Goal: Task Accomplishment & Management: Manage account settings

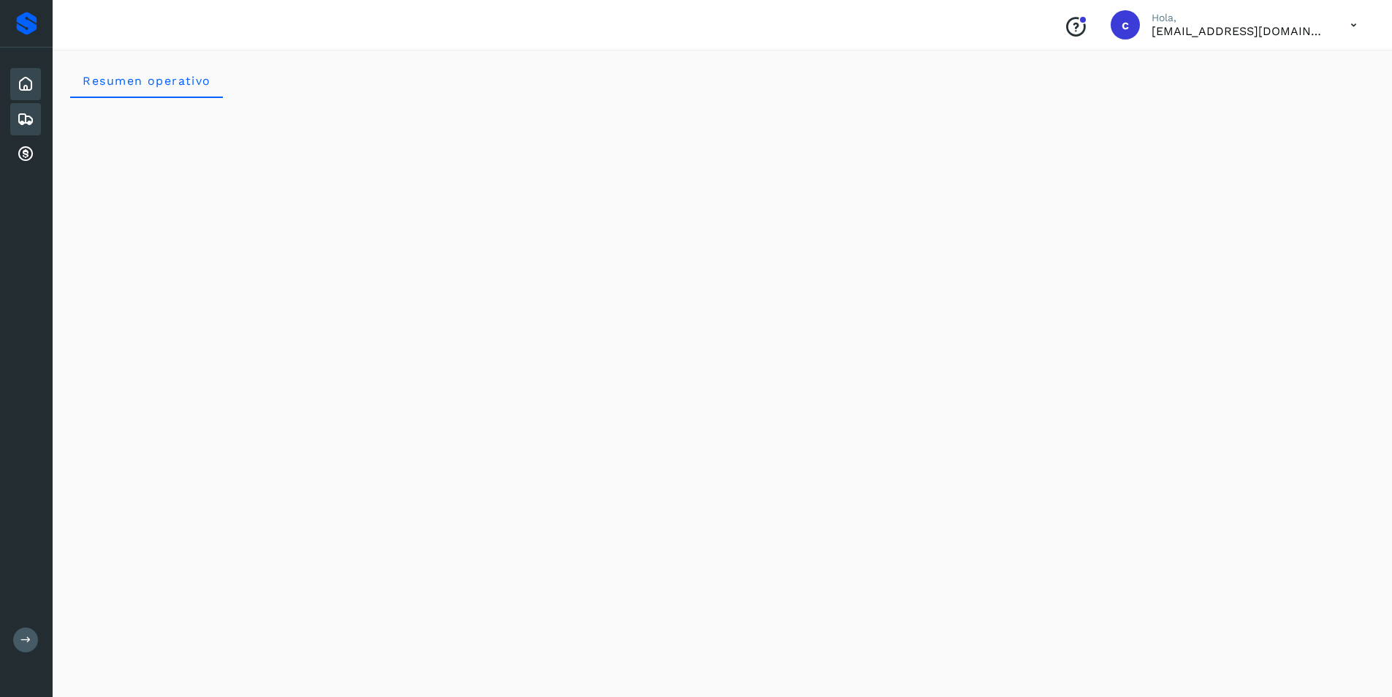
click at [37, 115] on div "Embarques" at bounding box center [25, 119] width 31 height 32
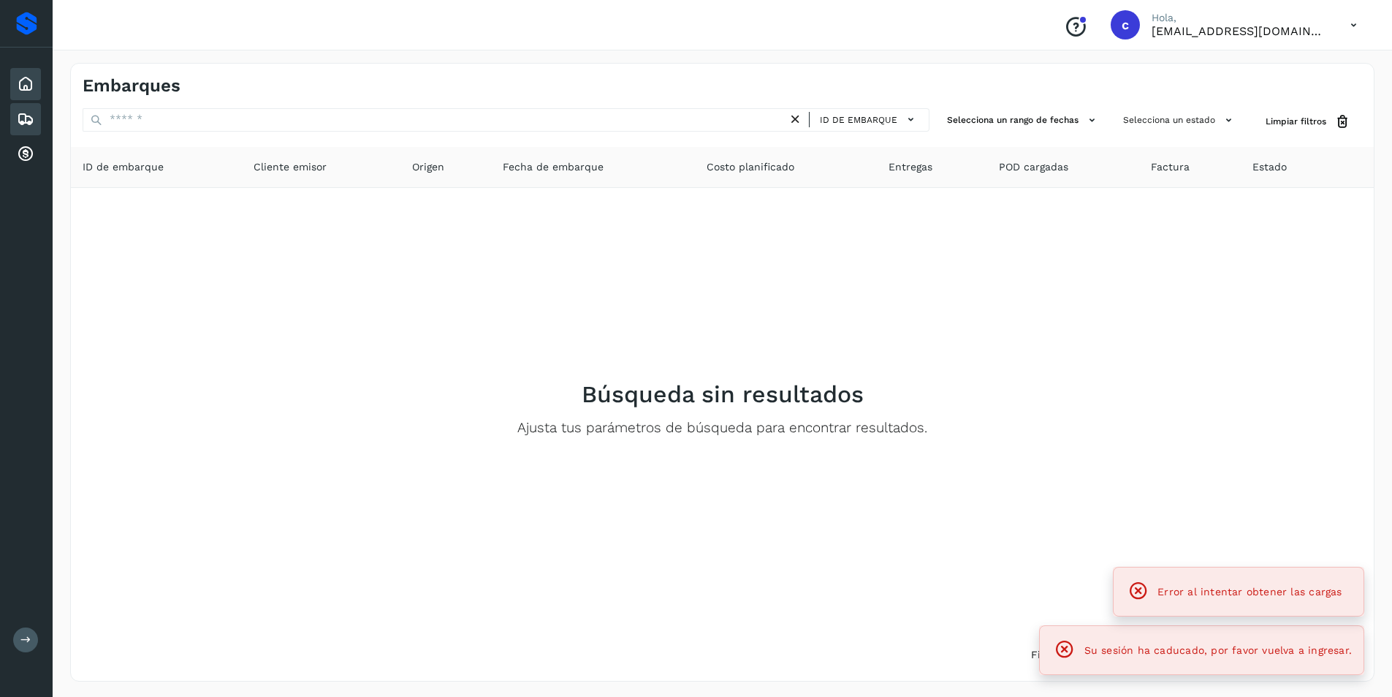
click at [37, 82] on div "Inicio" at bounding box center [25, 84] width 31 height 32
click at [1351, 24] on icon at bounding box center [1354, 25] width 30 height 30
click at [1280, 75] on div "Cerrar sesión" at bounding box center [1281, 66] width 174 height 28
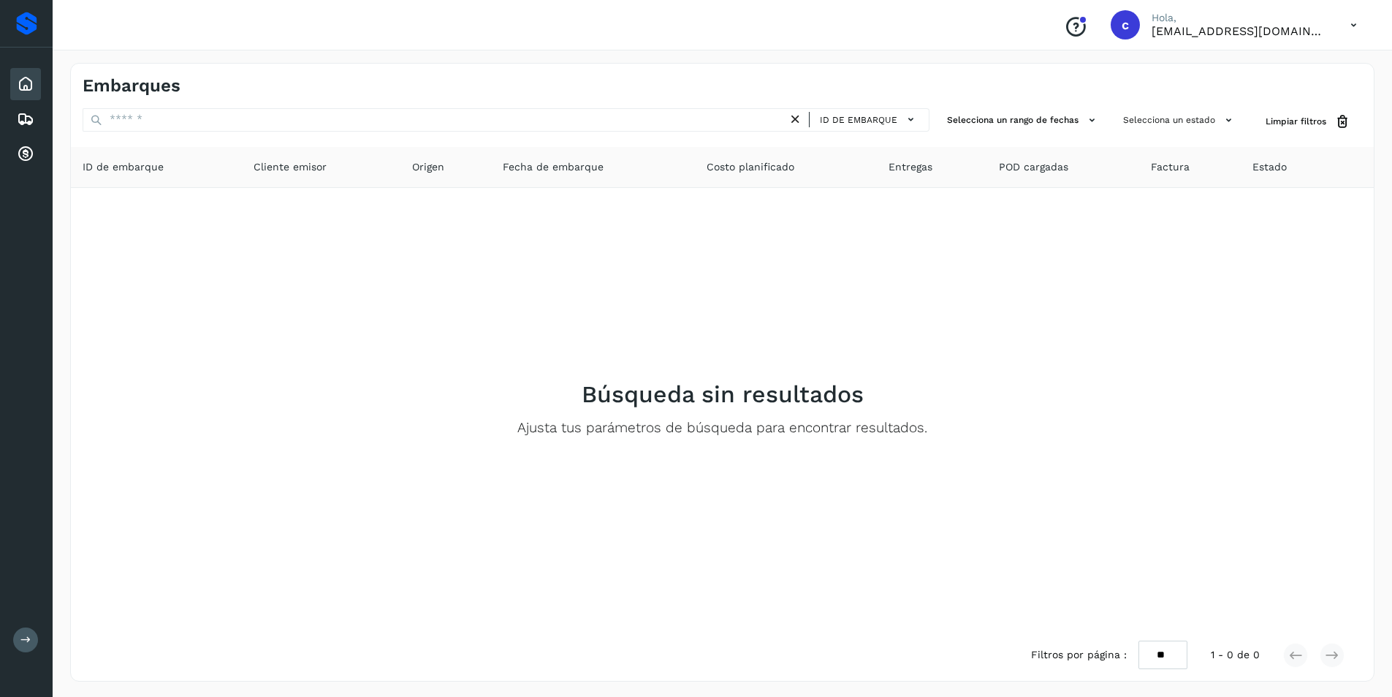
click at [1357, 27] on icon at bounding box center [1354, 25] width 30 height 30
click at [1259, 76] on div "Cerrar sesión" at bounding box center [1281, 66] width 174 height 28
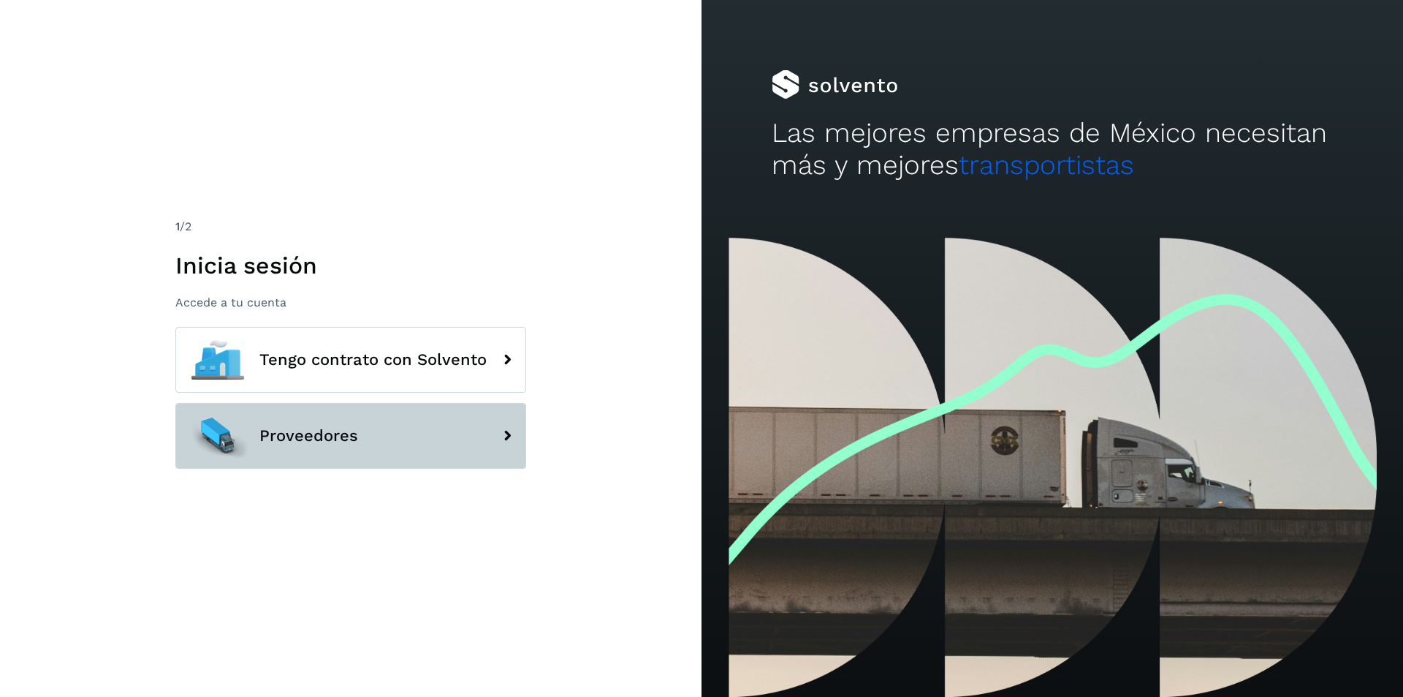
click at [343, 455] on button "Proveedores" at bounding box center [350, 436] width 351 height 66
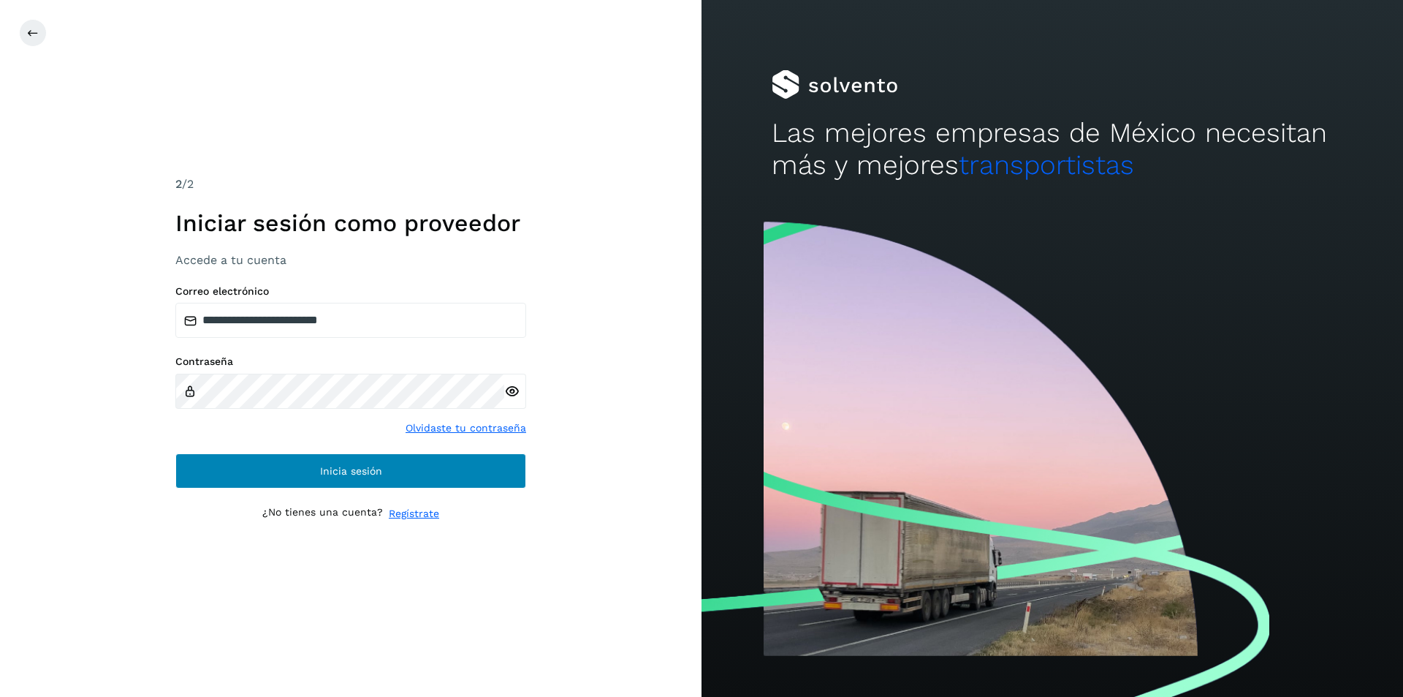
drag, startPoint x: 390, startPoint y: 452, endPoint x: 386, endPoint y: 469, distance: 17.4
click at [390, 456] on div "**********" at bounding box center [350, 387] width 351 height 204
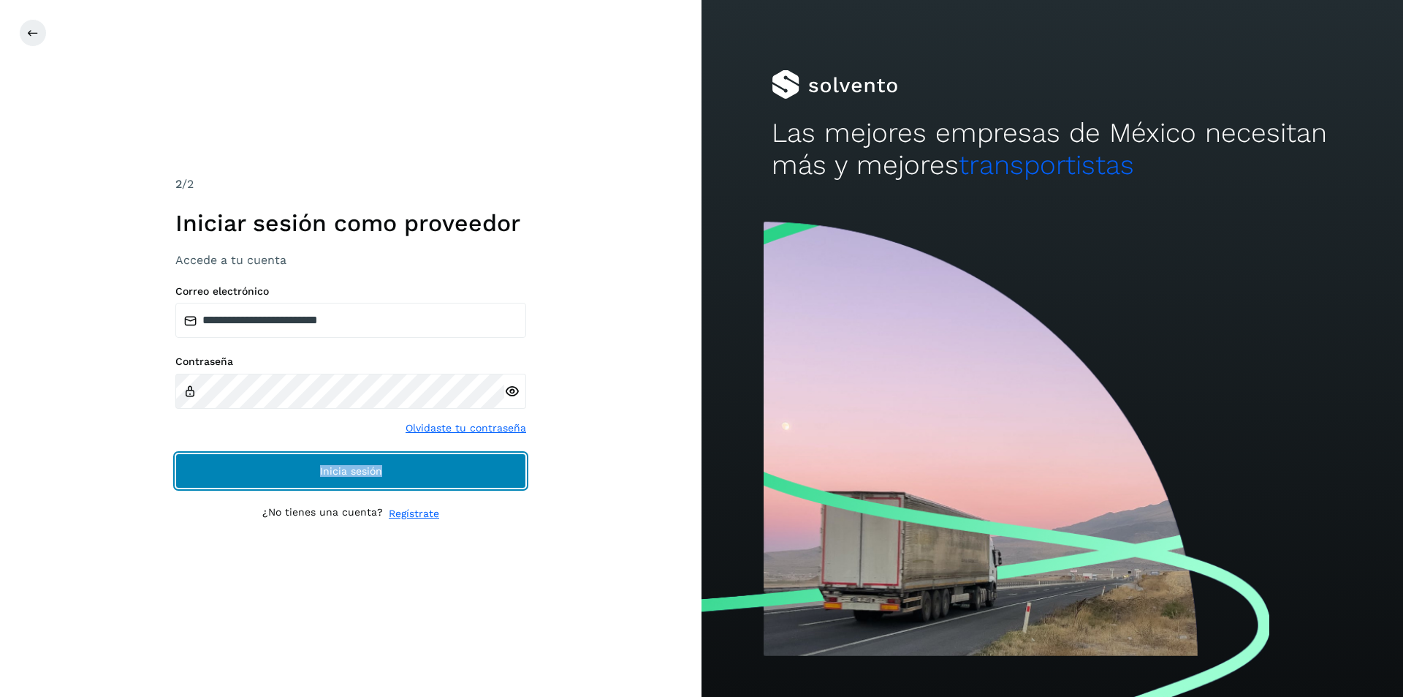
click at [386, 469] on button "Inicia sesión" at bounding box center [350, 470] width 351 height 35
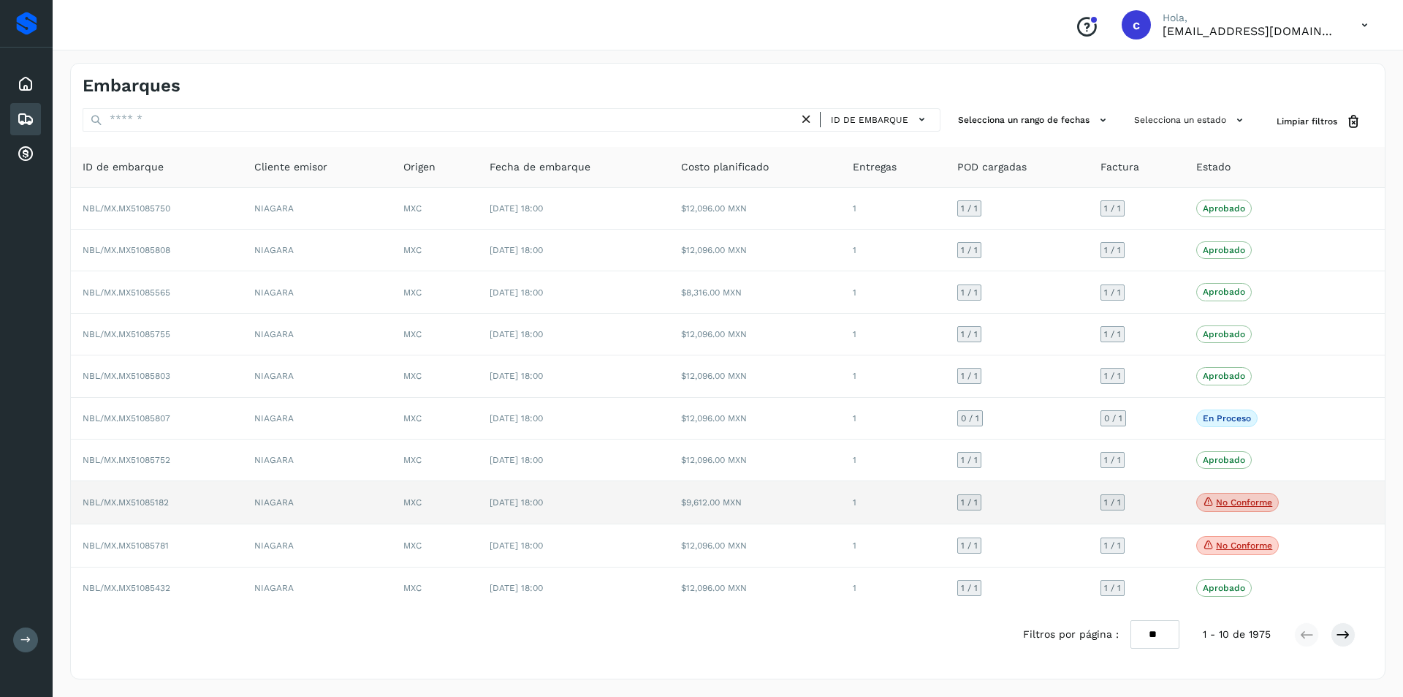
click at [1235, 507] on p "No conforme" at bounding box center [1244, 502] width 56 height 10
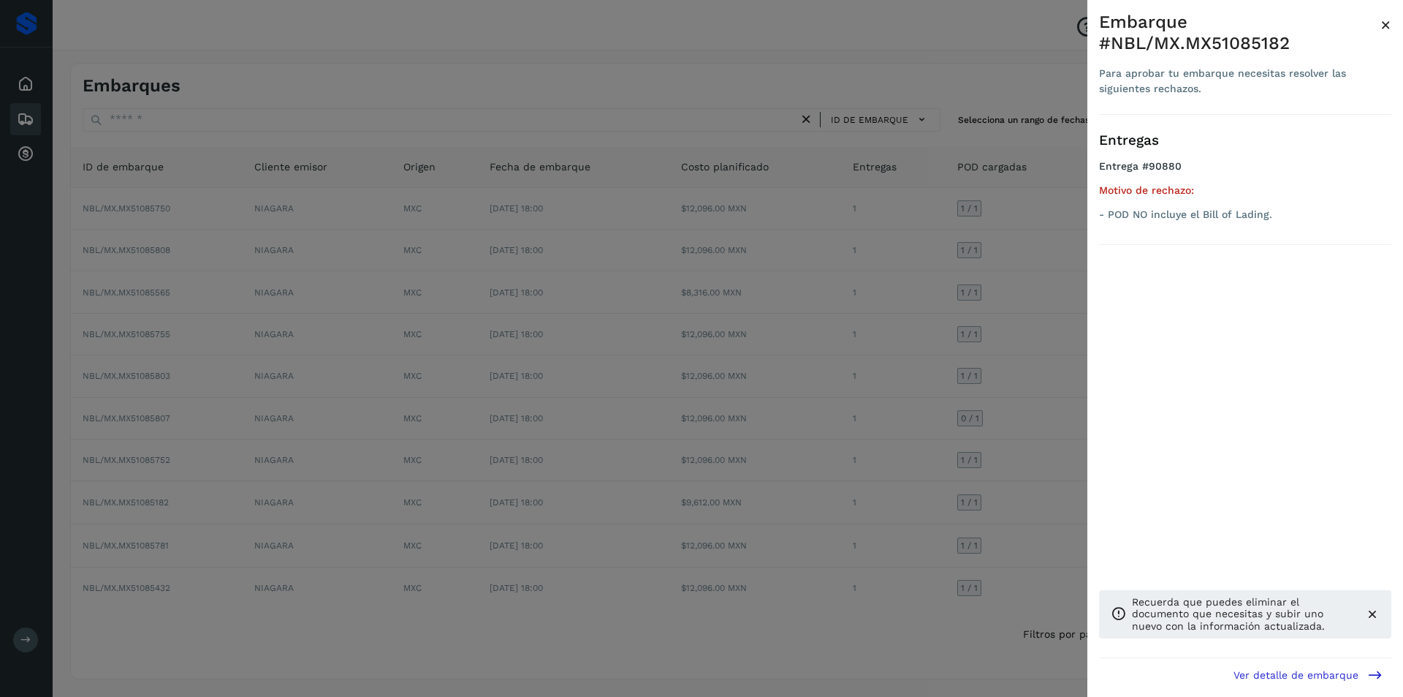
click at [976, 496] on div at bounding box center [701, 348] width 1403 height 697
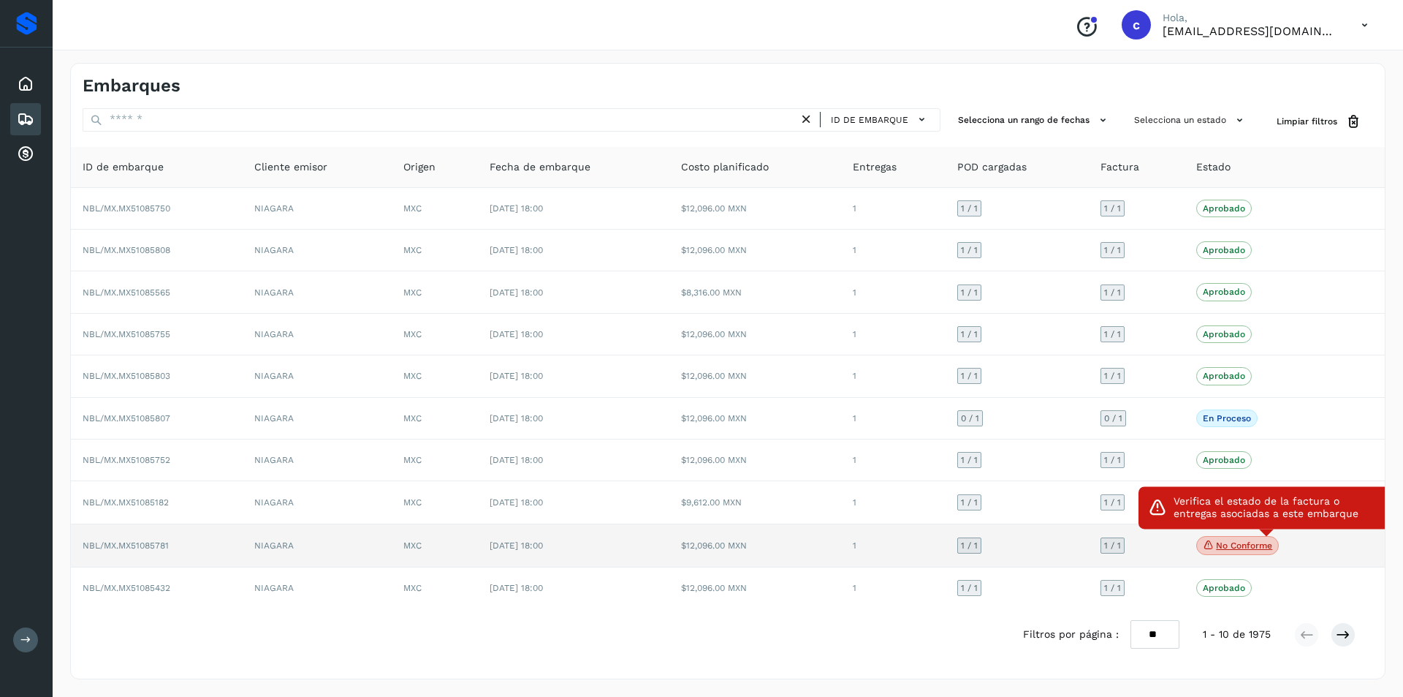
click at [1259, 548] on p "No conforme" at bounding box center [1244, 545] width 56 height 10
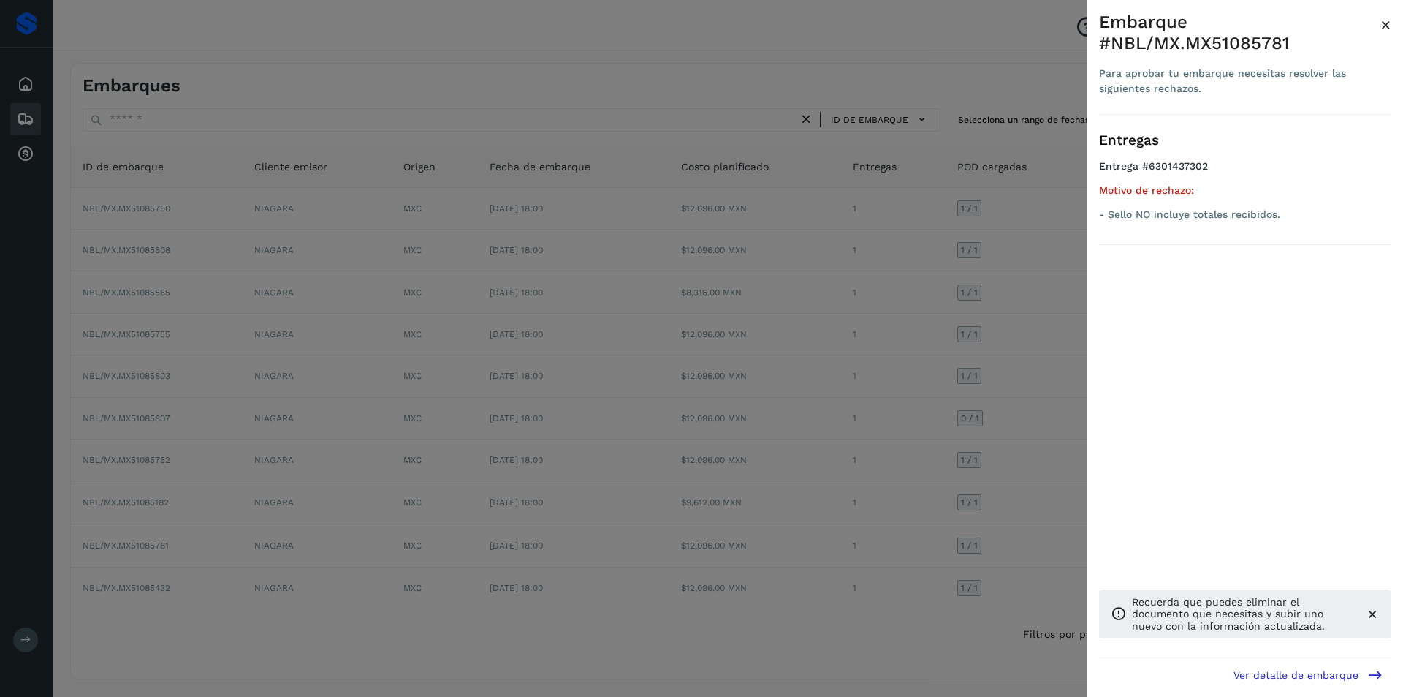
click at [976, 518] on div at bounding box center [701, 348] width 1403 height 697
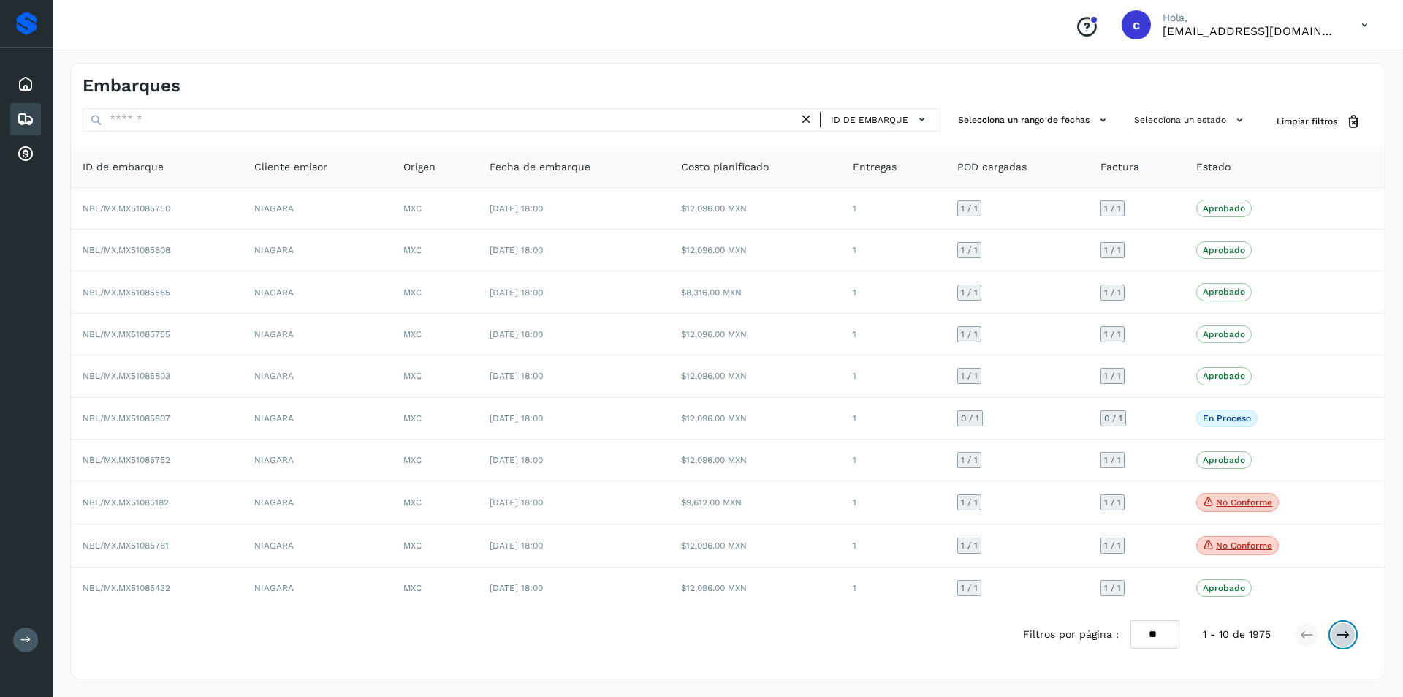
click at [1347, 632] on icon at bounding box center [1343, 634] width 15 height 15
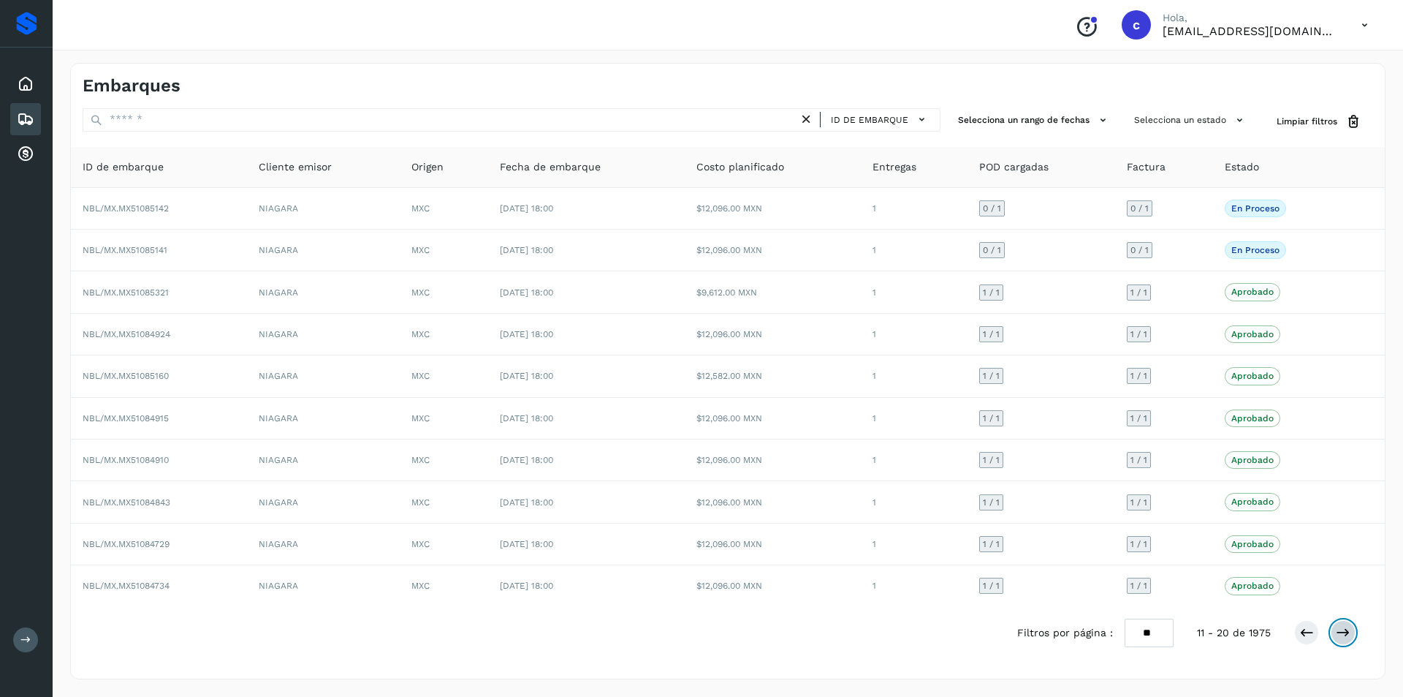
click at [1347, 630] on icon at bounding box center [1343, 632] width 15 height 15
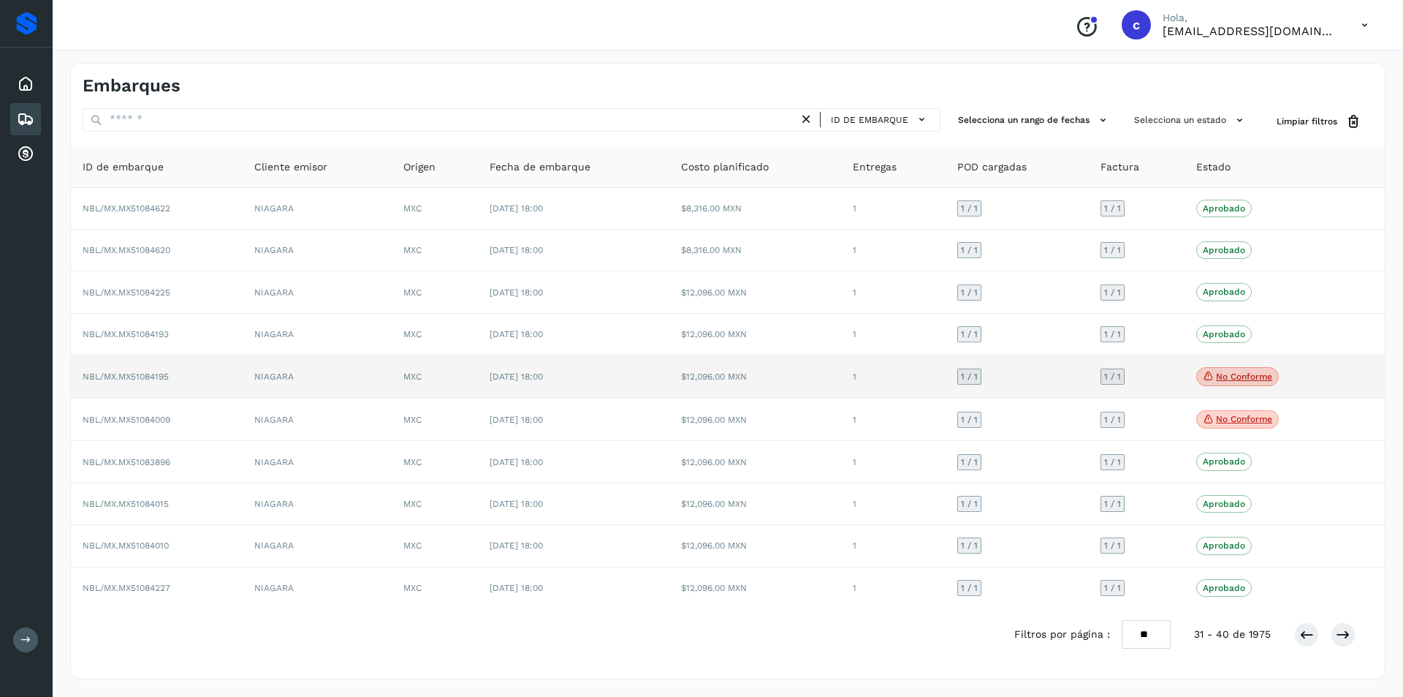
click at [1240, 384] on span "No conforme" at bounding box center [1238, 376] width 83 height 19
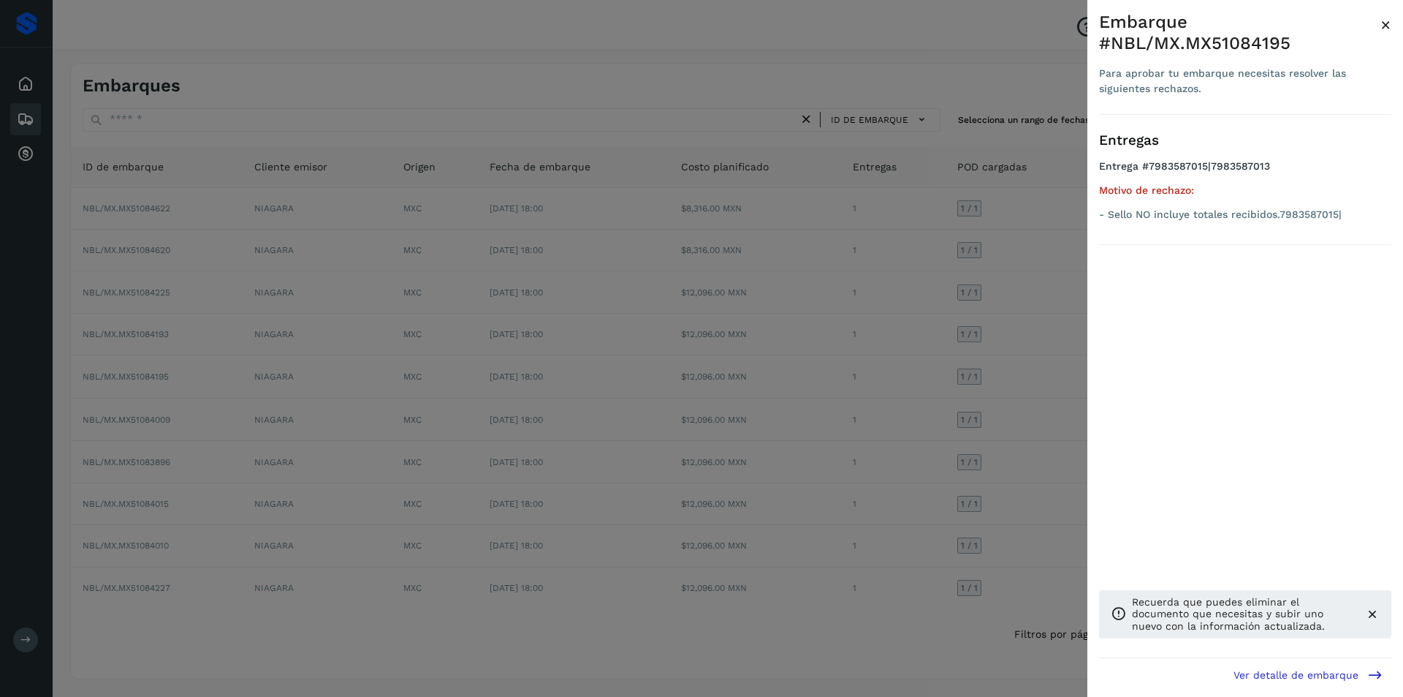
click at [914, 395] on div at bounding box center [701, 348] width 1403 height 697
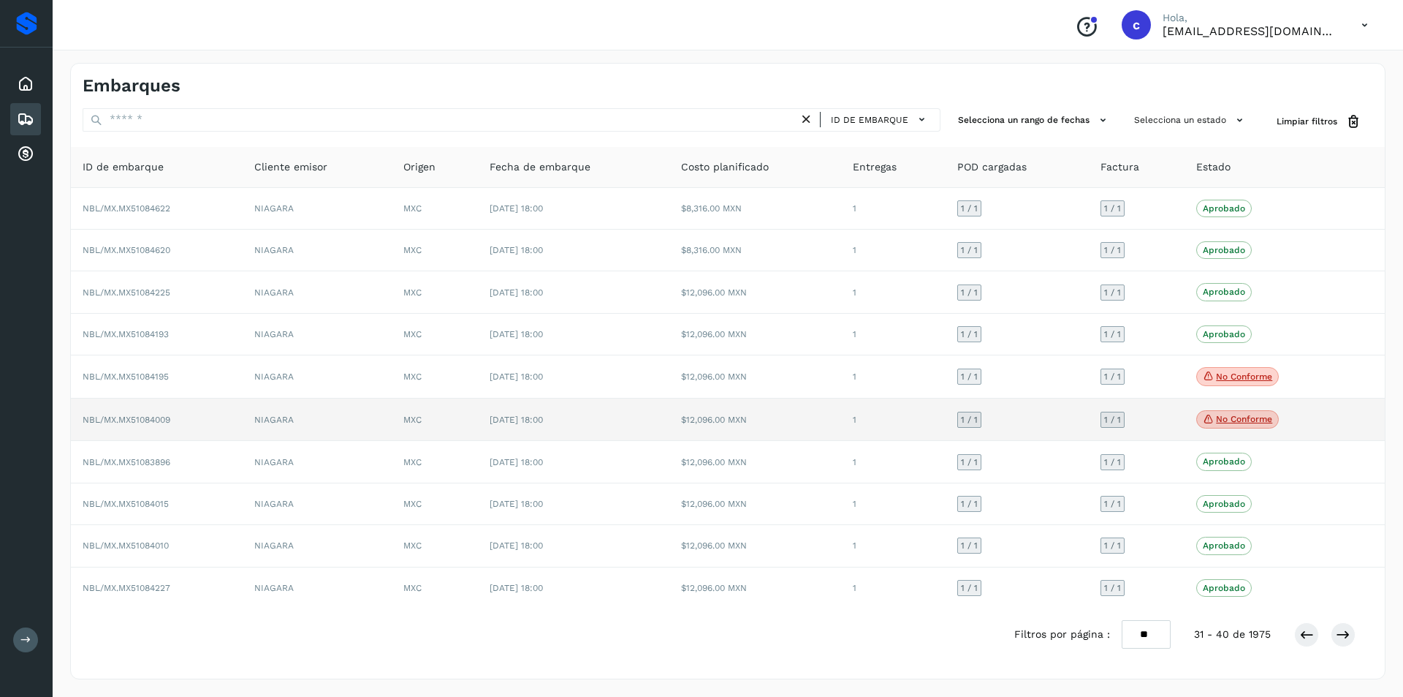
click at [1265, 422] on p "No conforme" at bounding box center [1244, 419] width 56 height 10
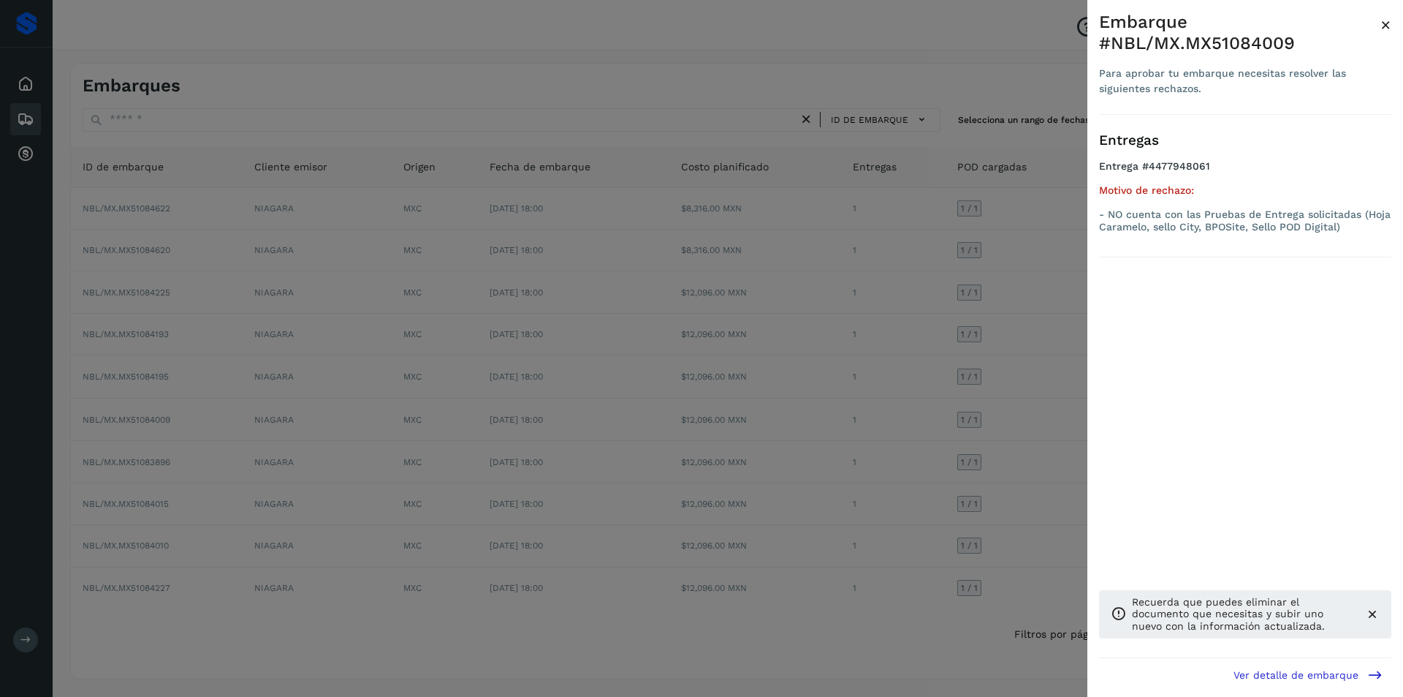
click at [909, 440] on div at bounding box center [701, 348] width 1403 height 697
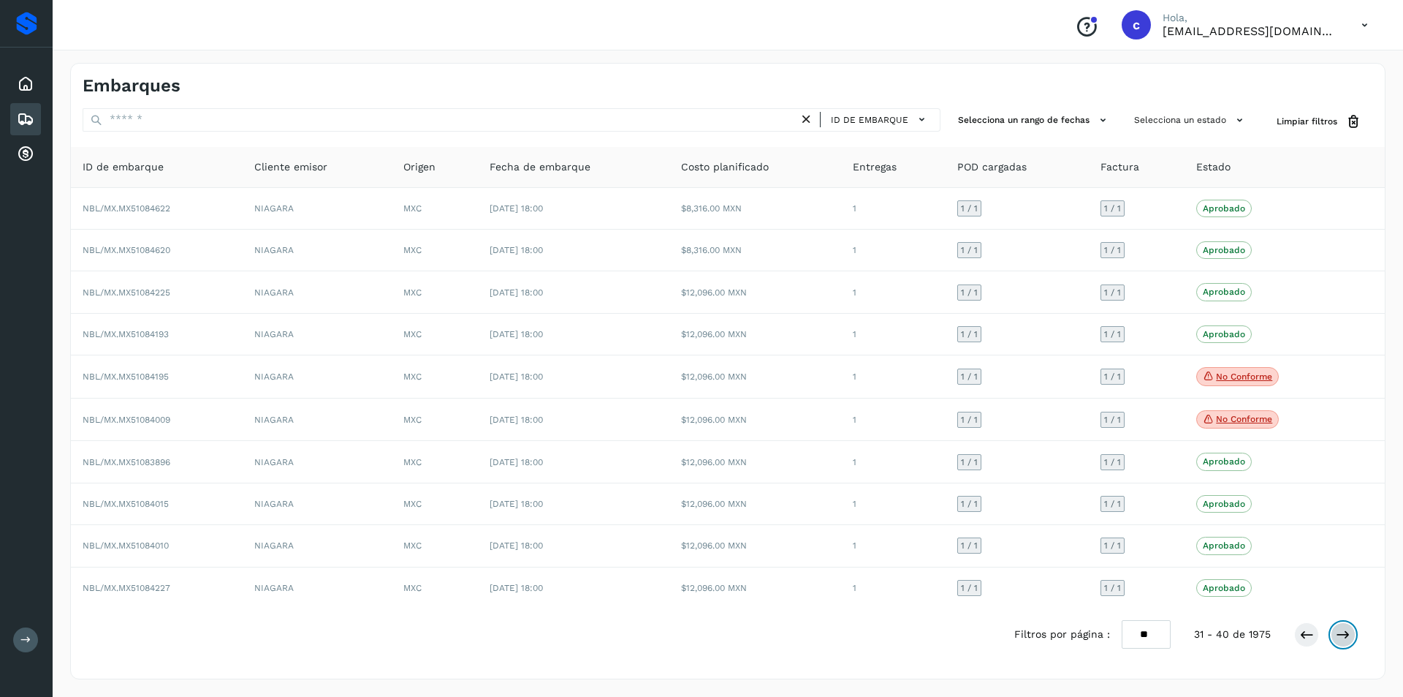
click at [1351, 643] on button at bounding box center [1343, 634] width 25 height 25
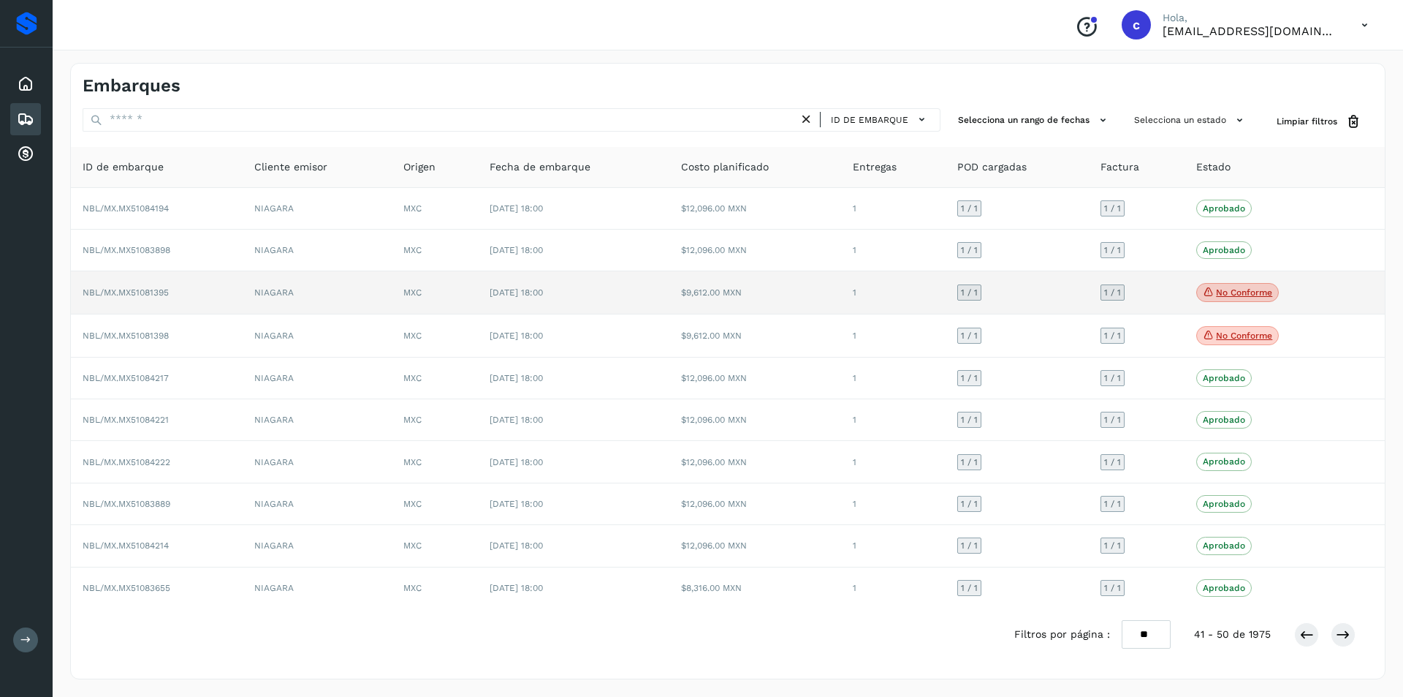
click at [1243, 294] on p "No conforme" at bounding box center [1244, 292] width 56 height 10
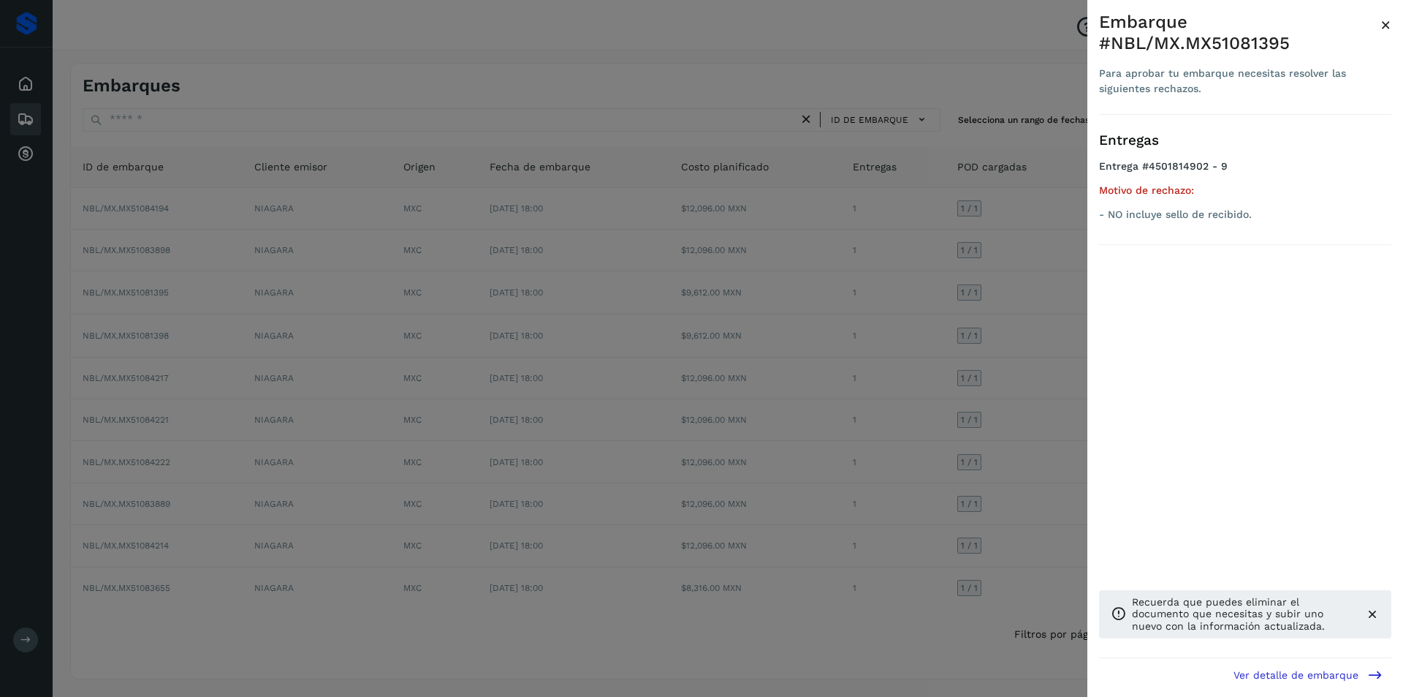
click at [773, 369] on div at bounding box center [701, 348] width 1403 height 697
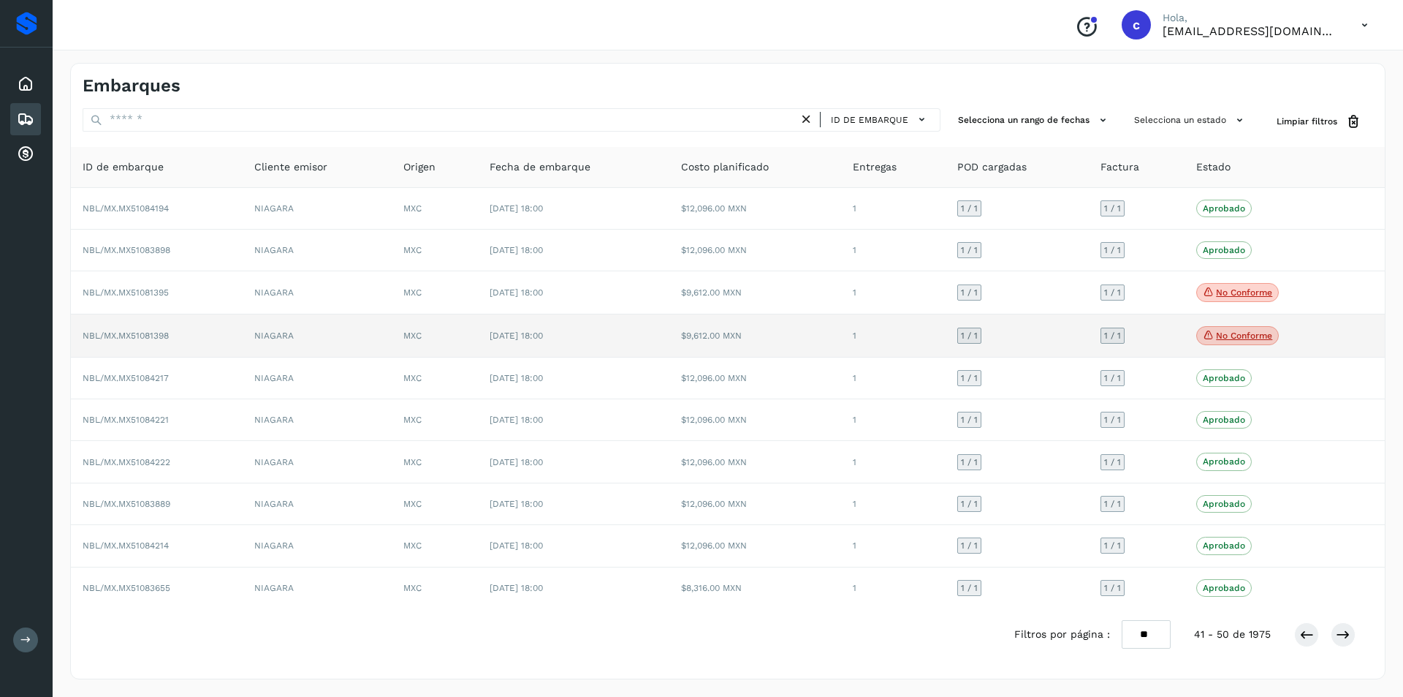
click at [1218, 331] on p "No conforme" at bounding box center [1244, 335] width 56 height 10
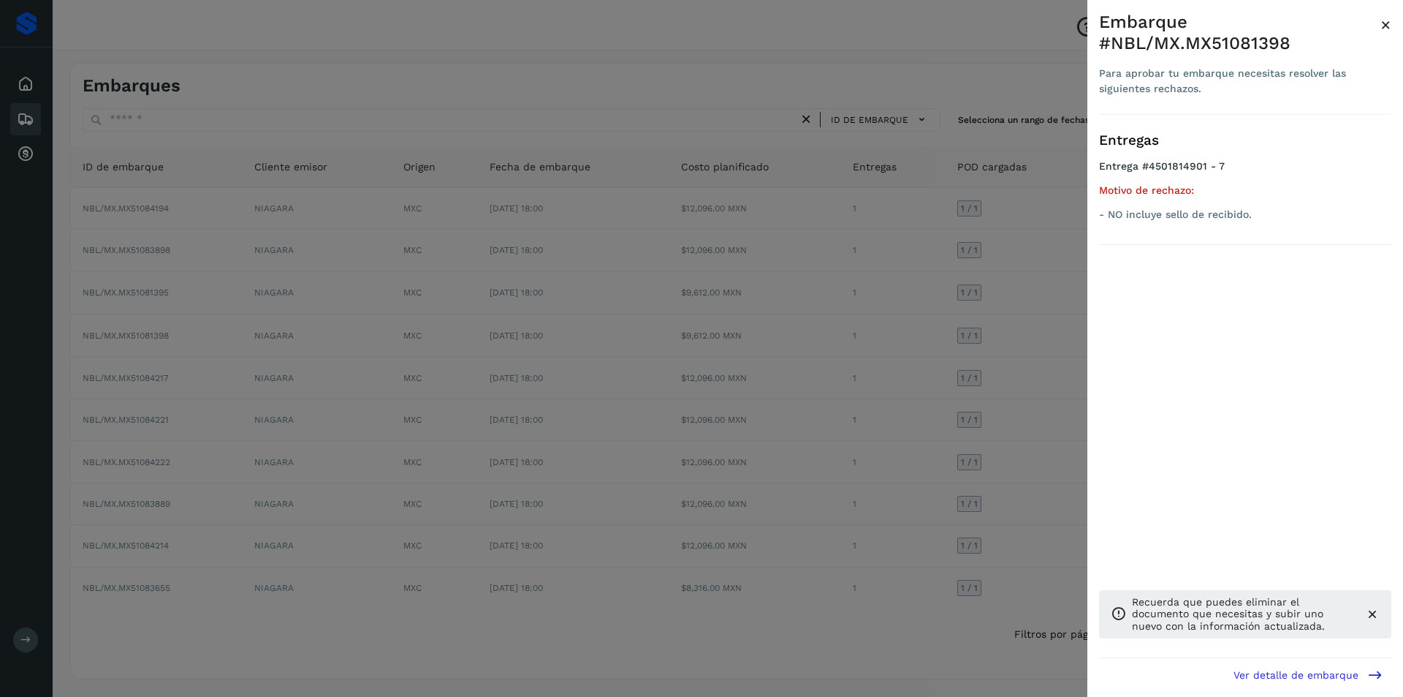
click at [833, 355] on div at bounding box center [701, 348] width 1403 height 697
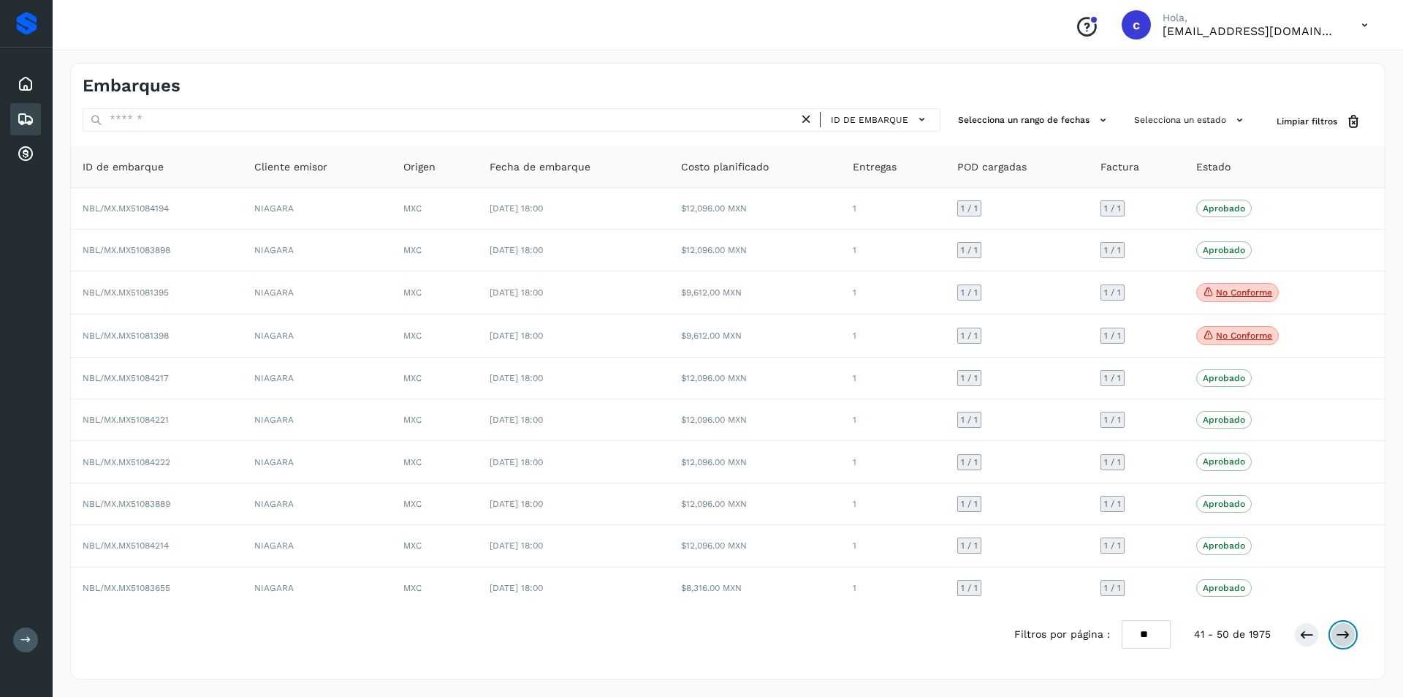
click at [1350, 638] on icon at bounding box center [1343, 634] width 15 height 15
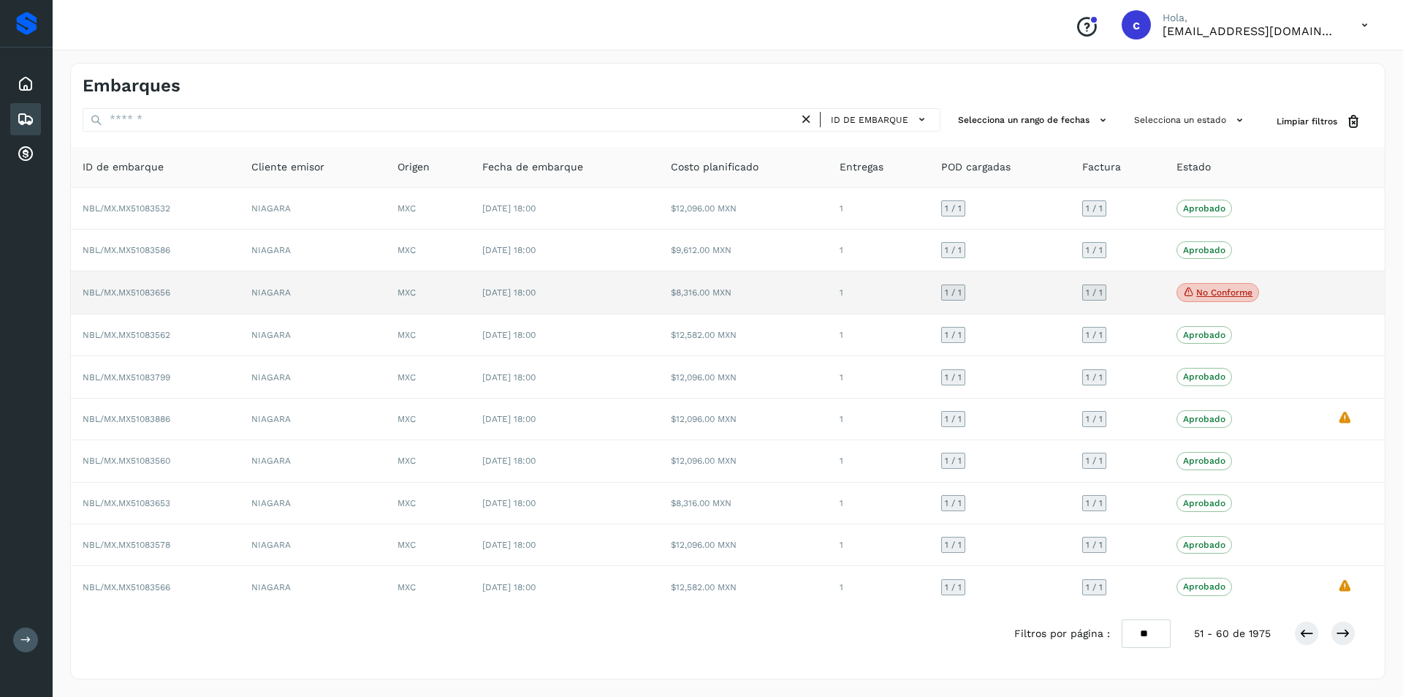
click at [1197, 297] on p "No conforme" at bounding box center [1225, 292] width 56 height 10
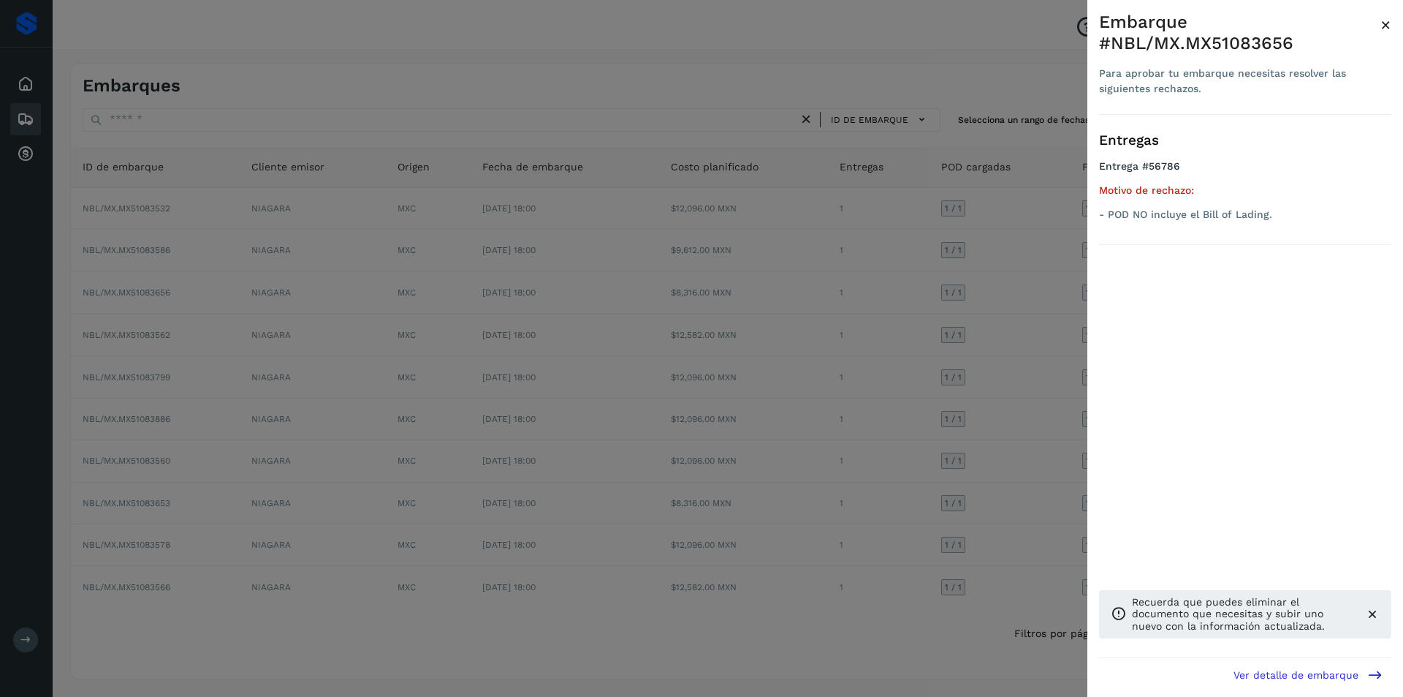
click at [963, 330] on div at bounding box center [701, 348] width 1403 height 697
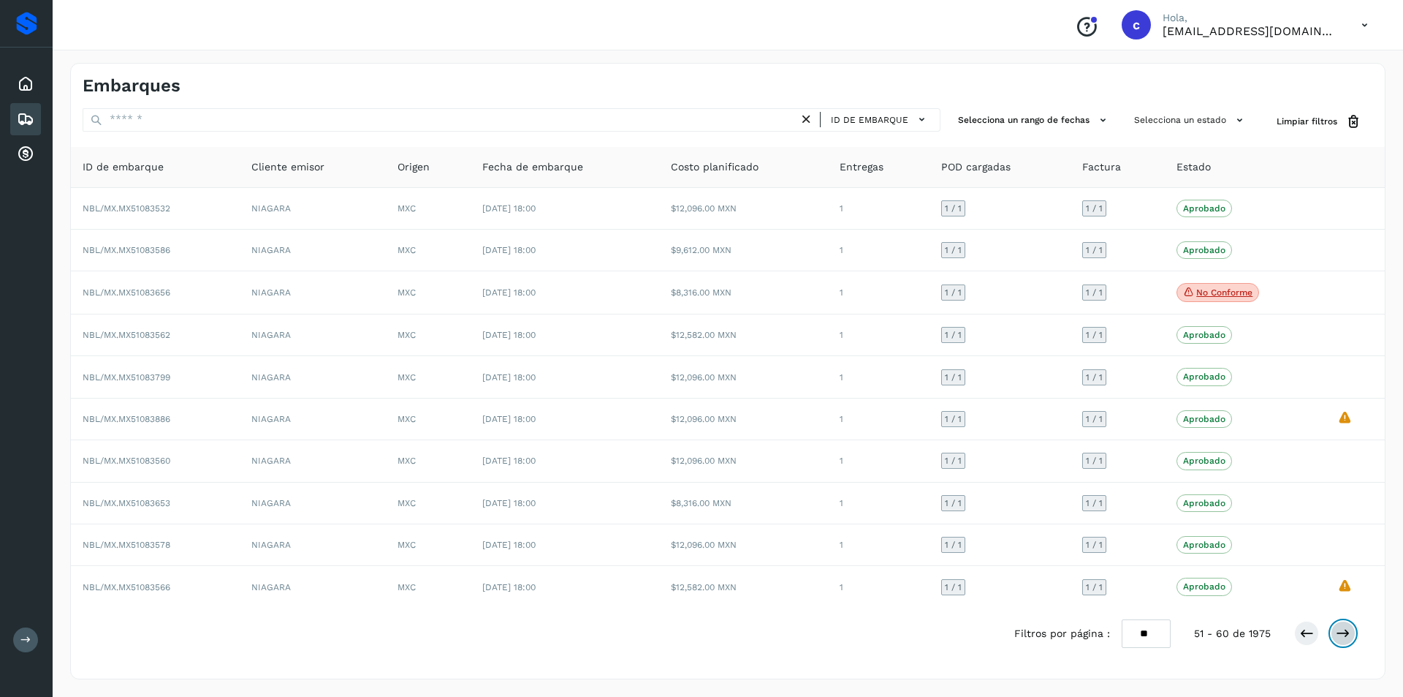
click at [1353, 637] on button at bounding box center [1343, 633] width 25 height 25
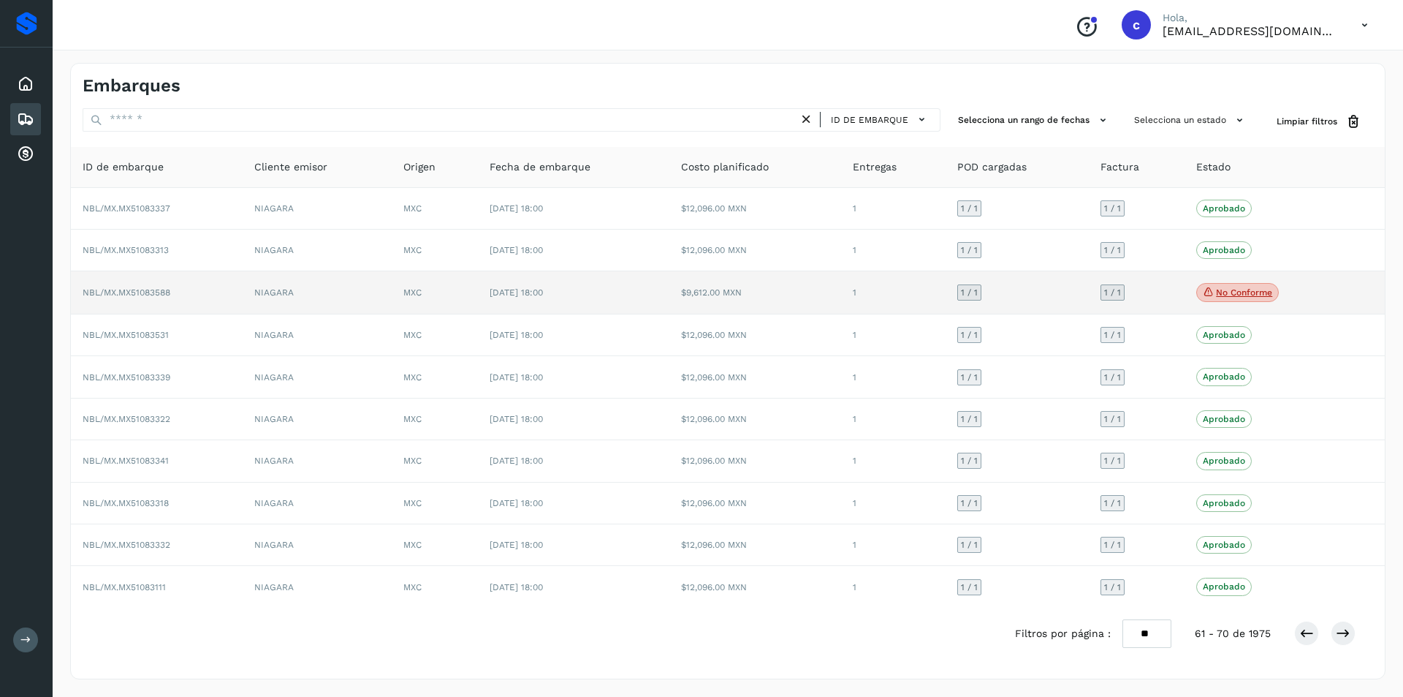
click at [1254, 290] on p "No conforme" at bounding box center [1244, 292] width 56 height 10
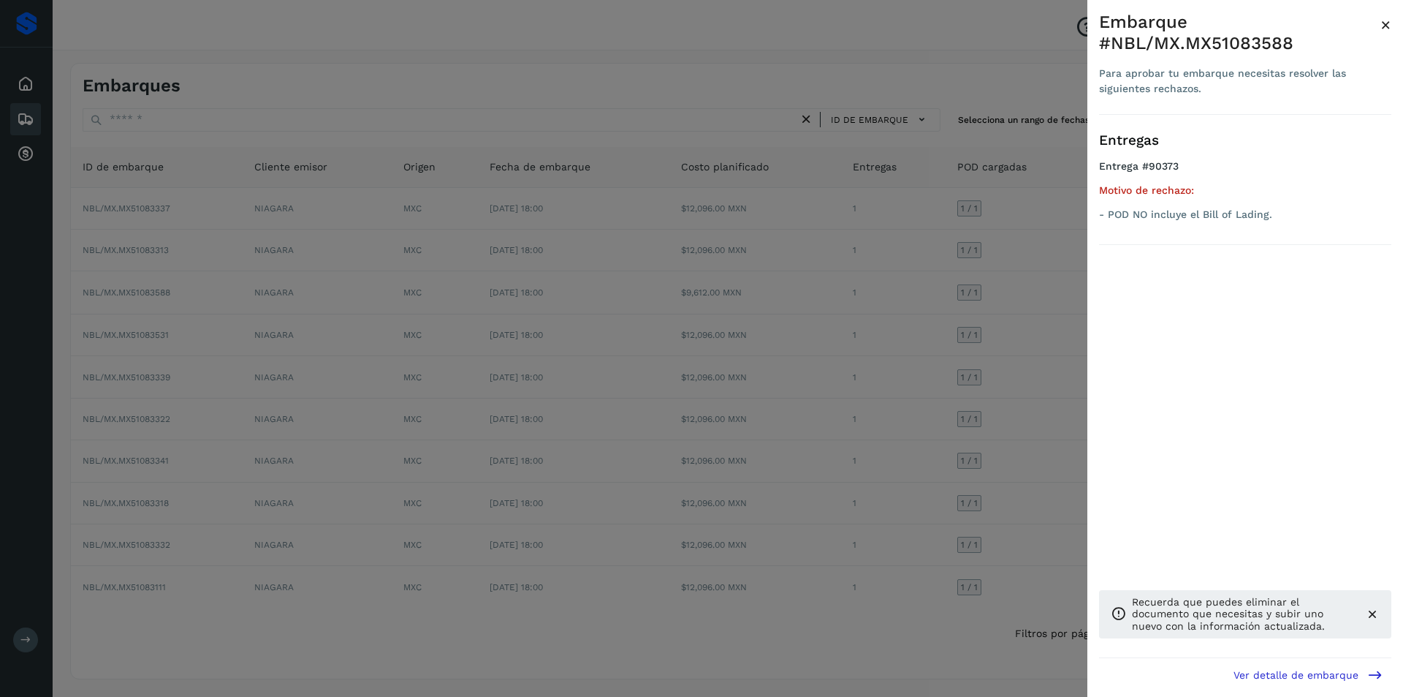
click at [911, 382] on div at bounding box center [701, 348] width 1403 height 697
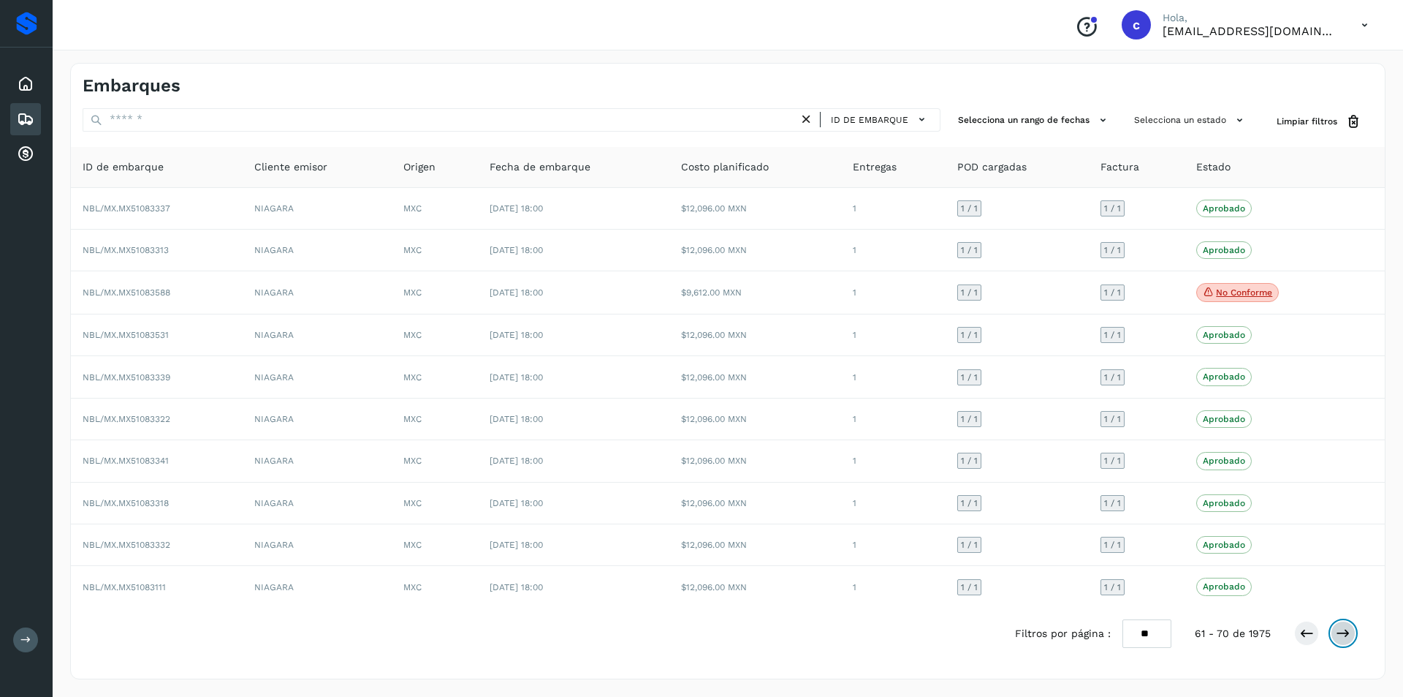
click at [1346, 633] on icon at bounding box center [1343, 633] width 15 height 15
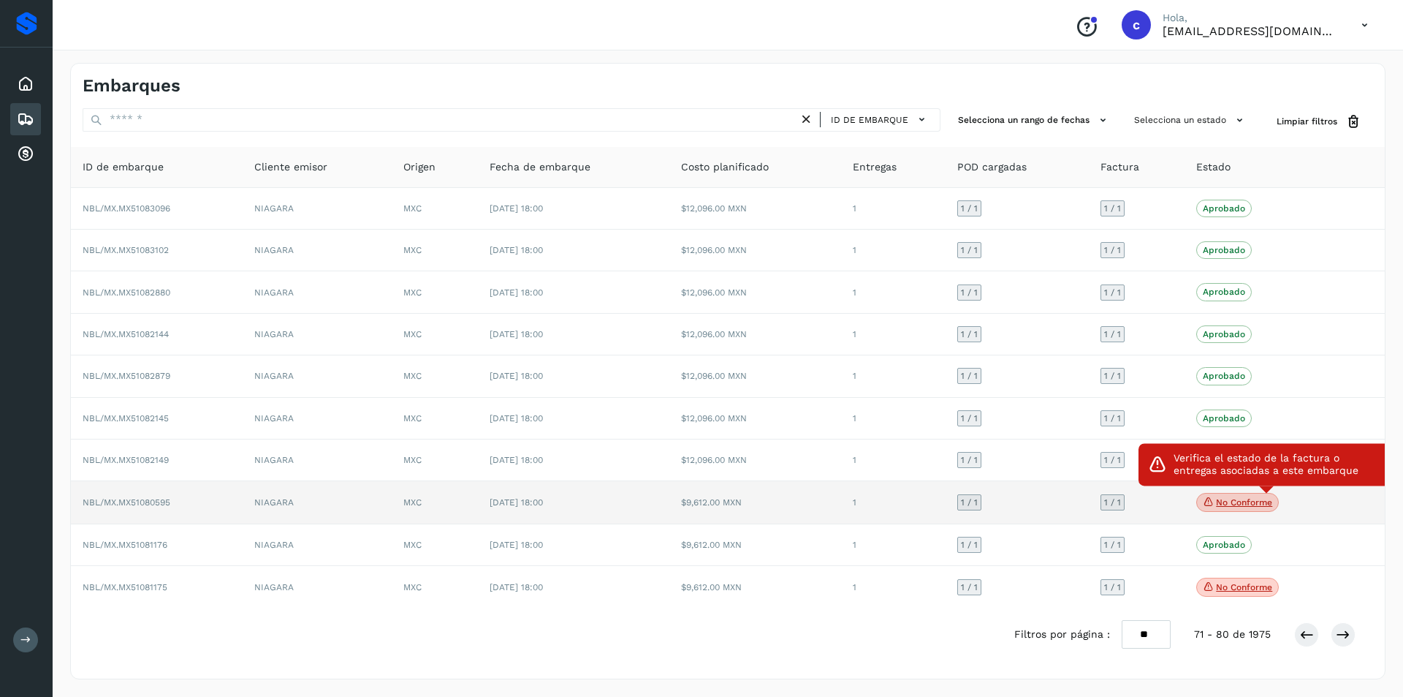
click at [1262, 501] on p "No conforme" at bounding box center [1244, 502] width 56 height 10
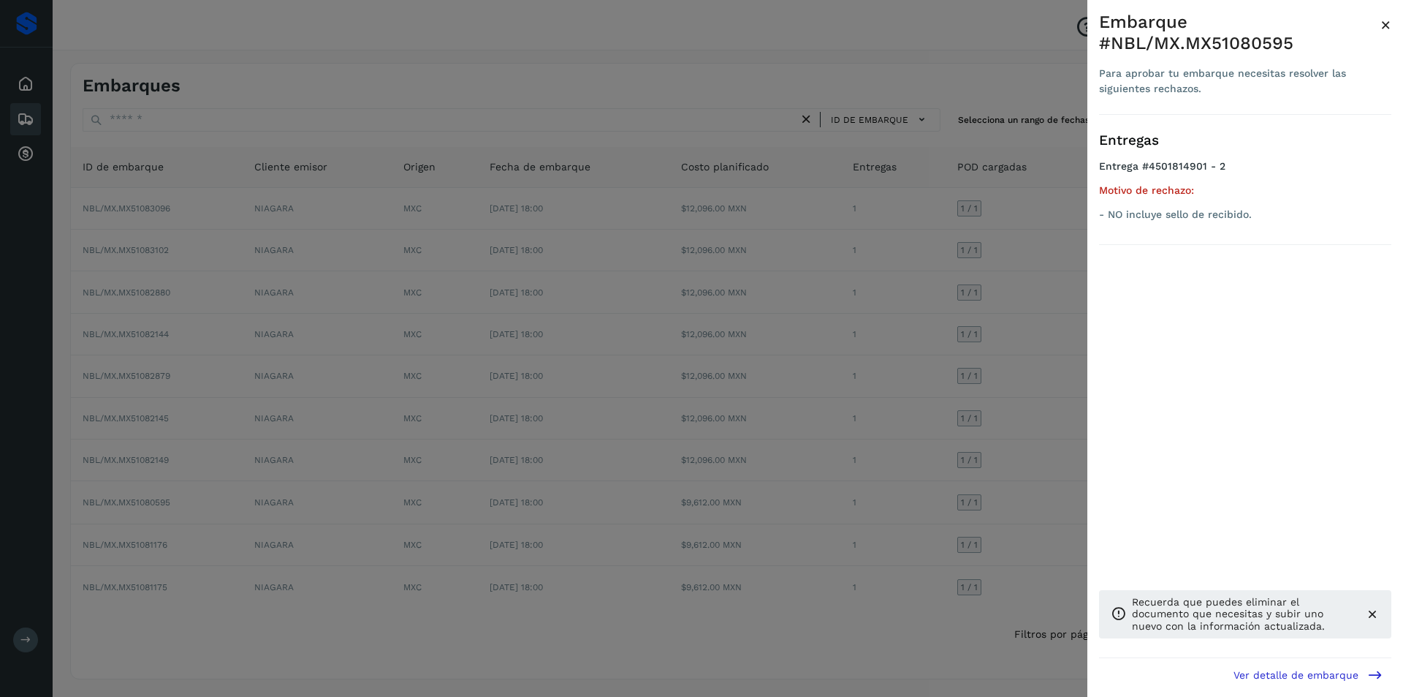
click at [1137, 499] on div "Entregas Entrega #4501814901 - 2 Motivo de rechazo: - NO incluye sello de recib…" at bounding box center [1245, 386] width 292 height 543
click at [944, 544] on div at bounding box center [701, 348] width 1403 height 697
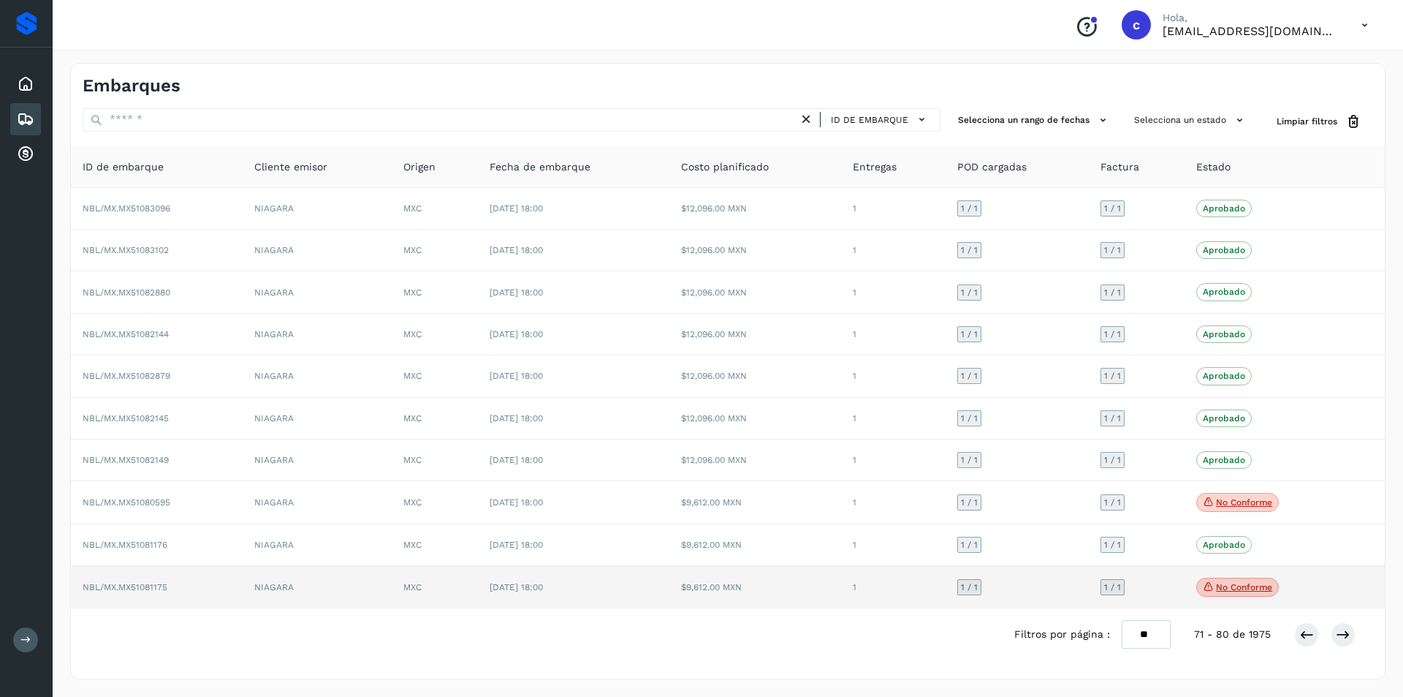
click at [1240, 590] on p "No conforme" at bounding box center [1244, 587] width 56 height 10
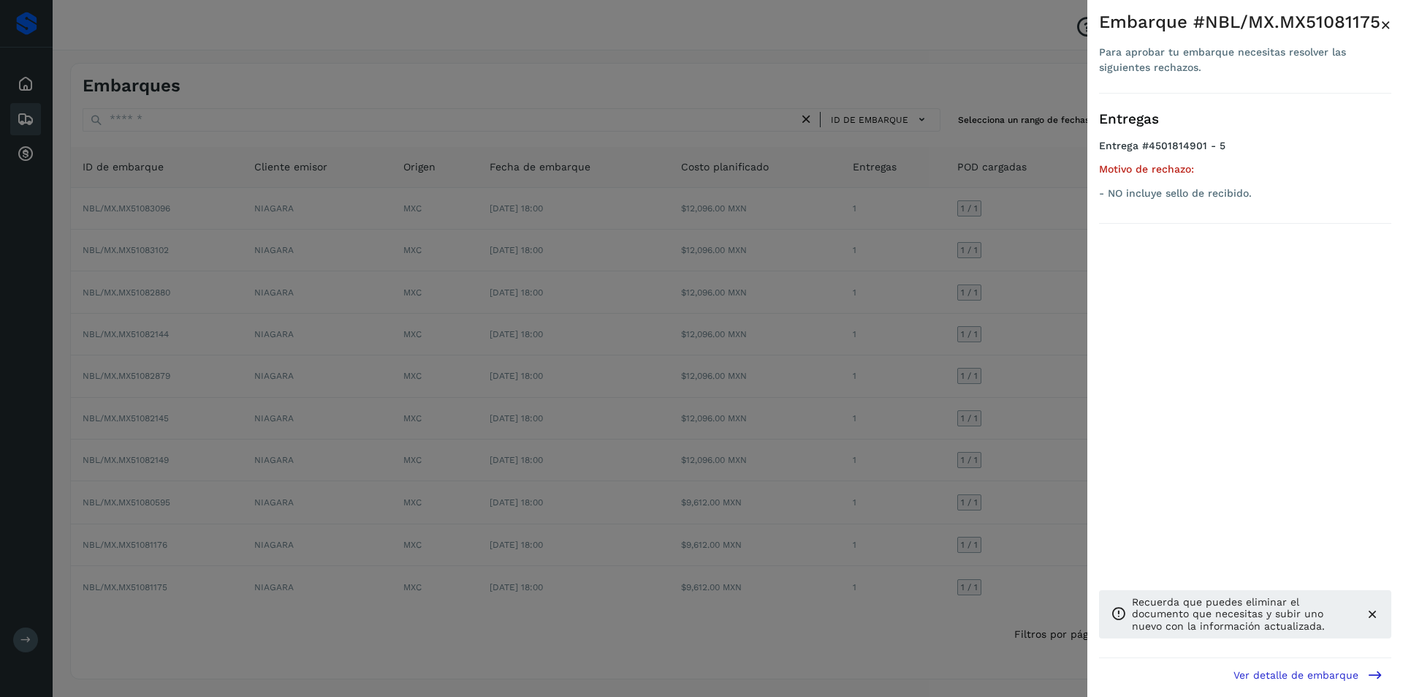
click at [885, 580] on div at bounding box center [701, 348] width 1403 height 697
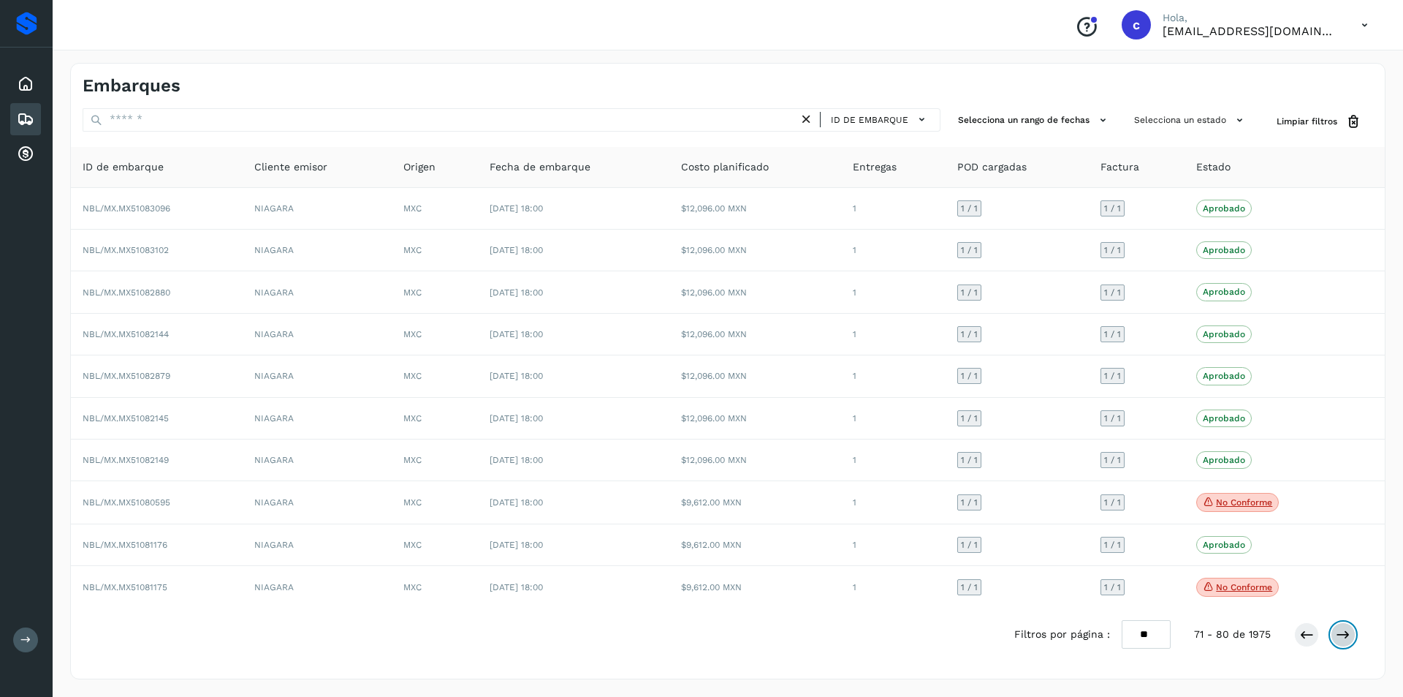
click at [1337, 637] on icon at bounding box center [1343, 634] width 15 height 15
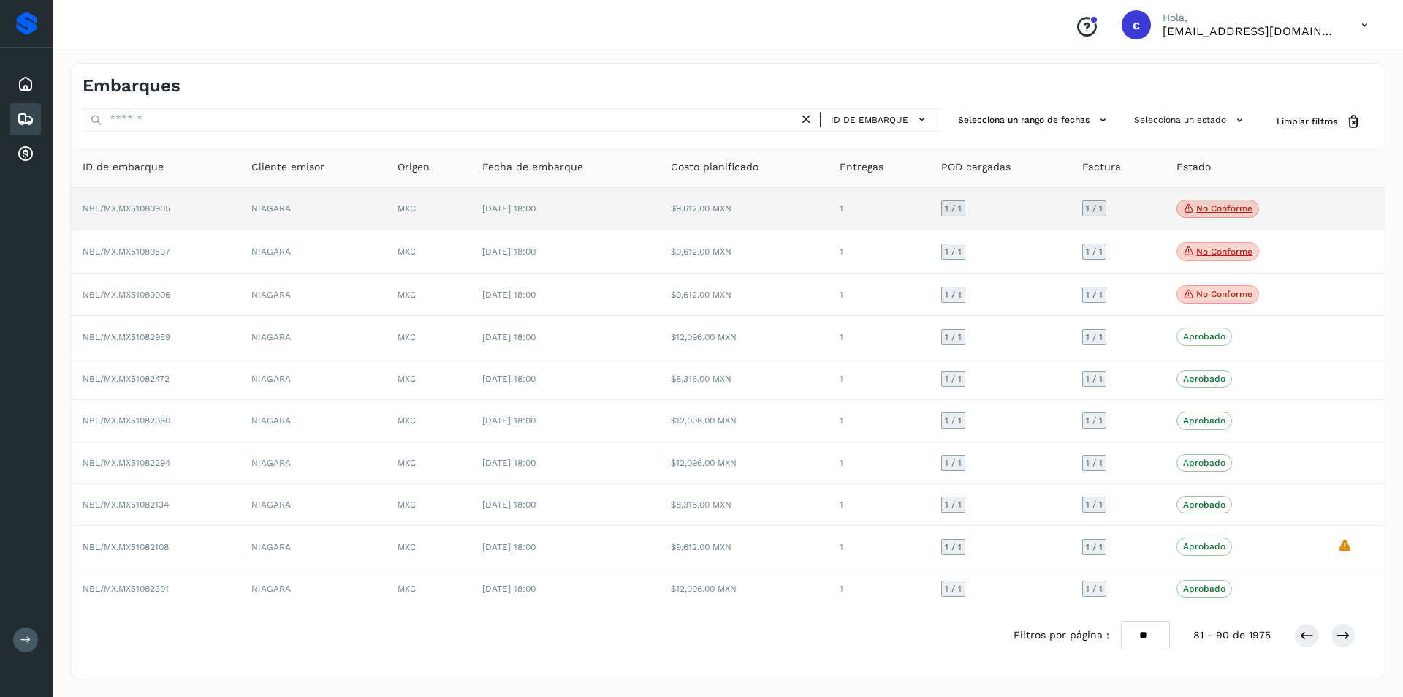
click at [1206, 205] on p "No conforme" at bounding box center [1225, 208] width 56 height 10
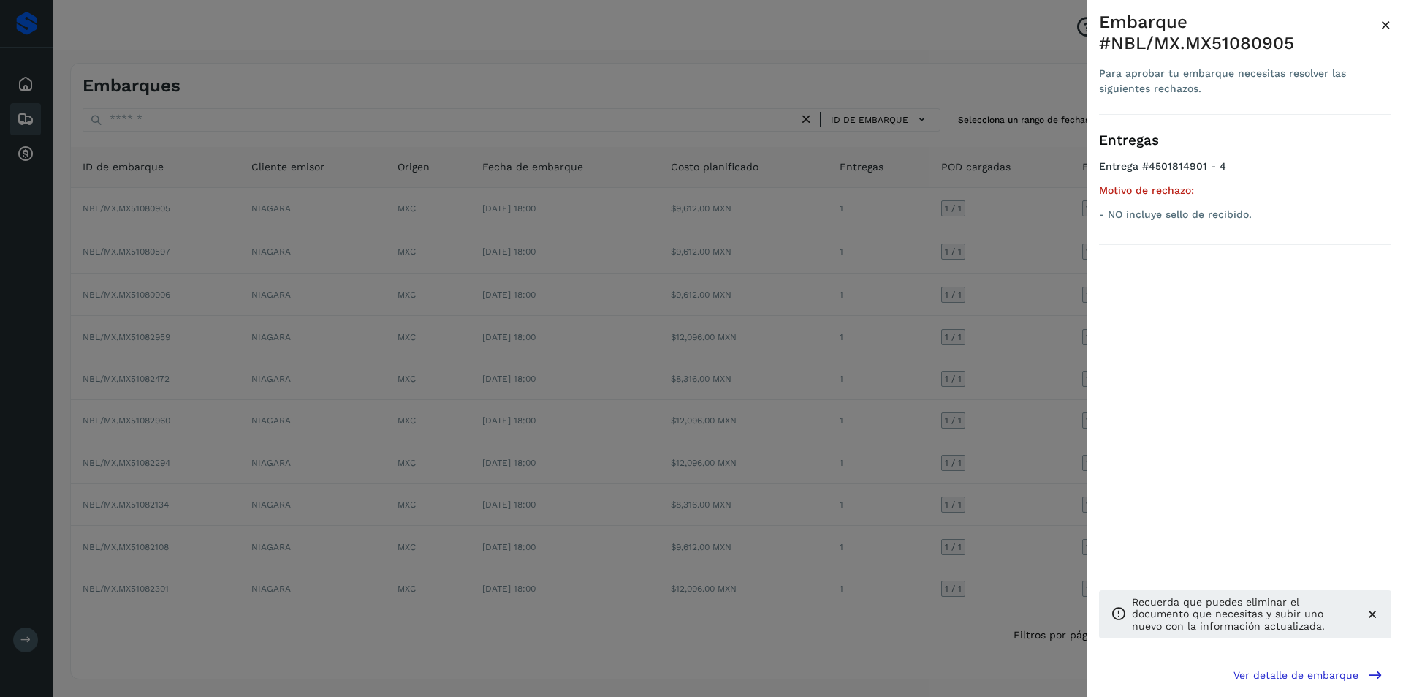
click at [878, 300] on div at bounding box center [701, 348] width 1403 height 697
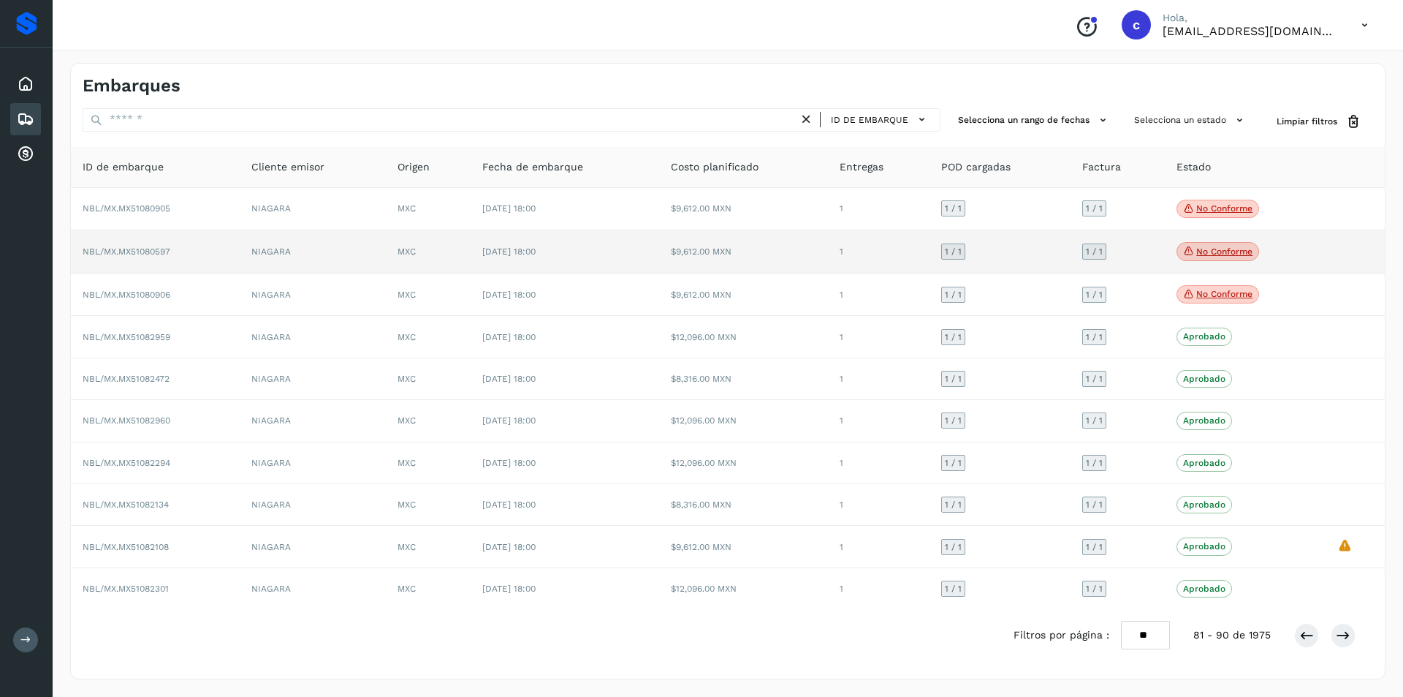
click at [1186, 250] on icon at bounding box center [1189, 250] width 12 height 13
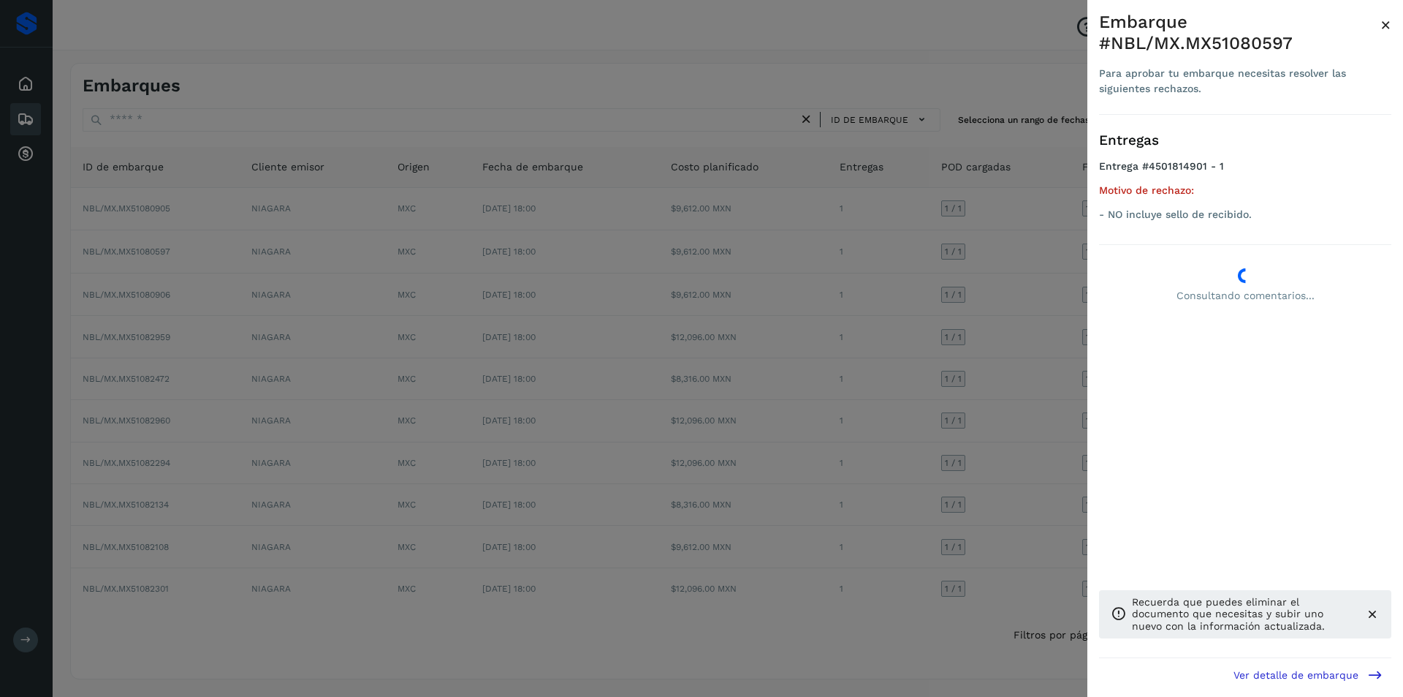
click at [950, 282] on div at bounding box center [701, 348] width 1403 height 697
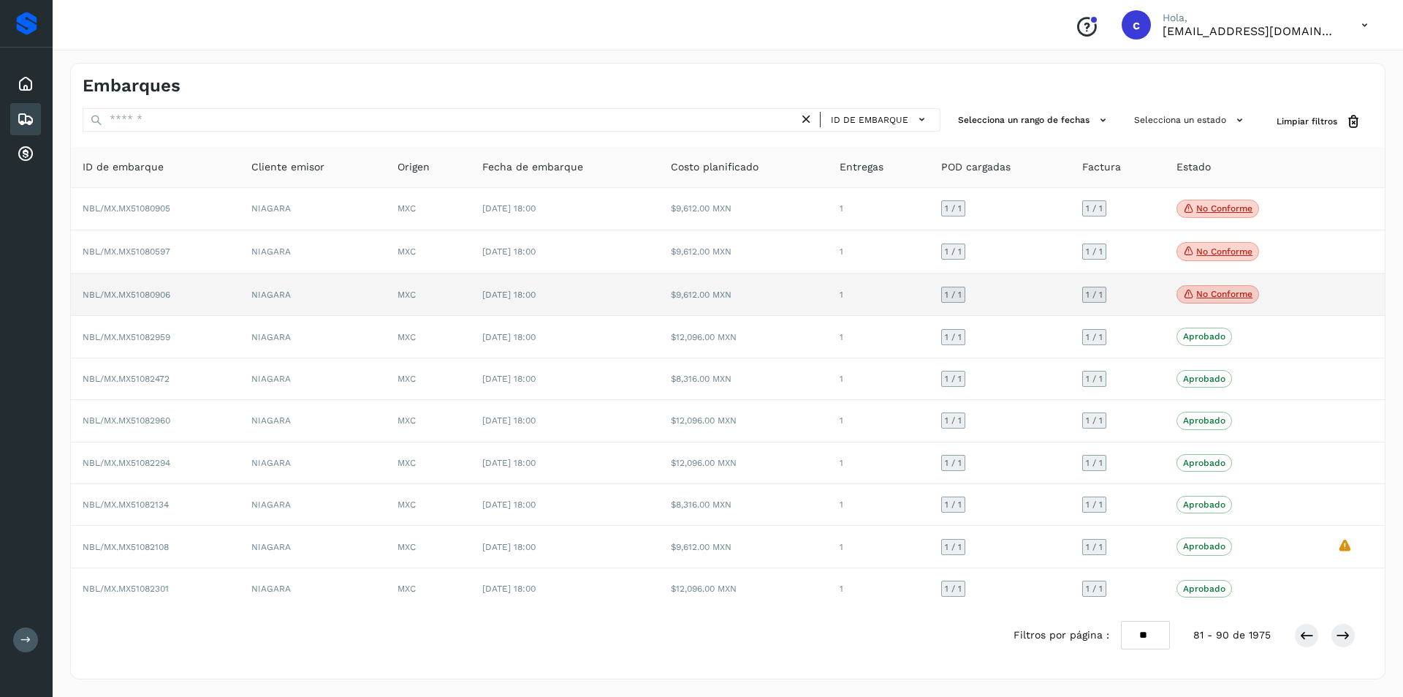
click at [1197, 297] on p "No conforme" at bounding box center [1225, 294] width 56 height 10
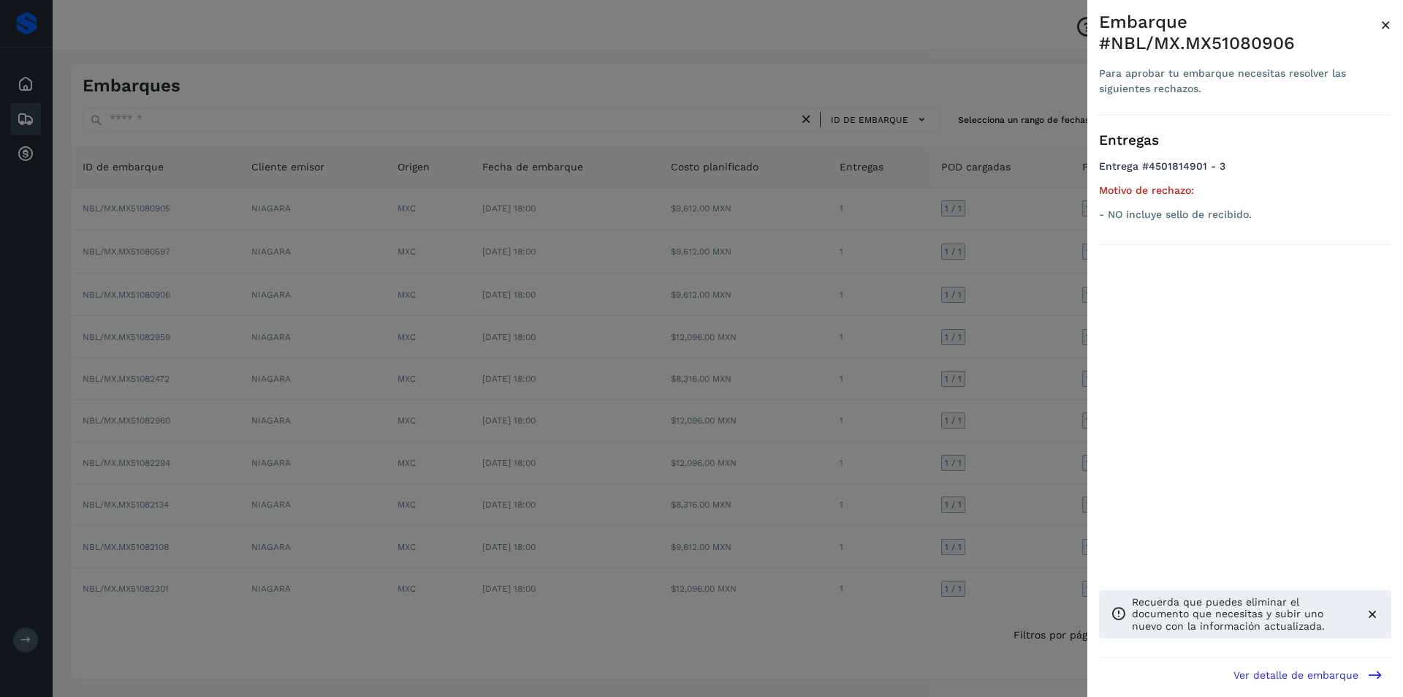
click at [876, 328] on div at bounding box center [701, 348] width 1403 height 697
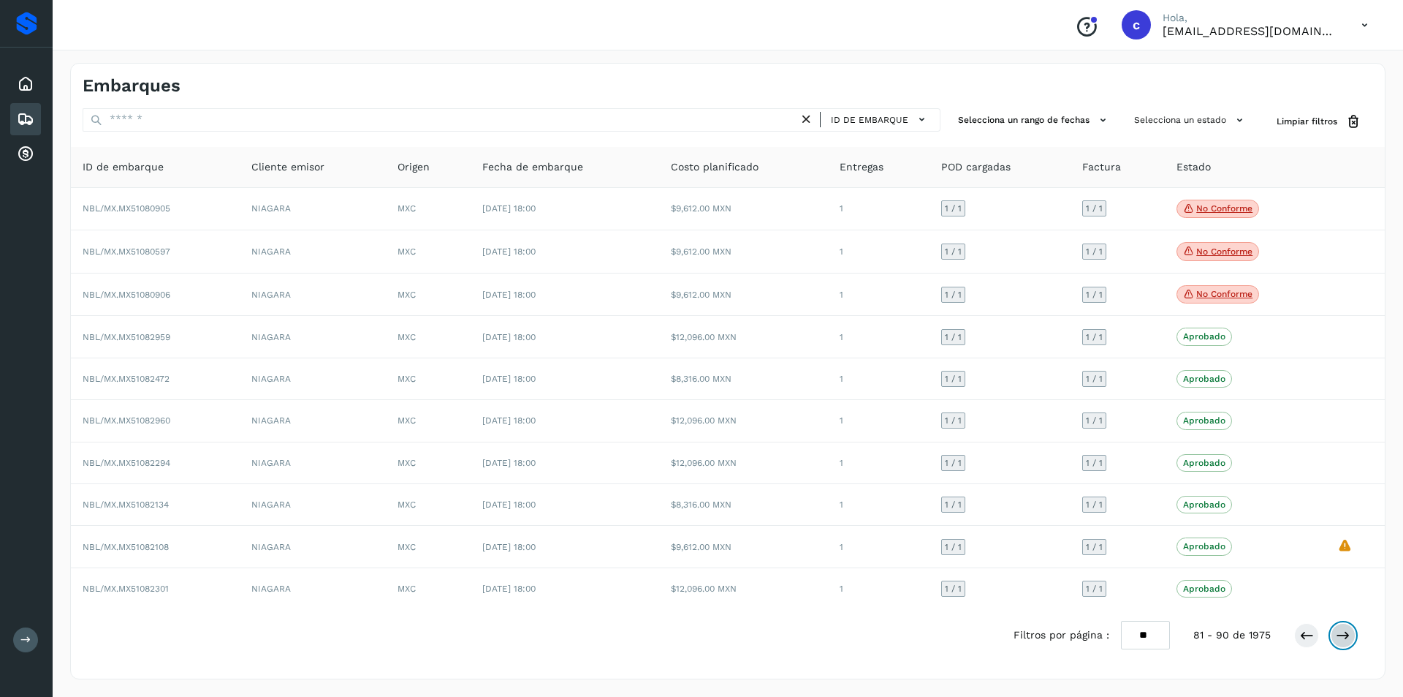
click at [1348, 634] on icon at bounding box center [1343, 635] width 15 height 15
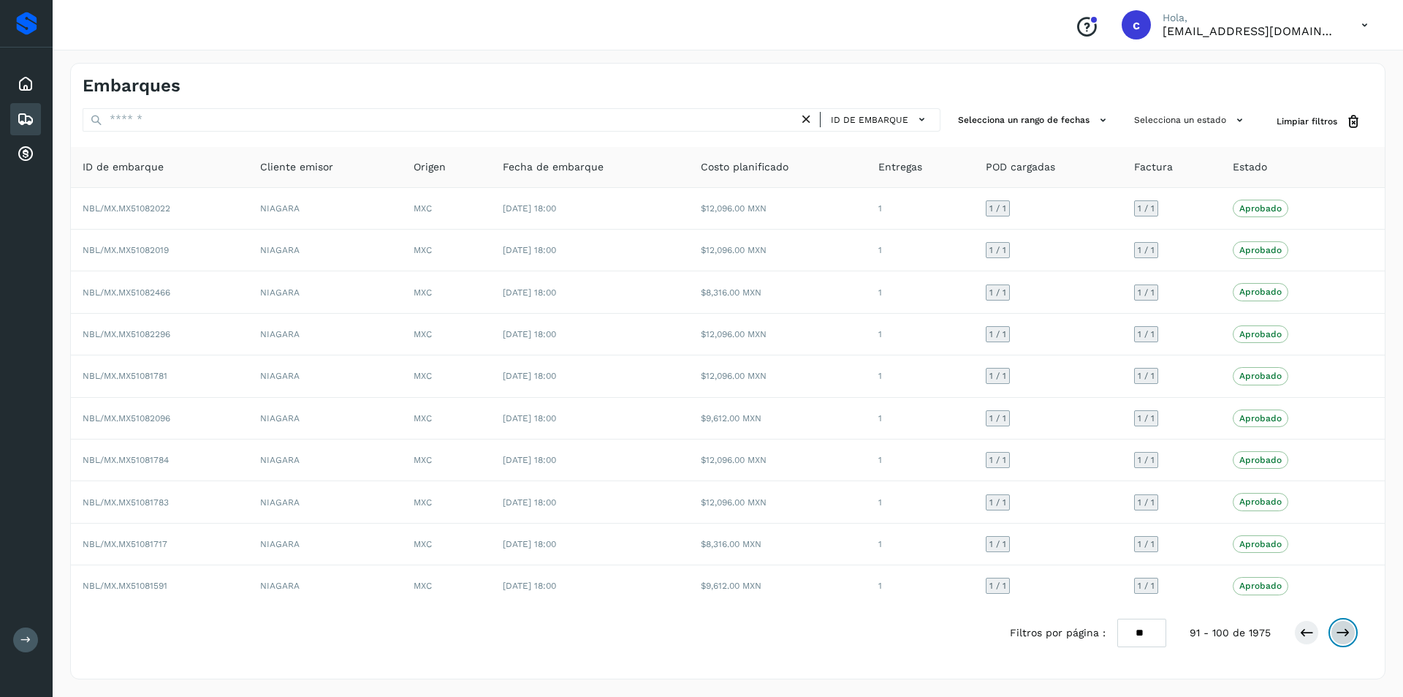
click at [1348, 634] on icon at bounding box center [1343, 632] width 15 height 15
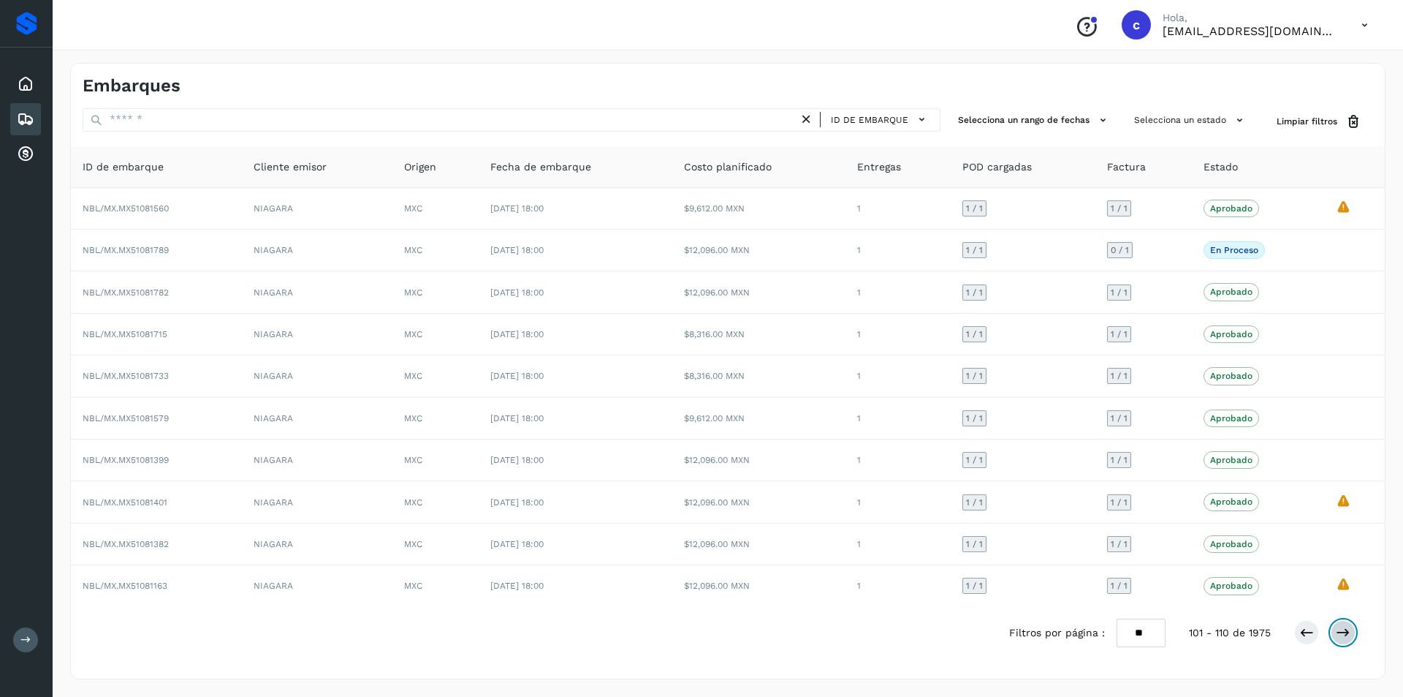
click at [1348, 634] on icon at bounding box center [1343, 632] width 15 height 15
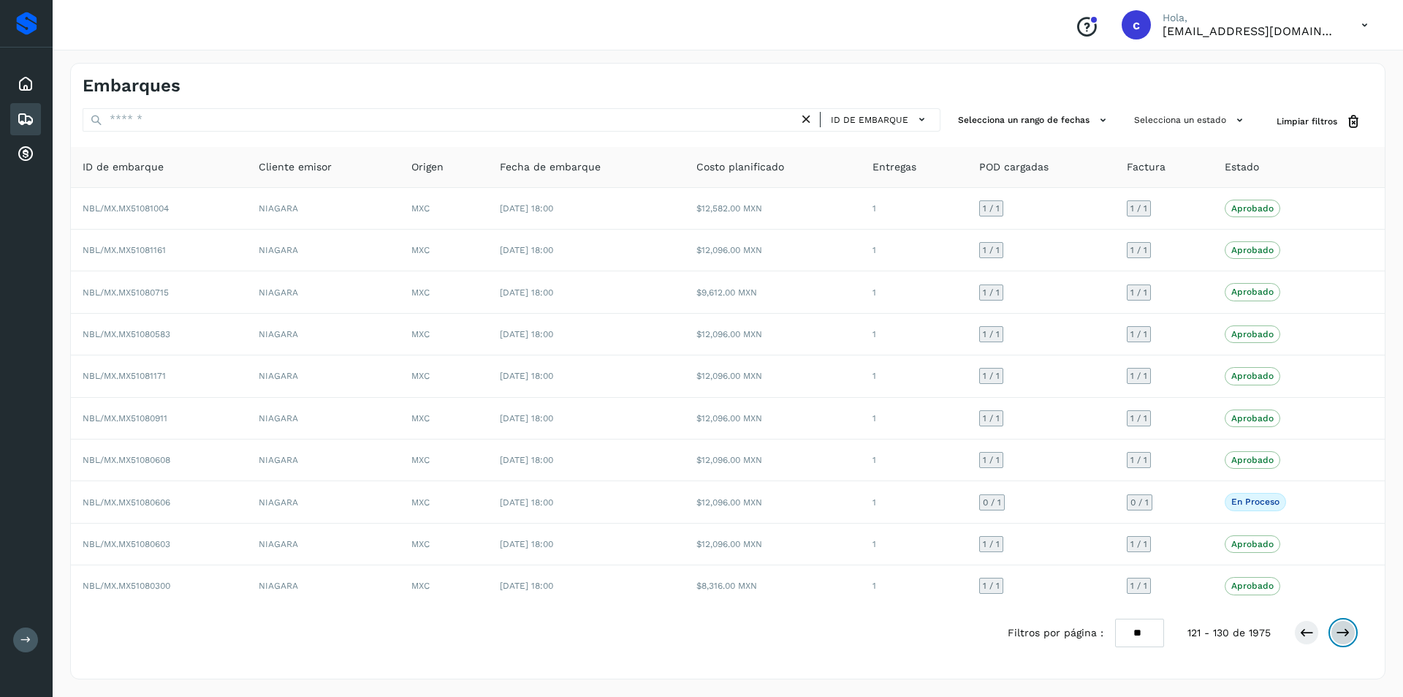
click at [1348, 634] on icon at bounding box center [1343, 632] width 15 height 15
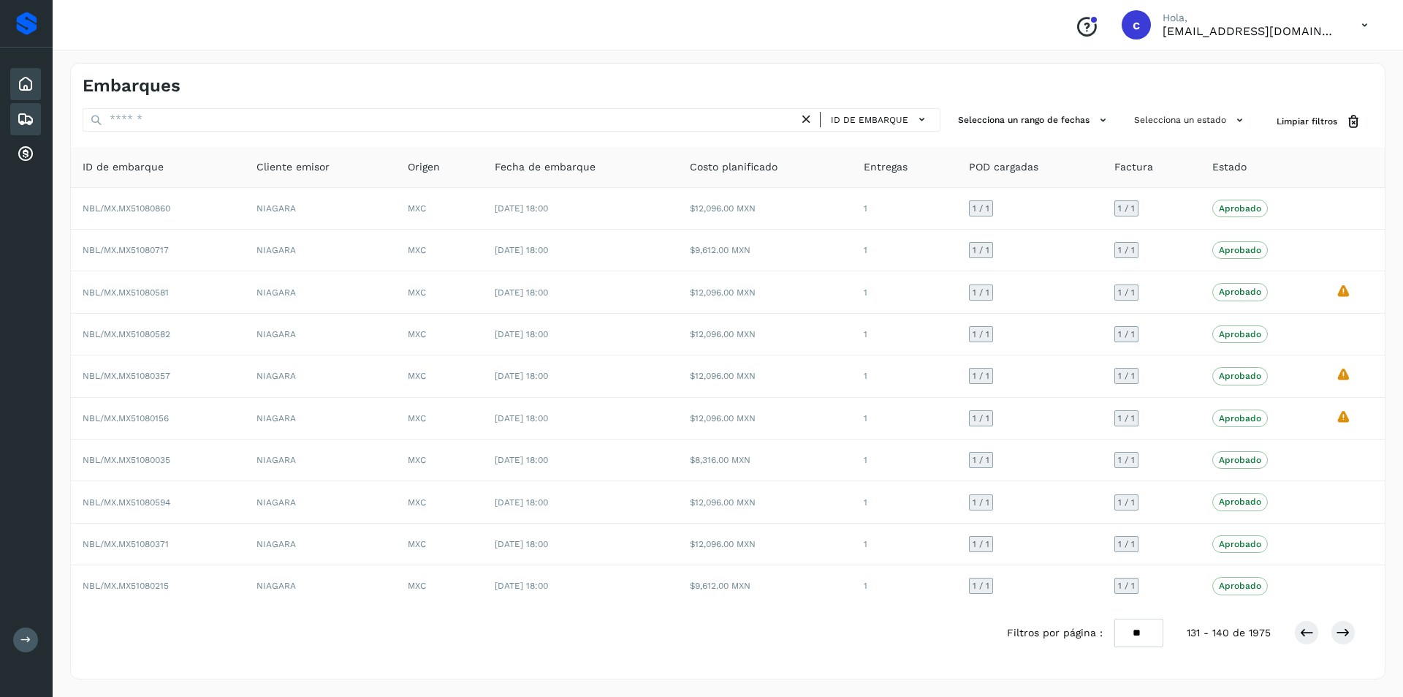
click at [18, 86] on icon at bounding box center [26, 84] width 18 height 18
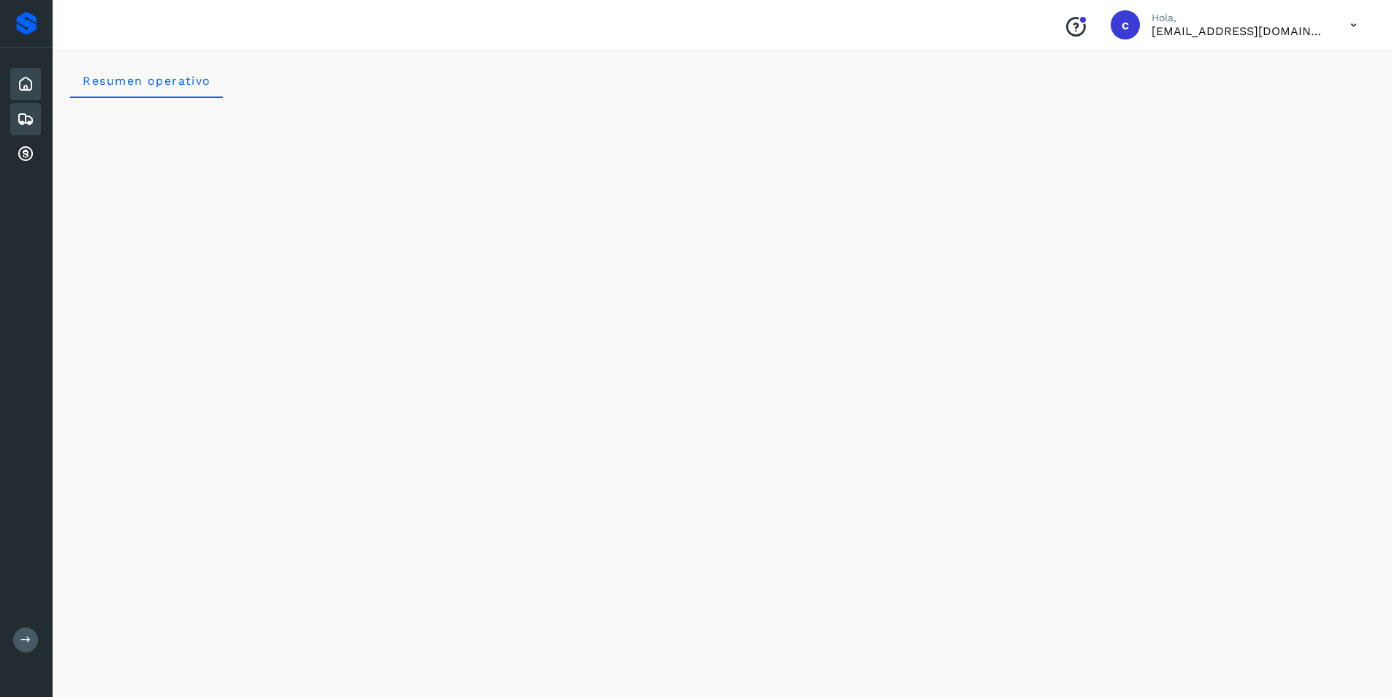
click at [31, 115] on icon at bounding box center [26, 119] width 18 height 18
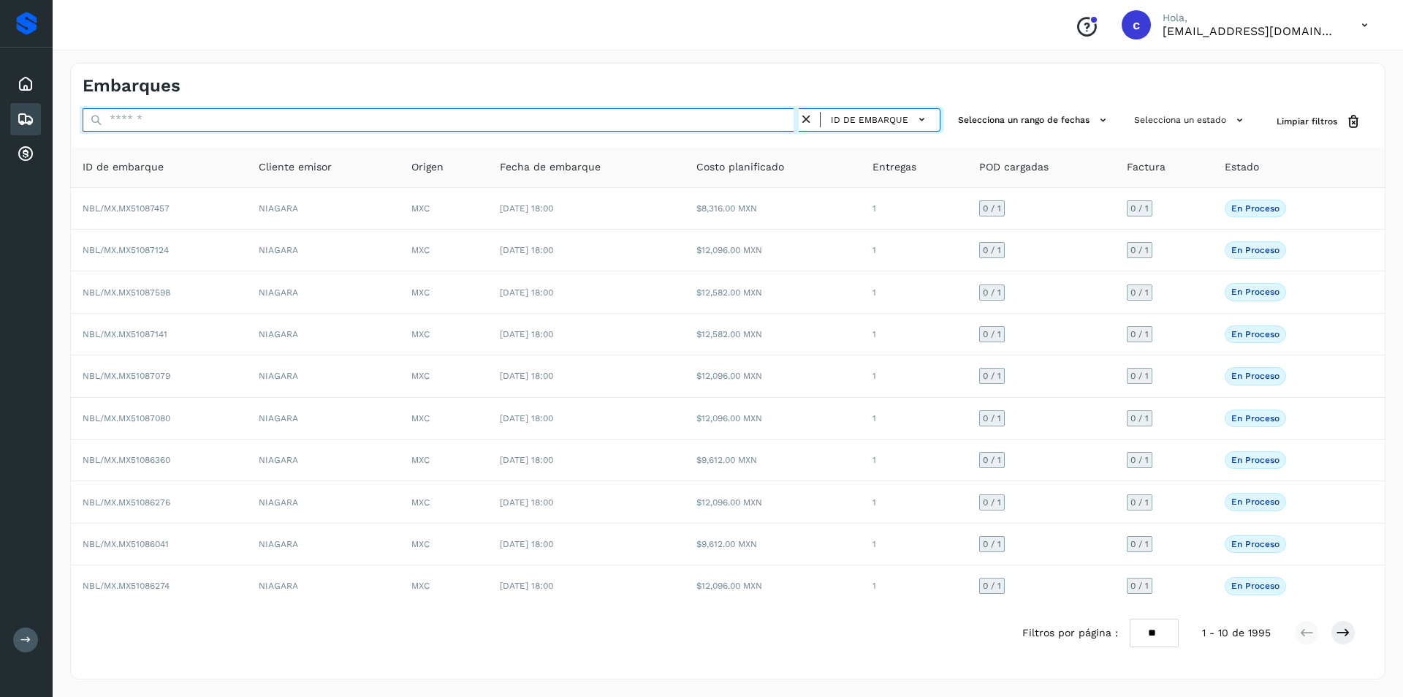
click at [687, 124] on input "text" at bounding box center [441, 119] width 716 height 23
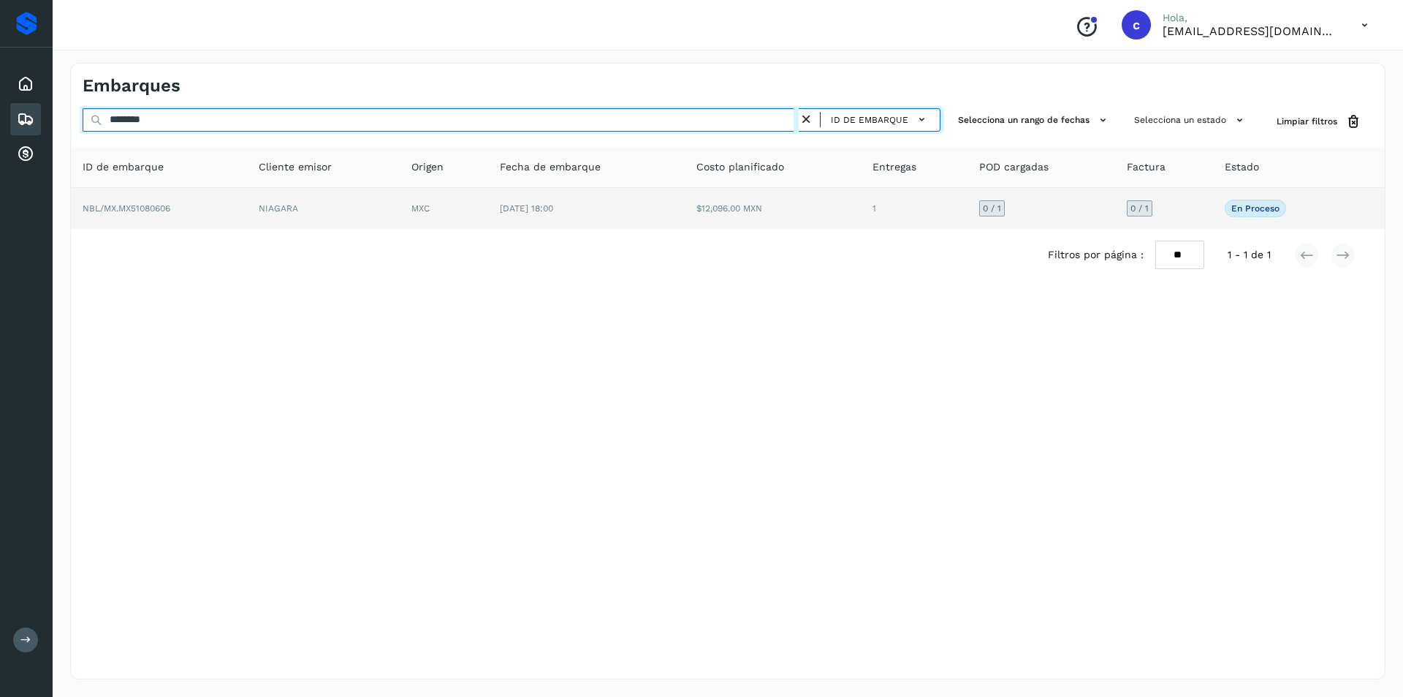
type input "********"
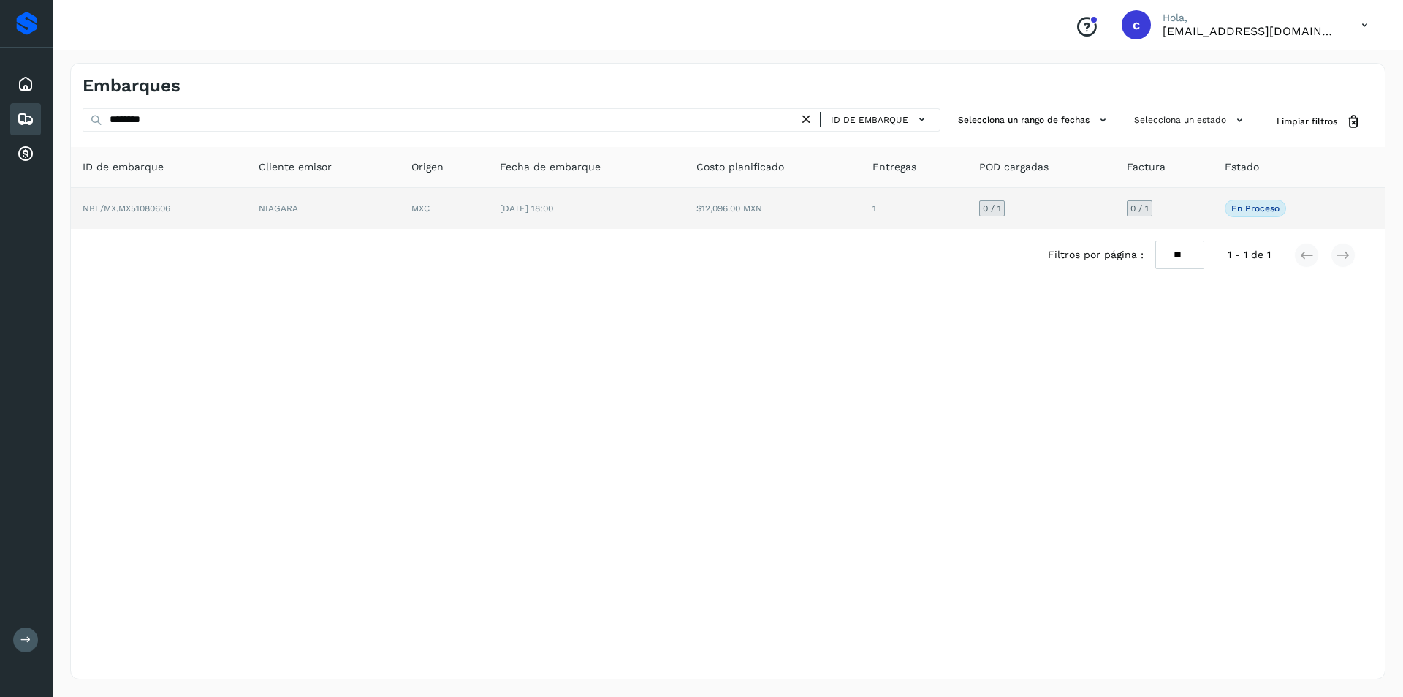
click at [645, 209] on td "[DATE] 18:00" at bounding box center [586, 208] width 197 height 41
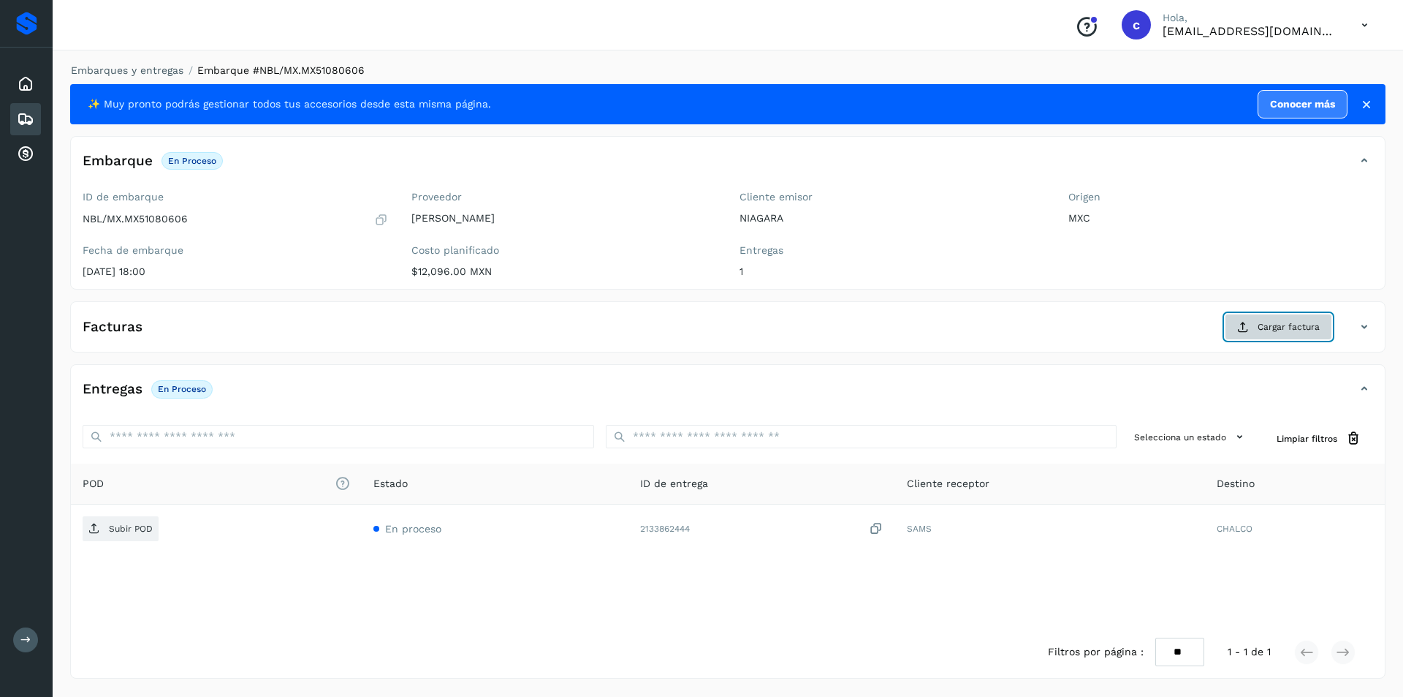
click at [1253, 324] on button "Cargar factura" at bounding box center [1278, 327] width 107 height 26
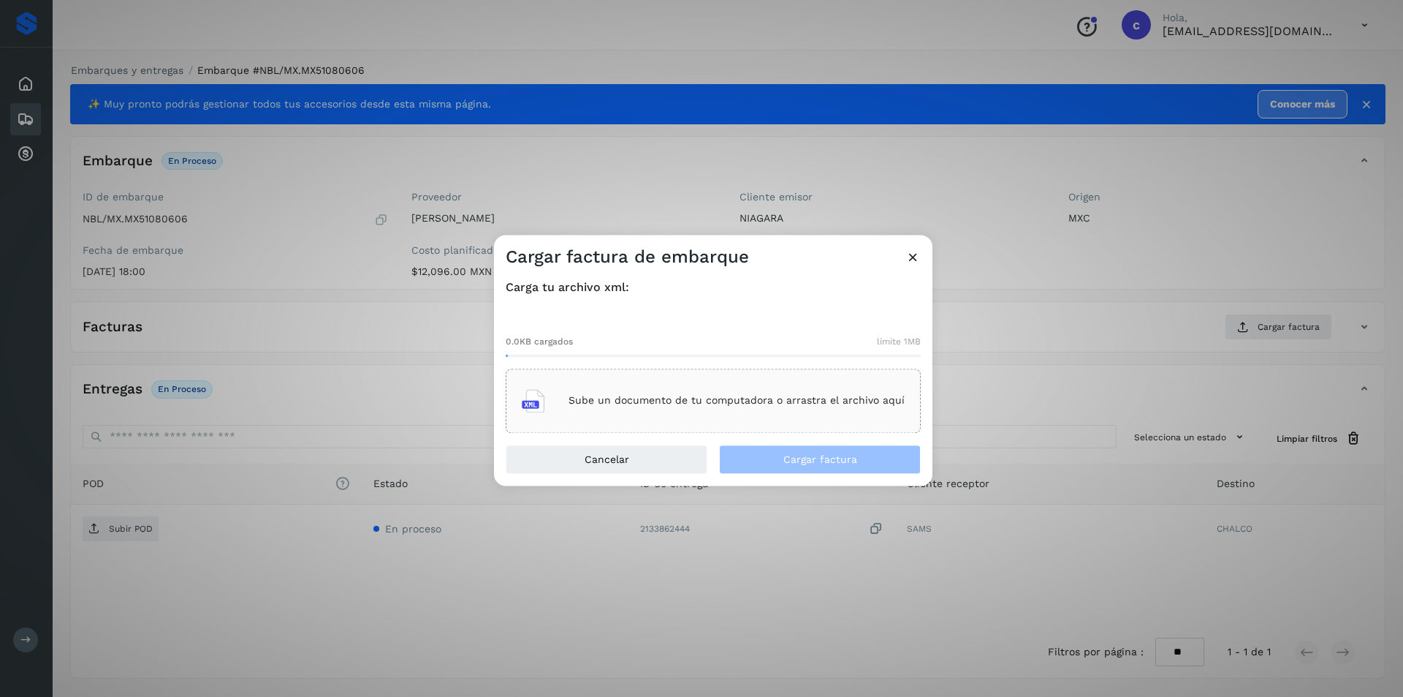
click at [705, 405] on p "Sube un documento de tu computadora o arrastra el archivo aquí" at bounding box center [737, 401] width 336 height 12
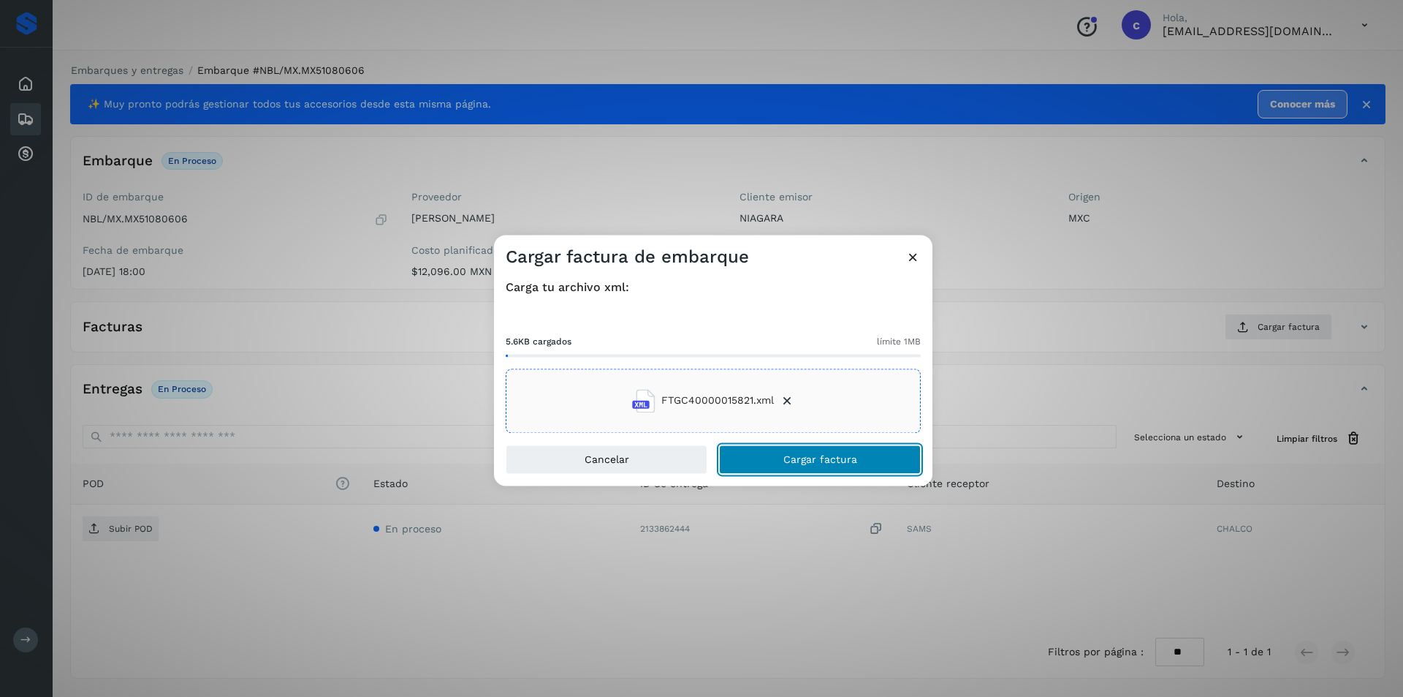
click at [790, 464] on span "Cargar factura" at bounding box center [821, 459] width 74 height 10
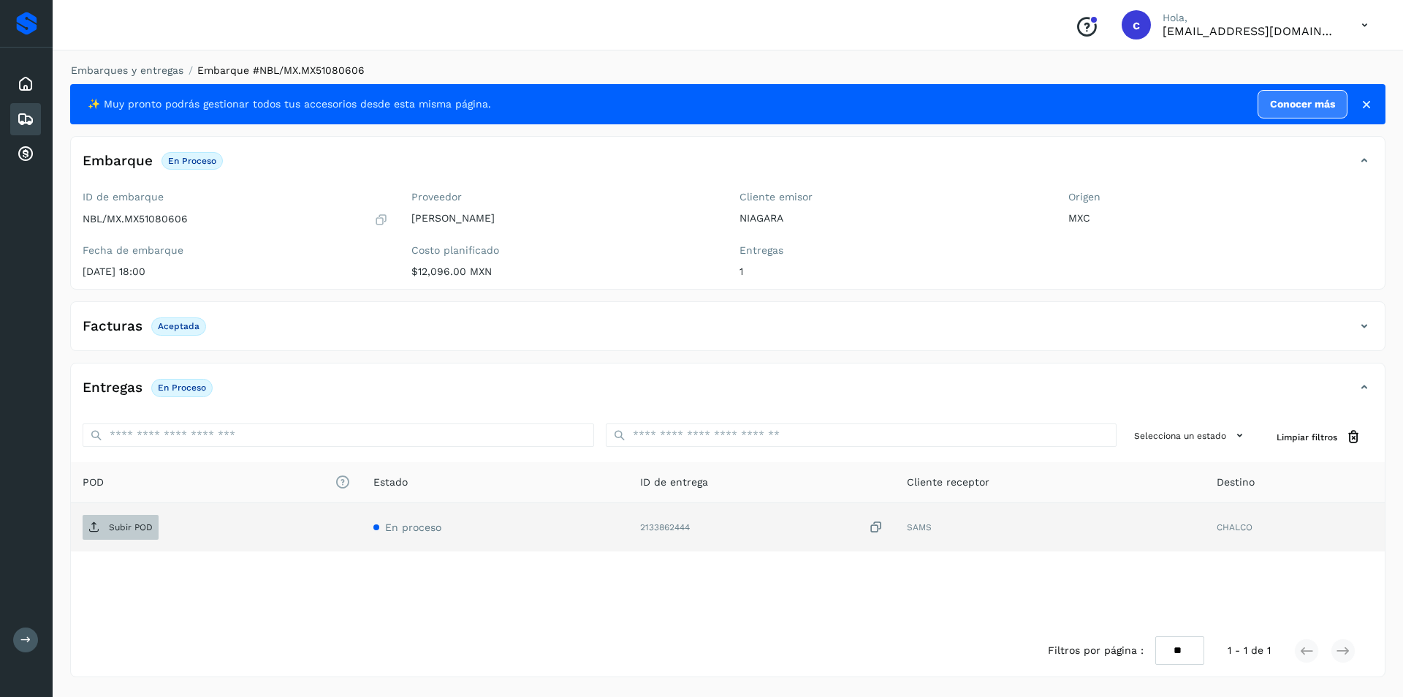
click at [136, 534] on span "Subir POD" at bounding box center [121, 526] width 76 height 23
click at [135, 523] on button "PDF" at bounding box center [119, 527] width 73 height 25
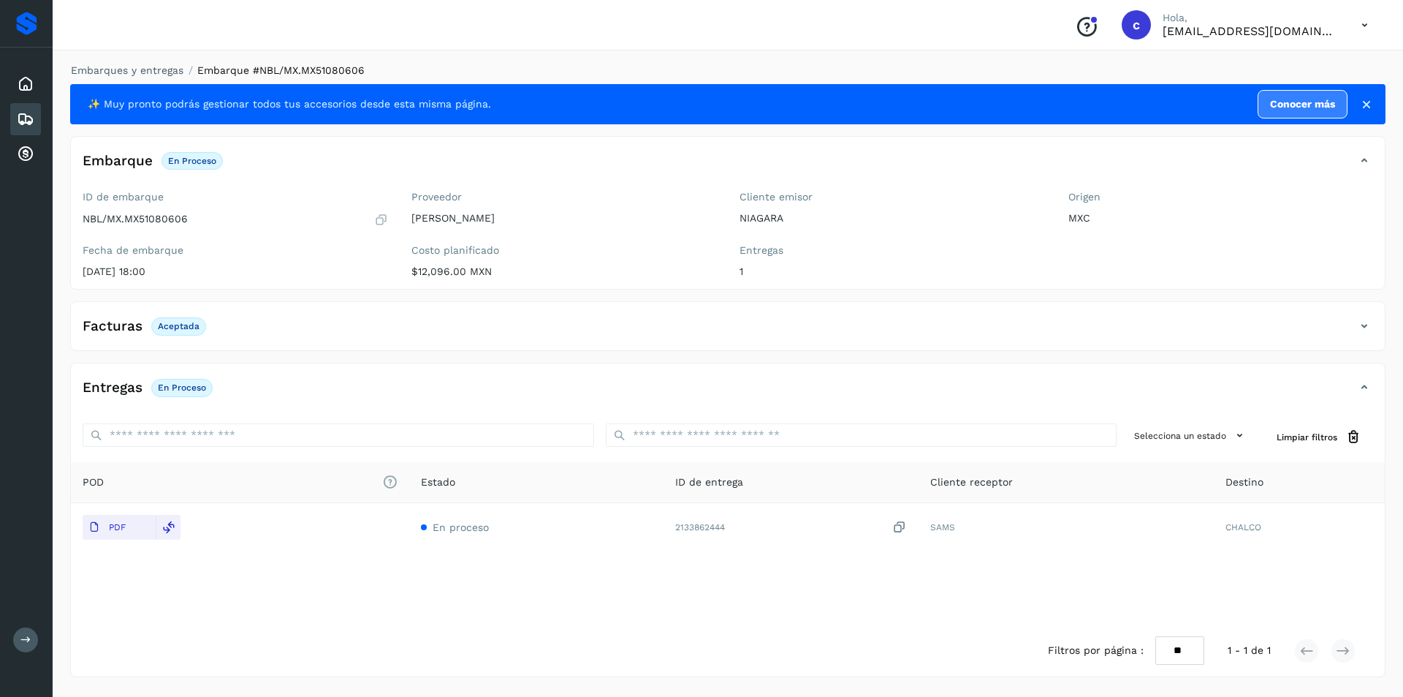
click at [22, 128] on div "Embarques" at bounding box center [25, 119] width 31 height 32
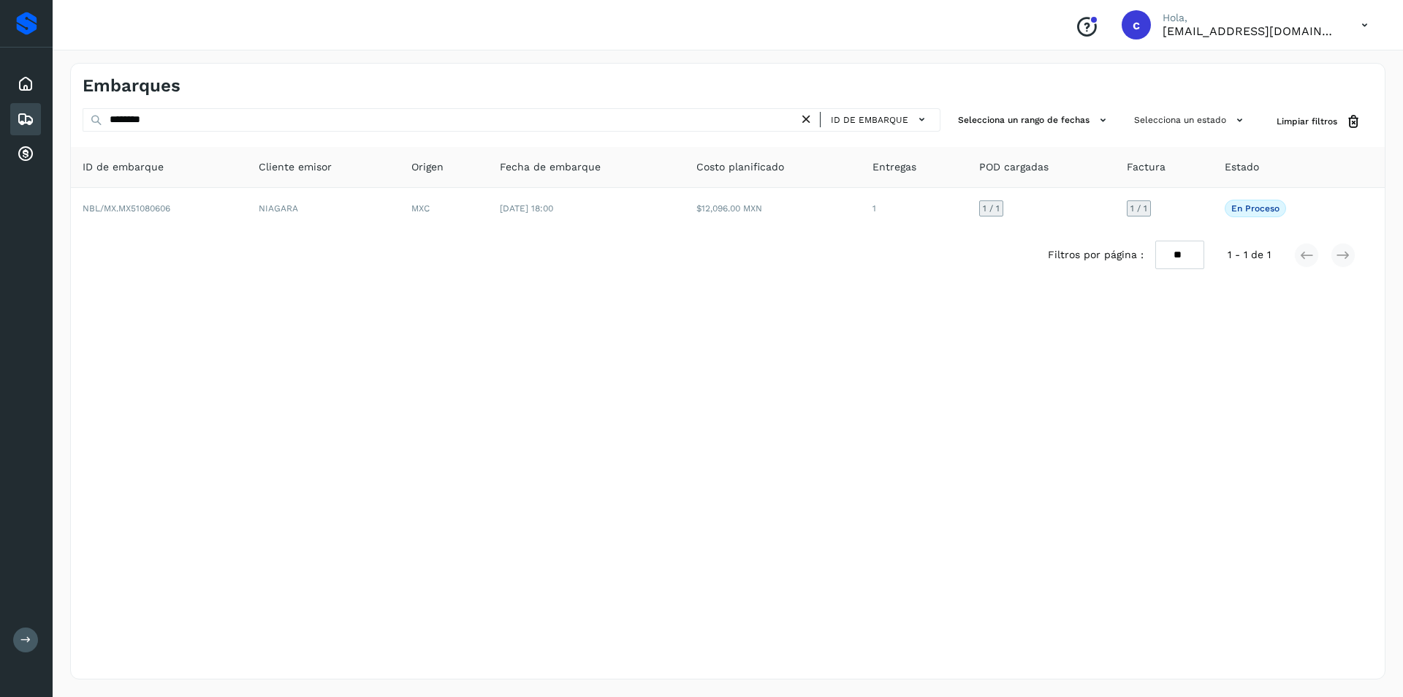
click at [810, 121] on icon at bounding box center [806, 119] width 15 height 15
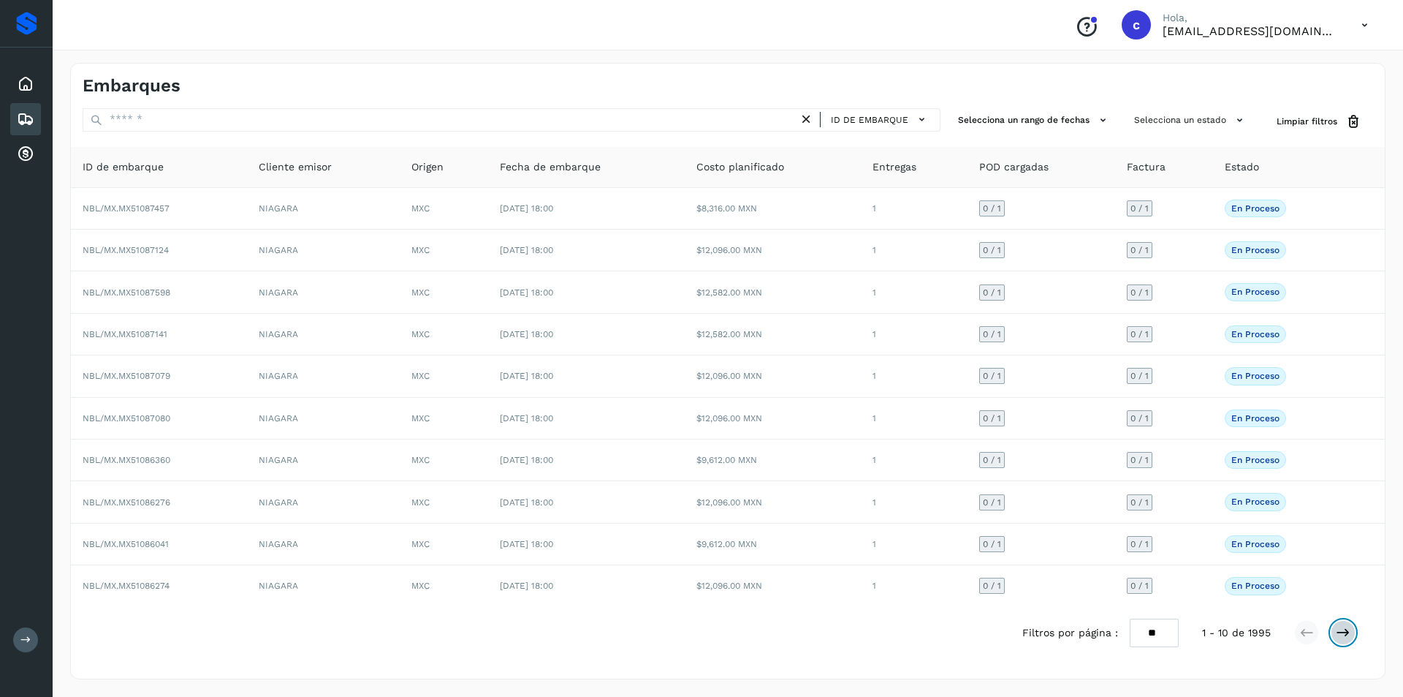
click at [1339, 626] on icon at bounding box center [1343, 632] width 15 height 15
click at [1342, 629] on icon at bounding box center [1343, 632] width 15 height 15
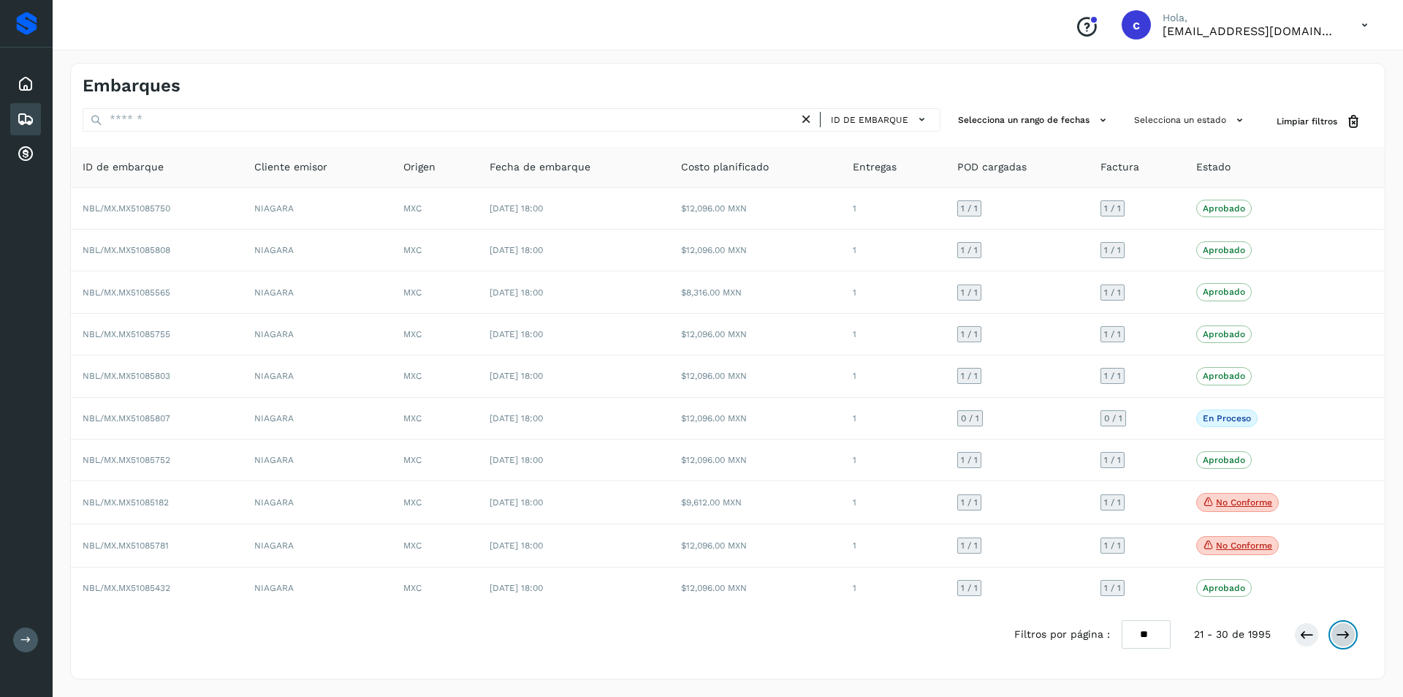
click at [1336, 631] on icon at bounding box center [1343, 634] width 15 height 15
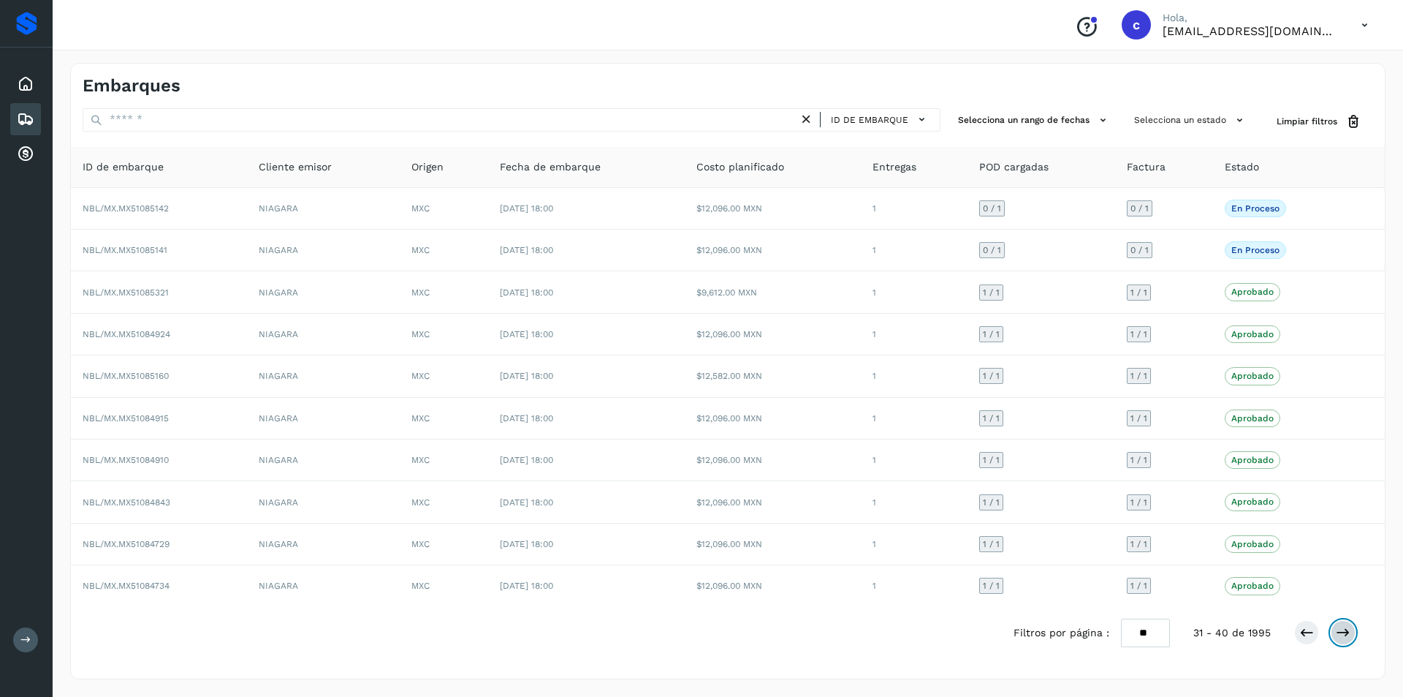
click at [1351, 634] on button at bounding box center [1343, 632] width 25 height 25
click at [1351, 632] on button at bounding box center [1343, 632] width 25 height 25
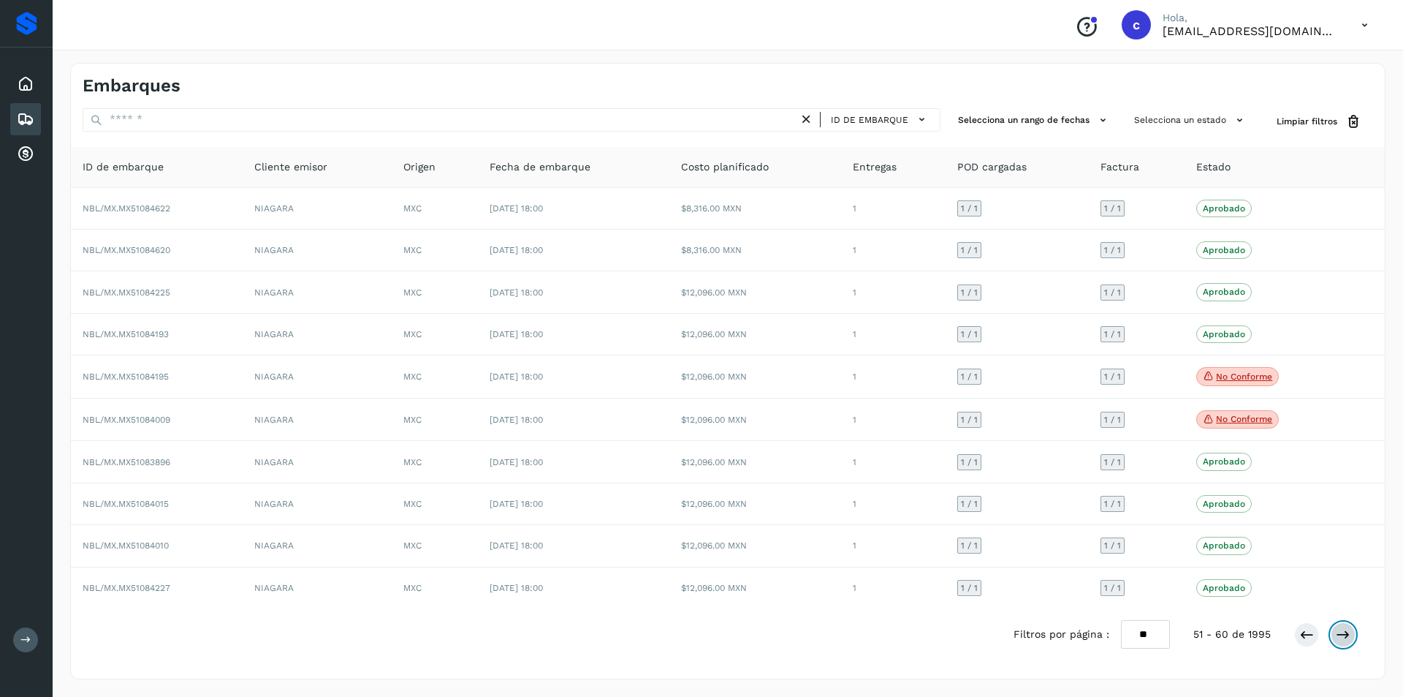
click at [1351, 632] on button at bounding box center [1343, 634] width 25 height 25
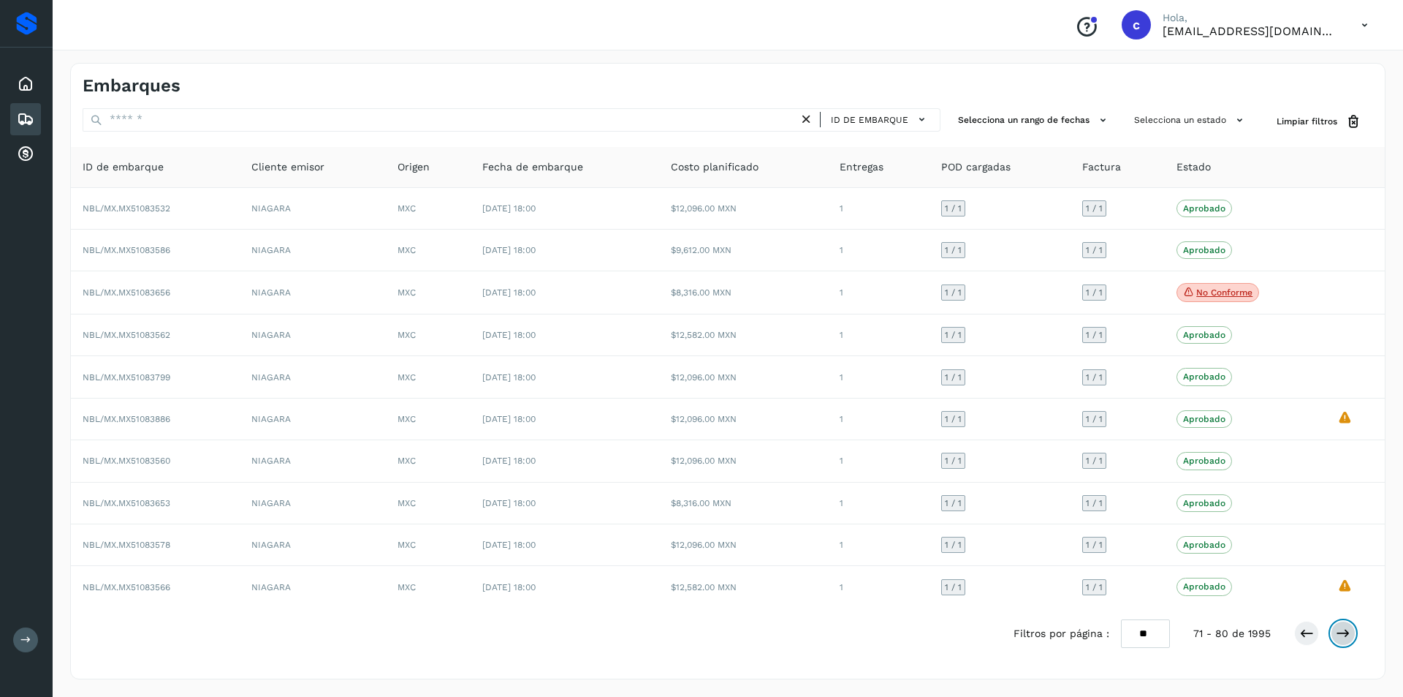
click at [1351, 632] on button at bounding box center [1343, 633] width 25 height 25
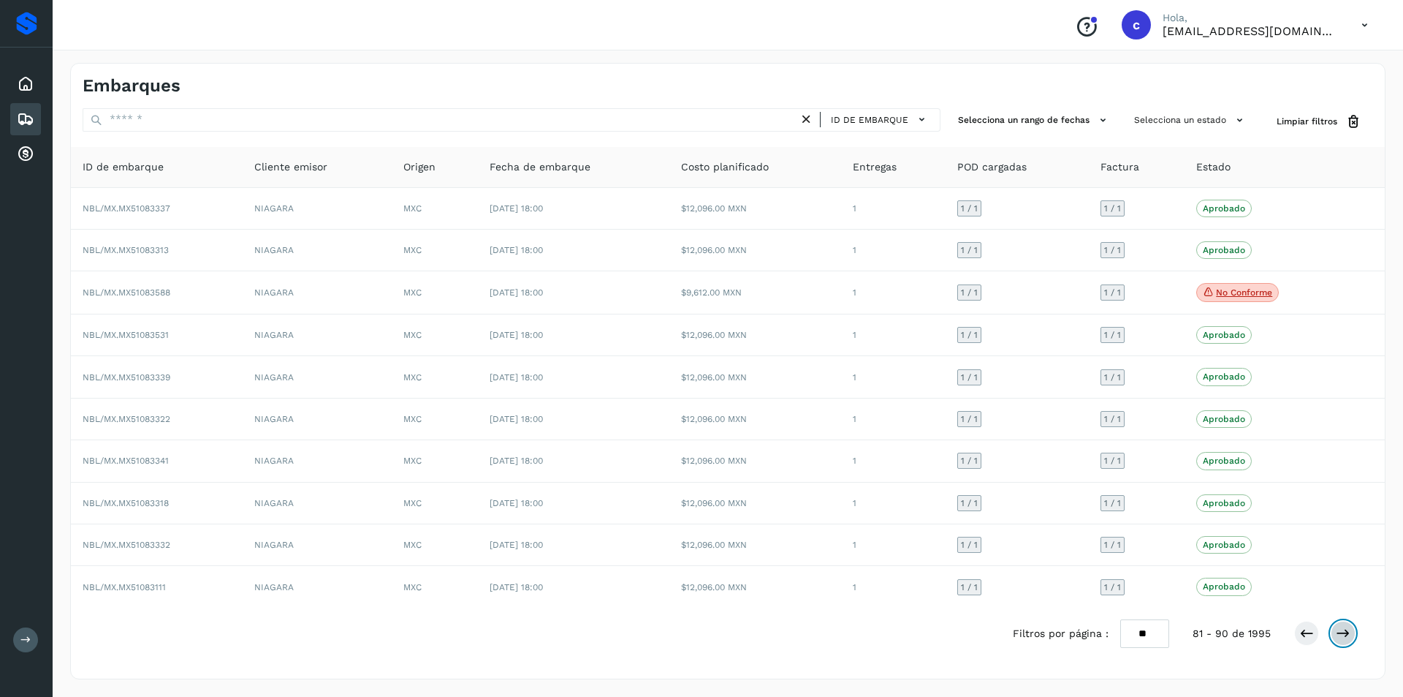
click at [1351, 632] on button at bounding box center [1343, 633] width 25 height 25
click at [1351, 632] on button at bounding box center [1343, 634] width 25 height 25
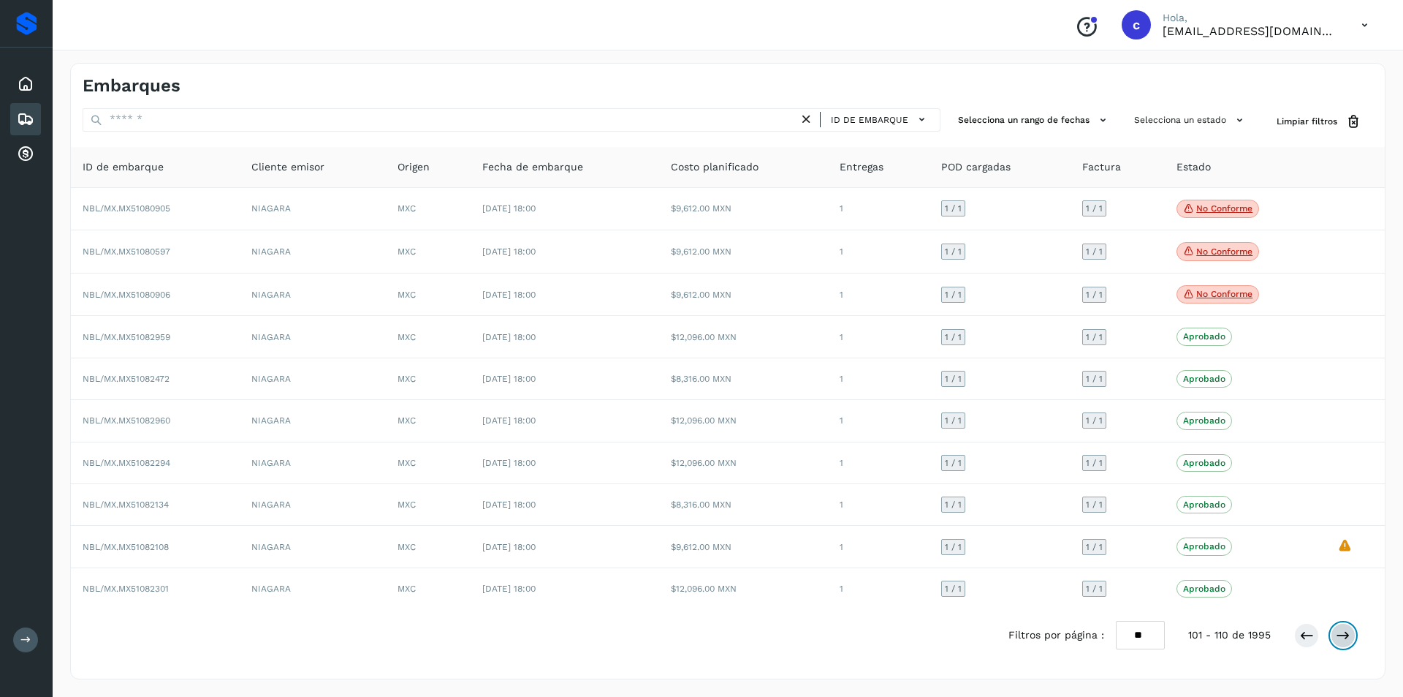
click at [1351, 632] on button at bounding box center [1343, 635] width 25 height 25
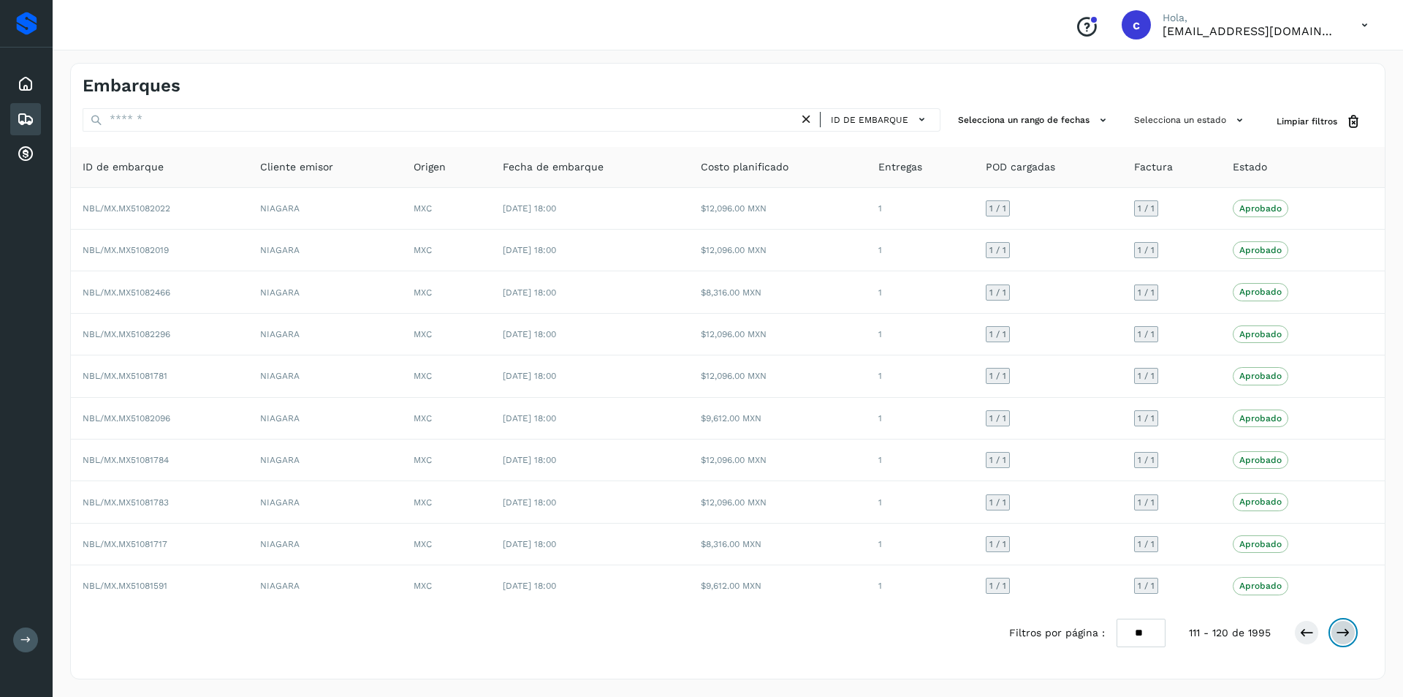
click at [1351, 632] on button at bounding box center [1343, 632] width 25 height 25
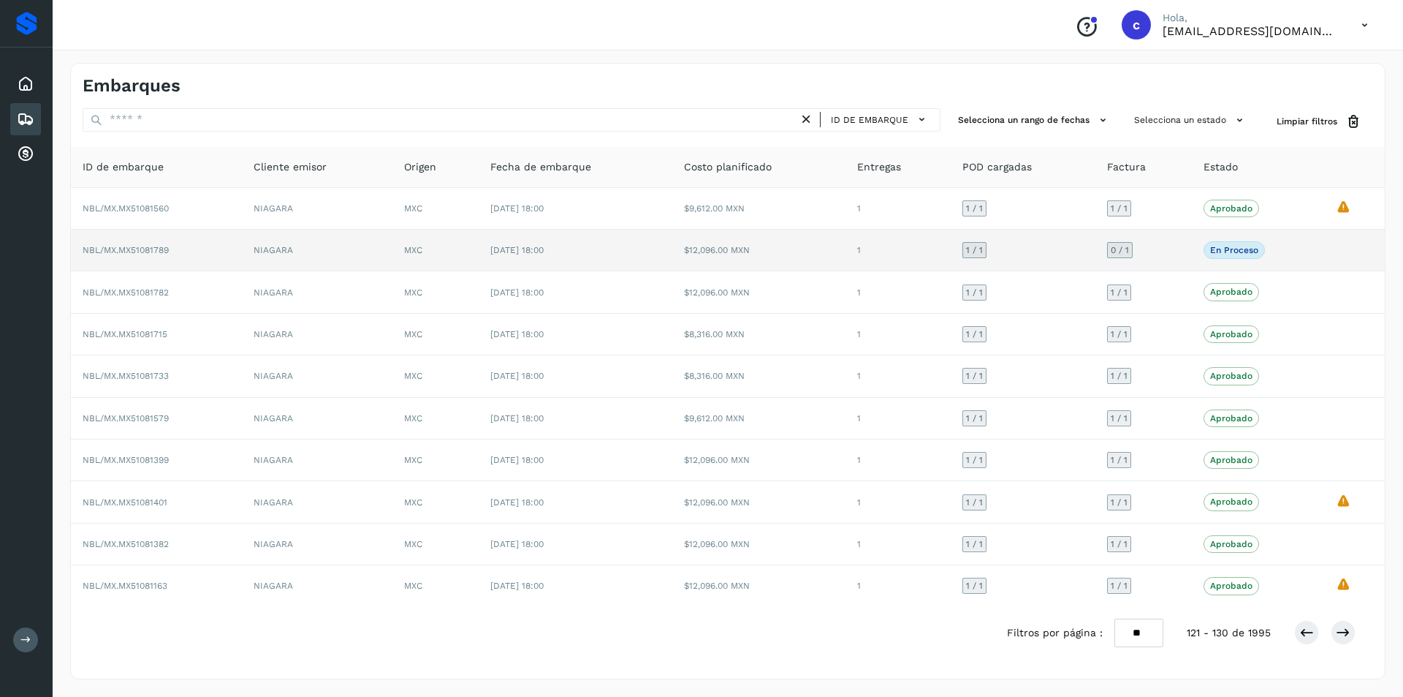
click at [1069, 244] on td "1 / 1" at bounding box center [1023, 251] width 145 height 42
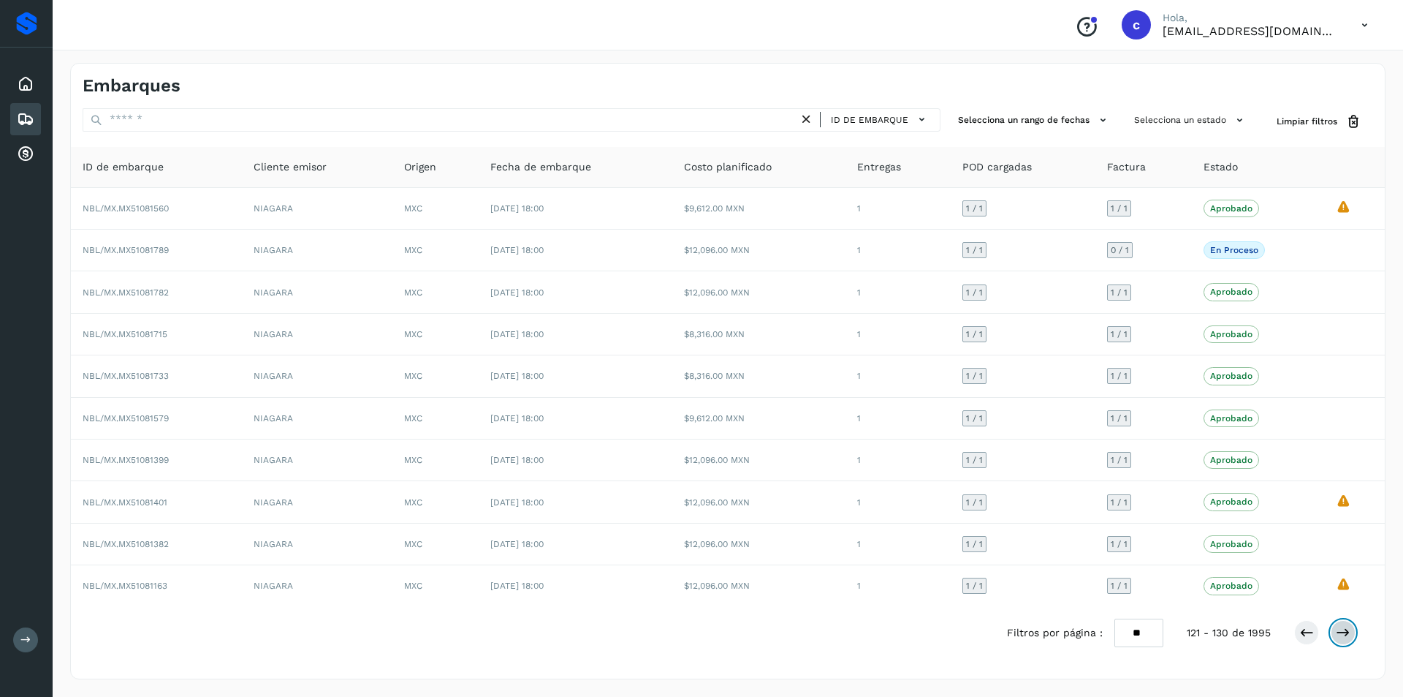
click at [1346, 626] on icon at bounding box center [1343, 632] width 15 height 15
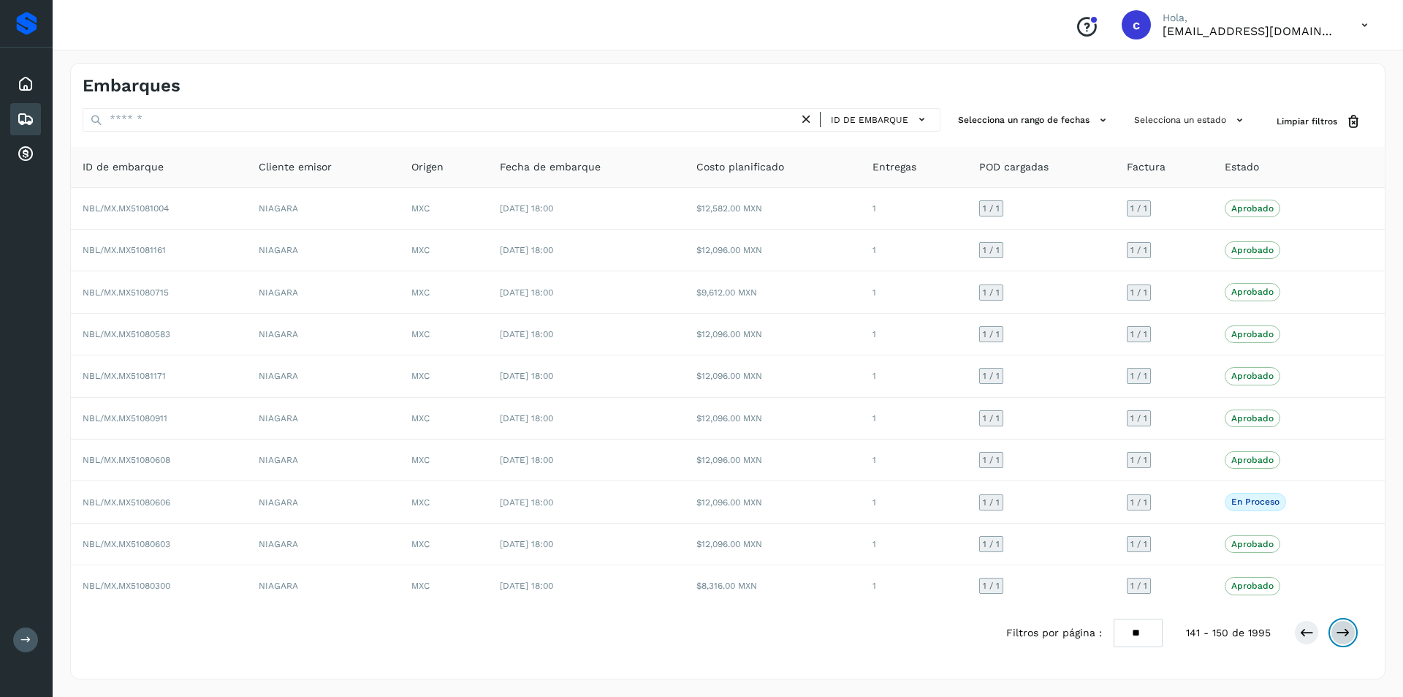
click at [1341, 634] on icon at bounding box center [1343, 632] width 15 height 15
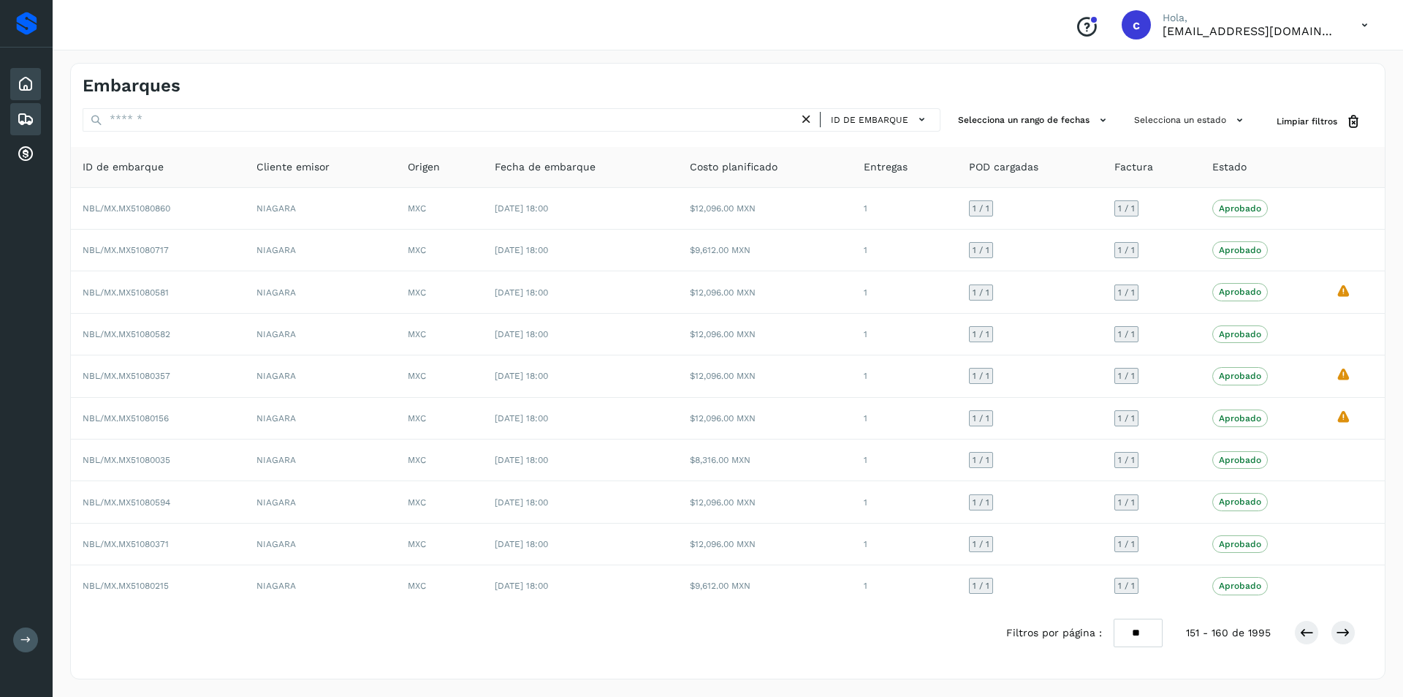
click at [13, 91] on div "Inicio" at bounding box center [25, 84] width 31 height 32
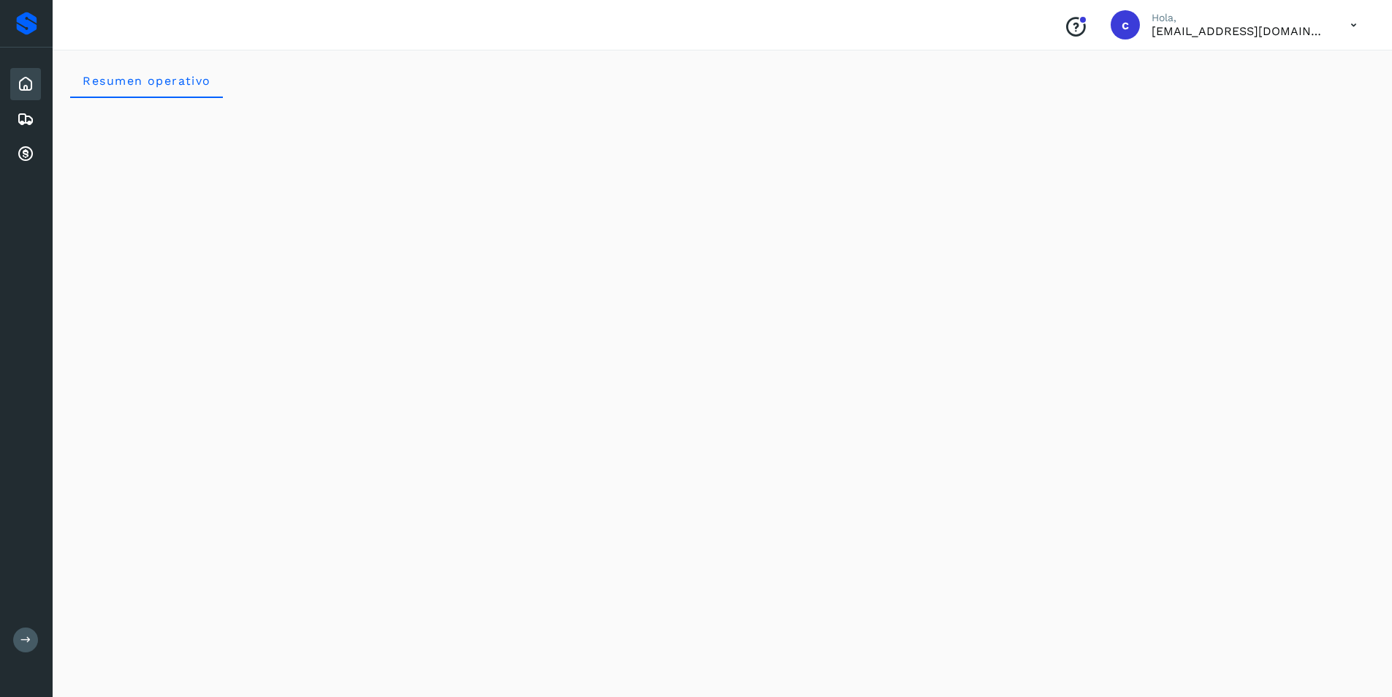
click at [1348, 29] on icon at bounding box center [1354, 25] width 30 height 30
click at [1288, 75] on div "Cerrar sesión" at bounding box center [1281, 66] width 174 height 28
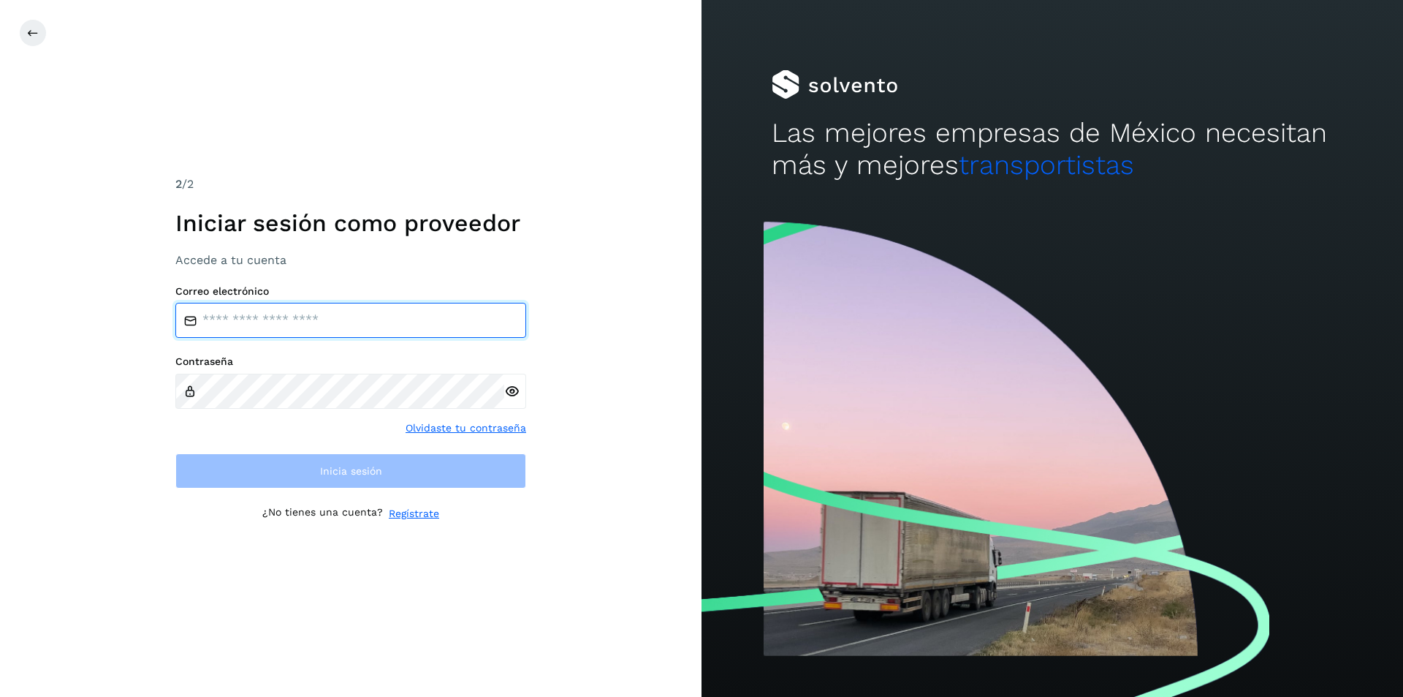
type input "**********"
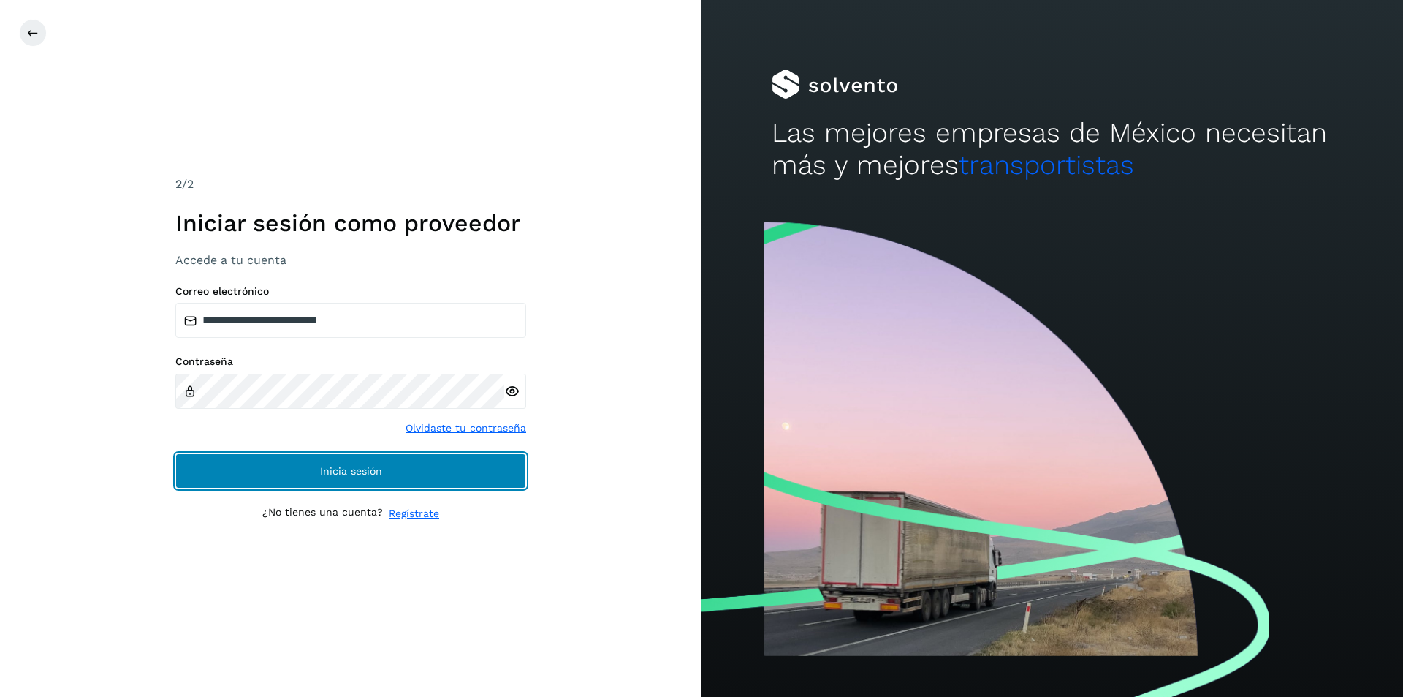
click at [257, 461] on button "Inicia sesión" at bounding box center [350, 470] width 351 height 35
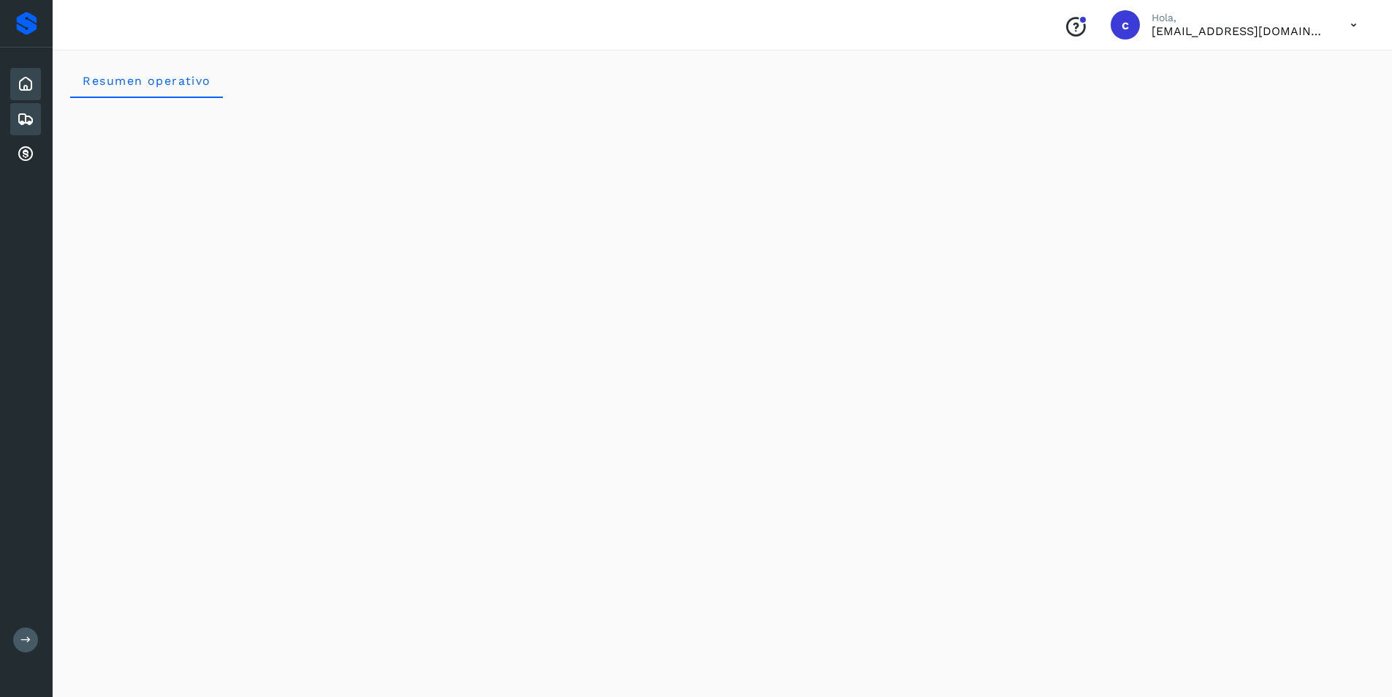
click at [32, 126] on icon at bounding box center [26, 119] width 18 height 18
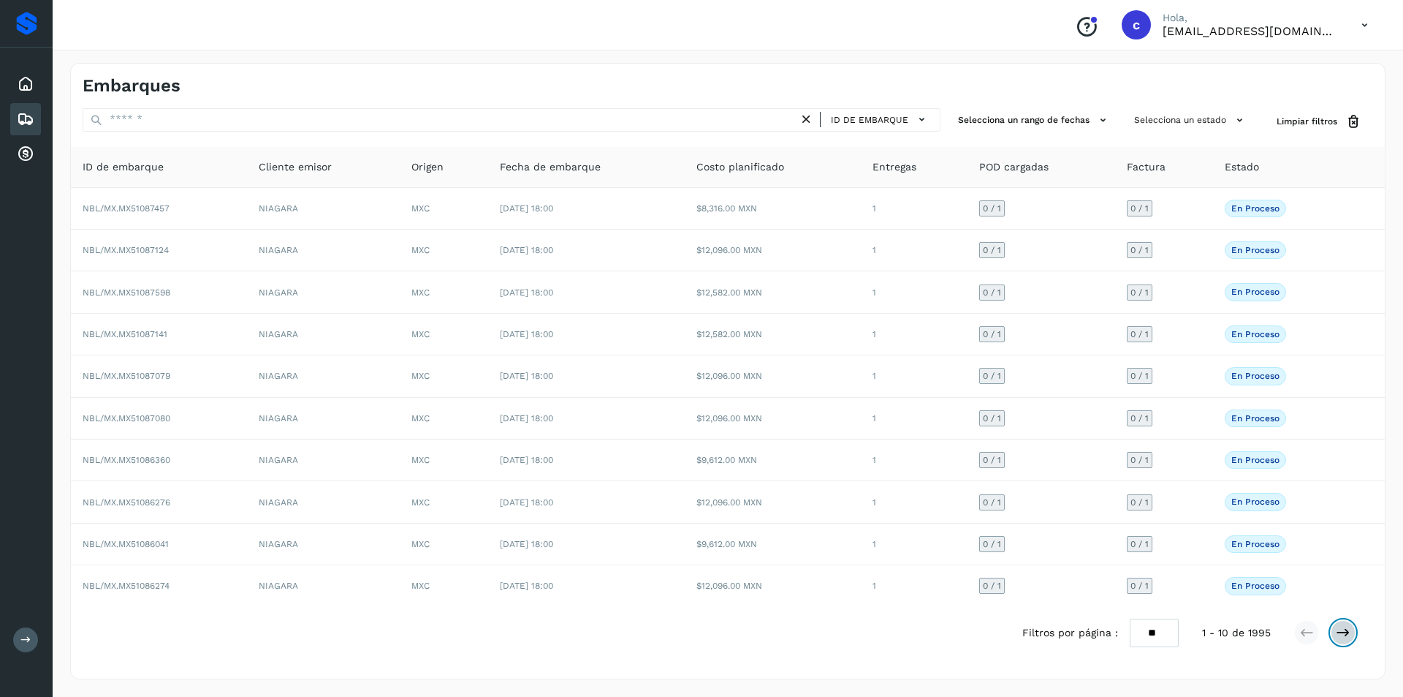
click at [1343, 633] on icon at bounding box center [1343, 632] width 15 height 15
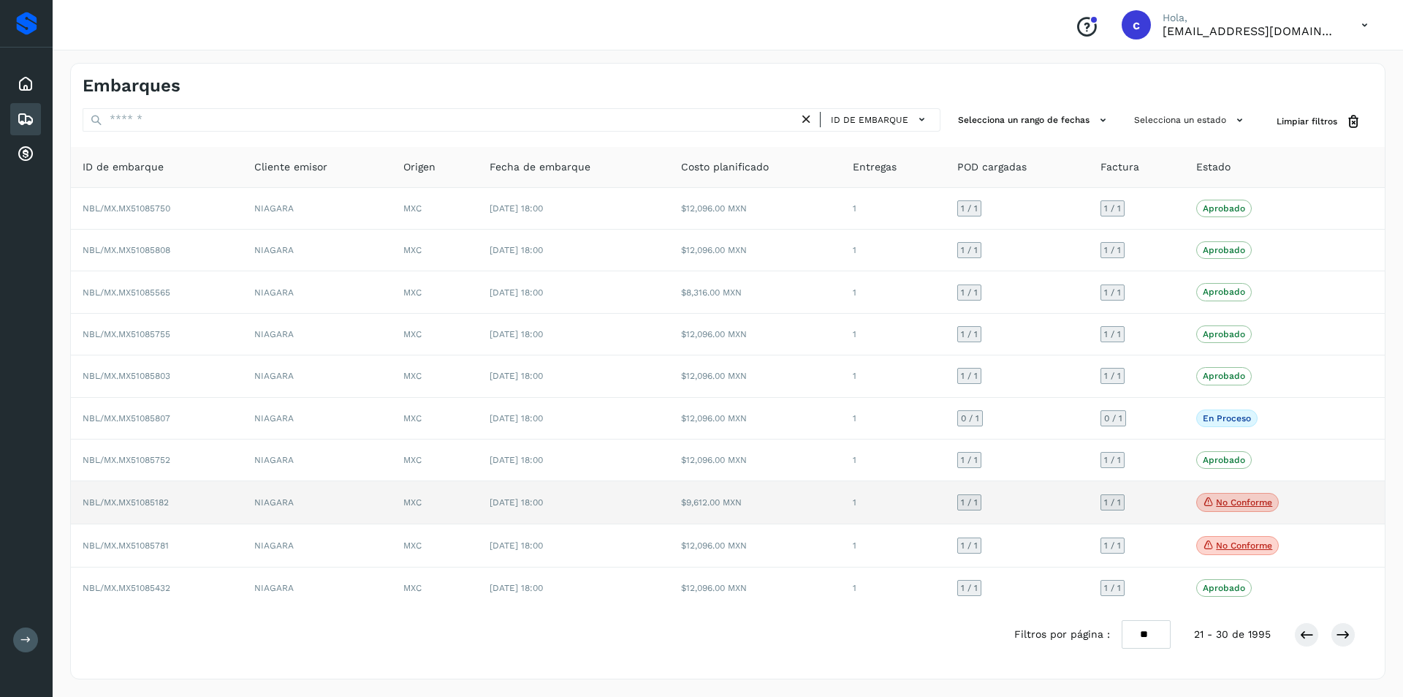
click at [1240, 503] on p "No conforme" at bounding box center [1244, 502] width 56 height 10
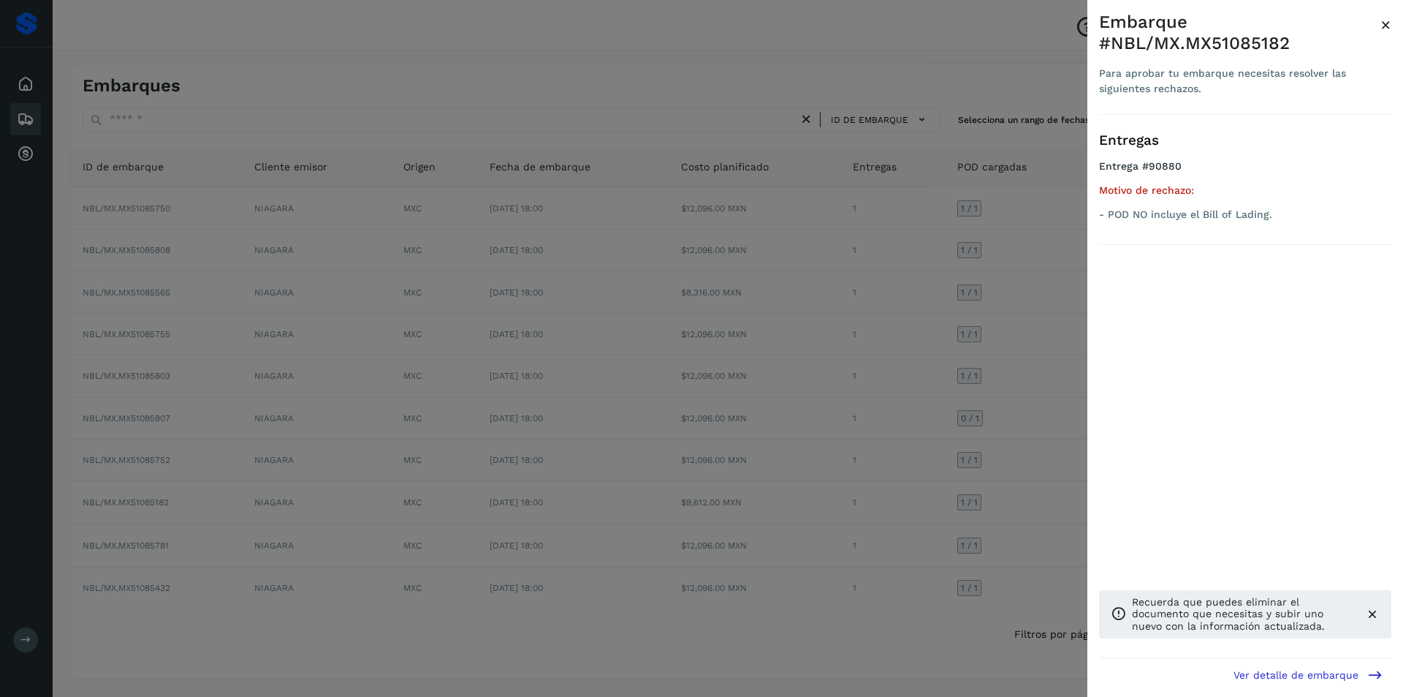
click at [1077, 497] on div at bounding box center [701, 348] width 1403 height 697
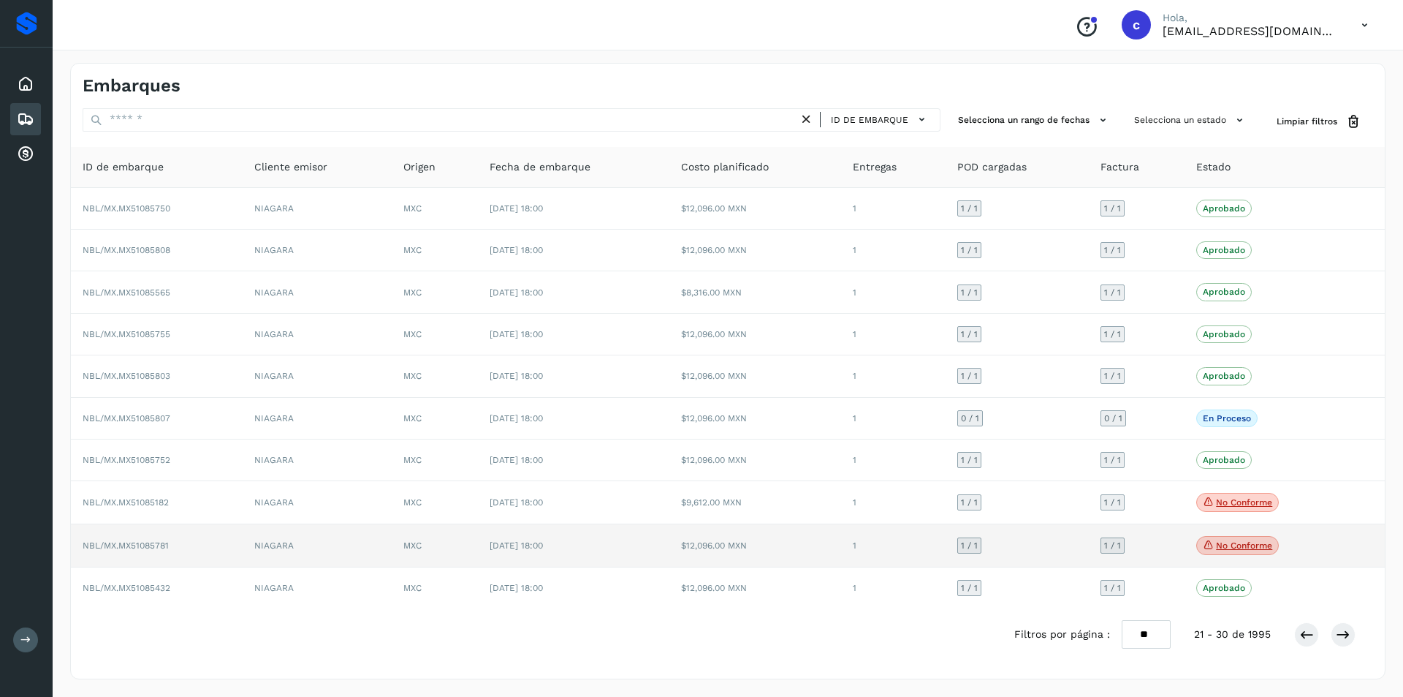
click at [1224, 543] on p "No conforme" at bounding box center [1244, 545] width 56 height 10
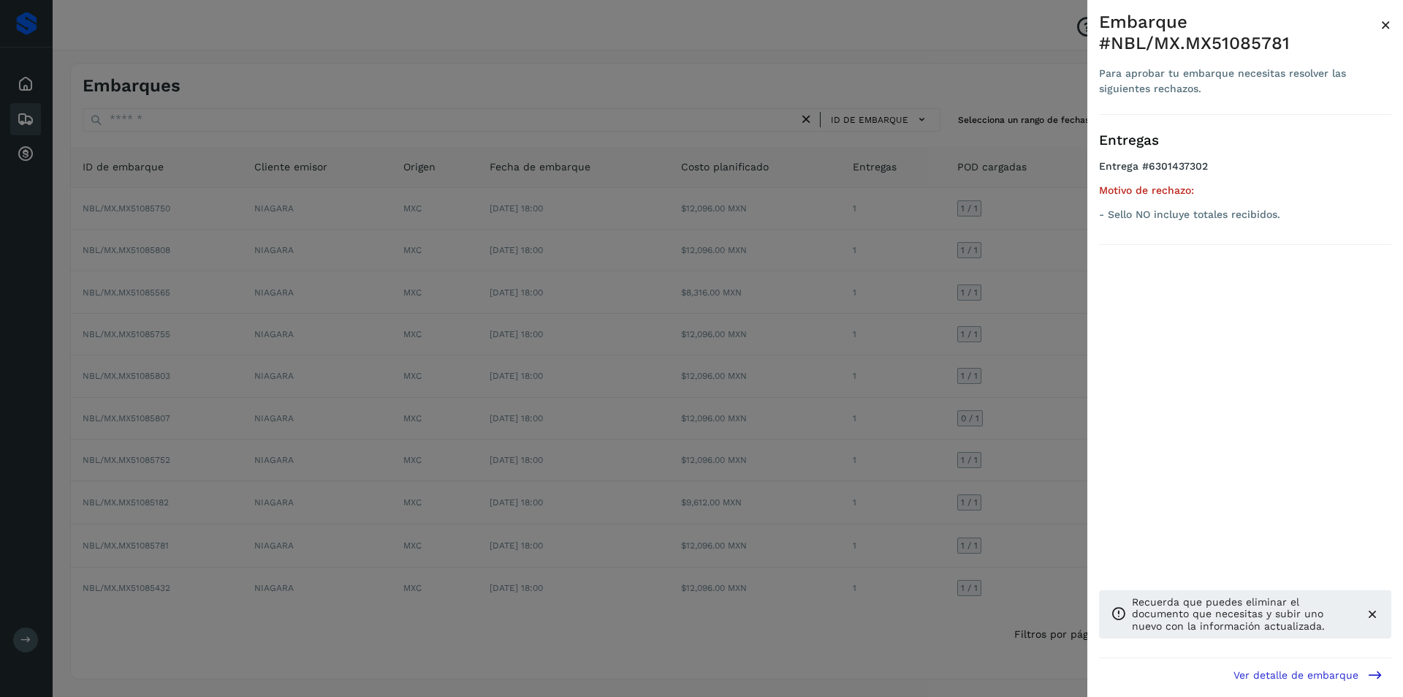
click at [914, 538] on div at bounding box center [701, 348] width 1403 height 697
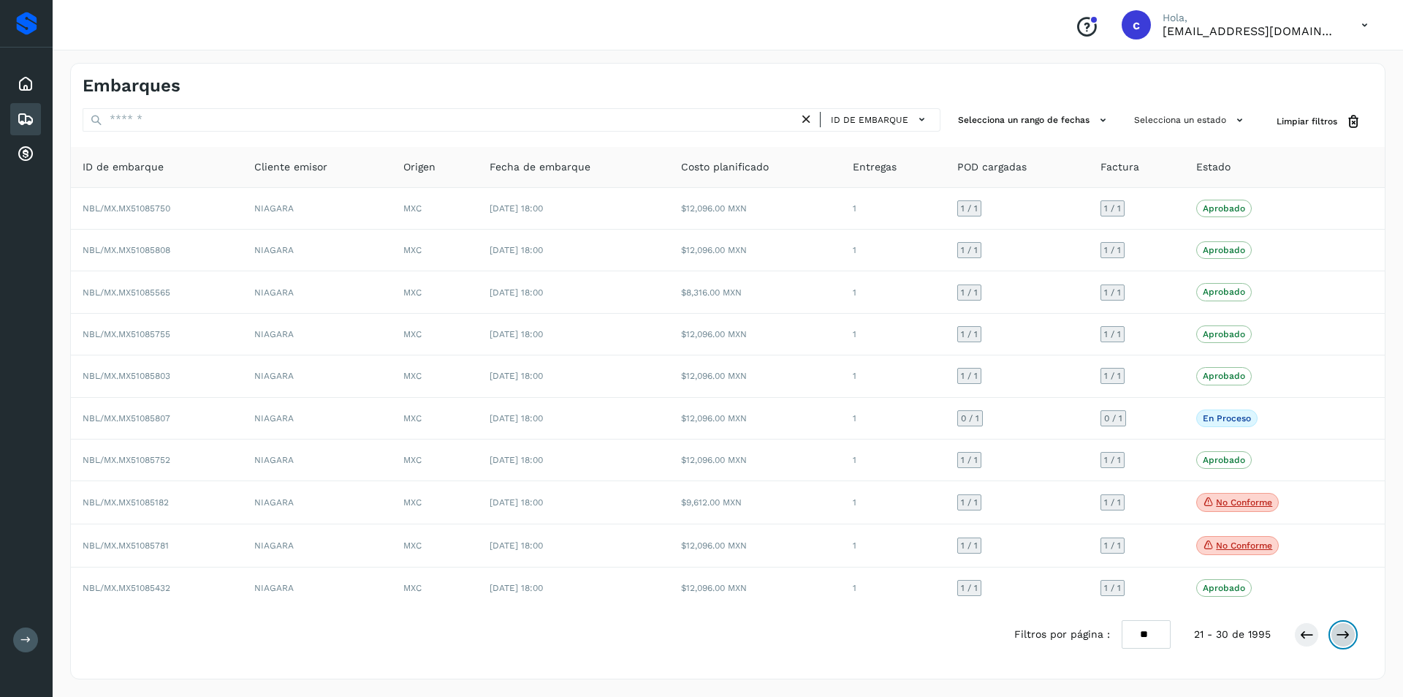
click at [1352, 632] on button at bounding box center [1343, 634] width 25 height 25
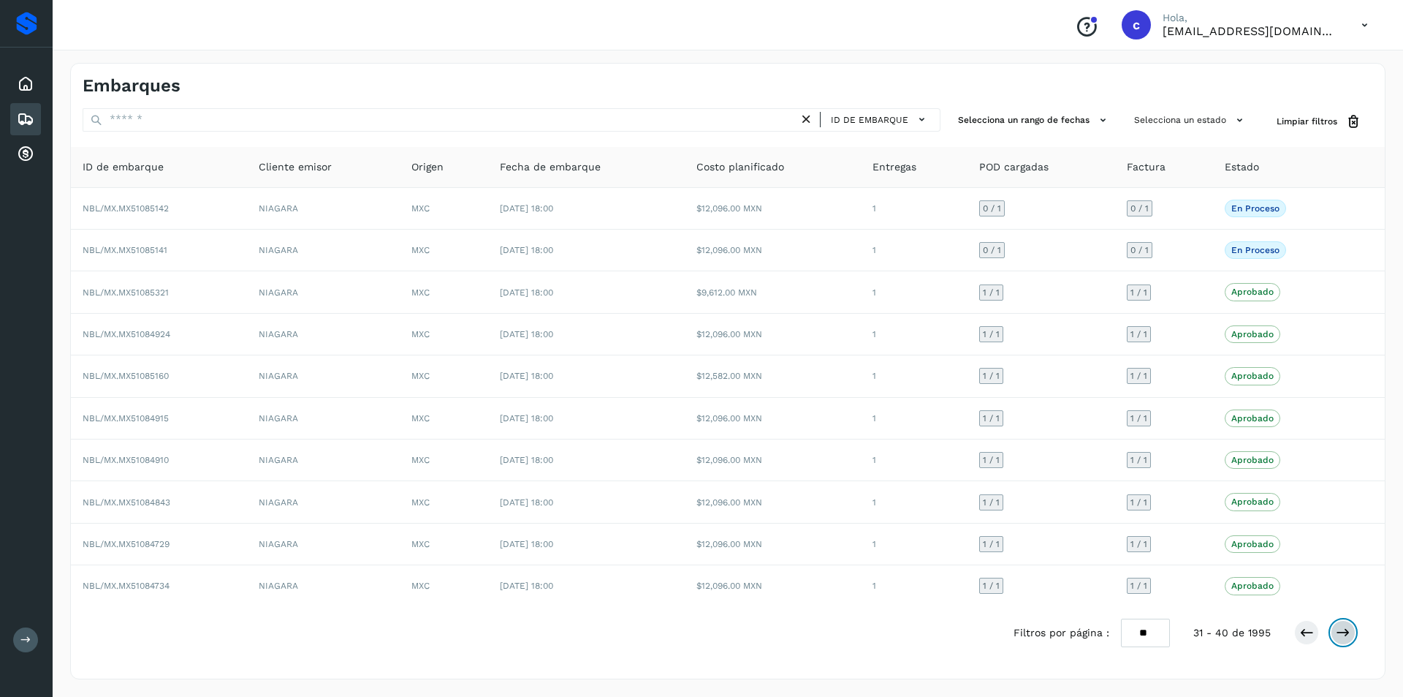
click at [1352, 632] on button at bounding box center [1343, 632] width 25 height 25
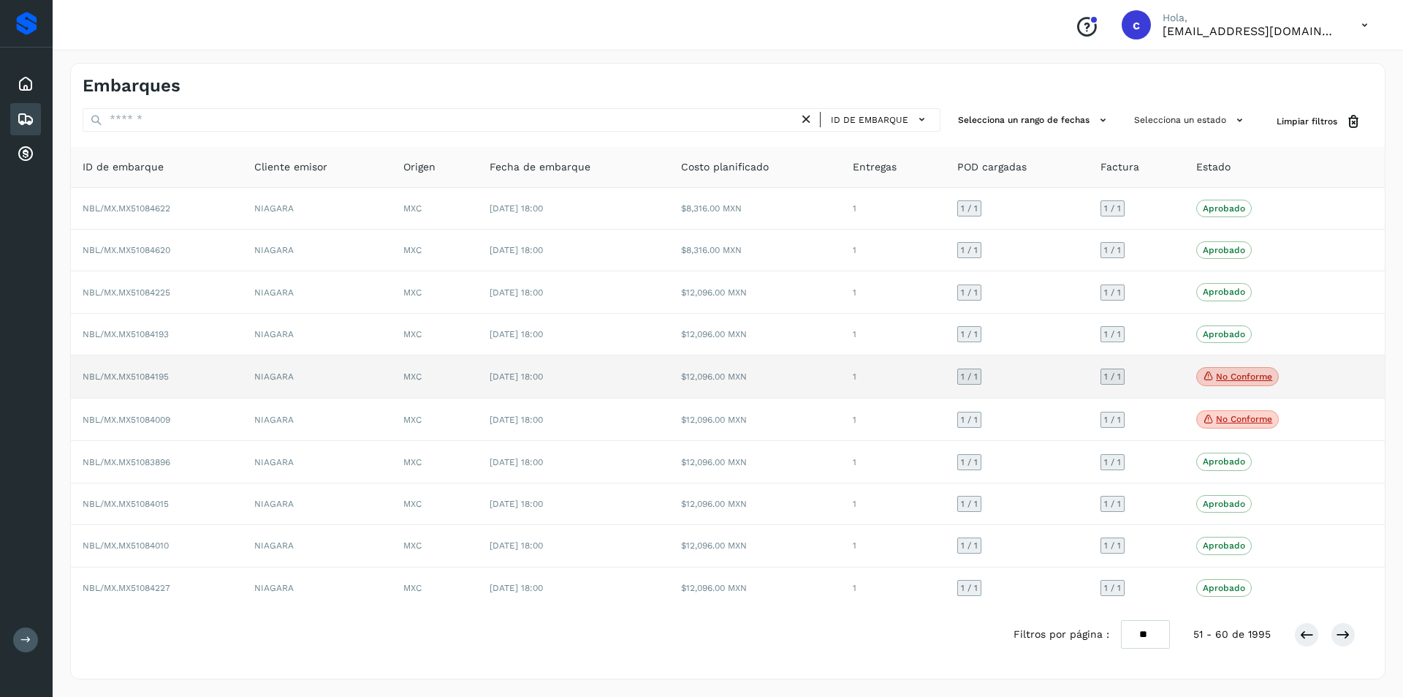
click at [1243, 373] on p "No conforme" at bounding box center [1244, 376] width 56 height 10
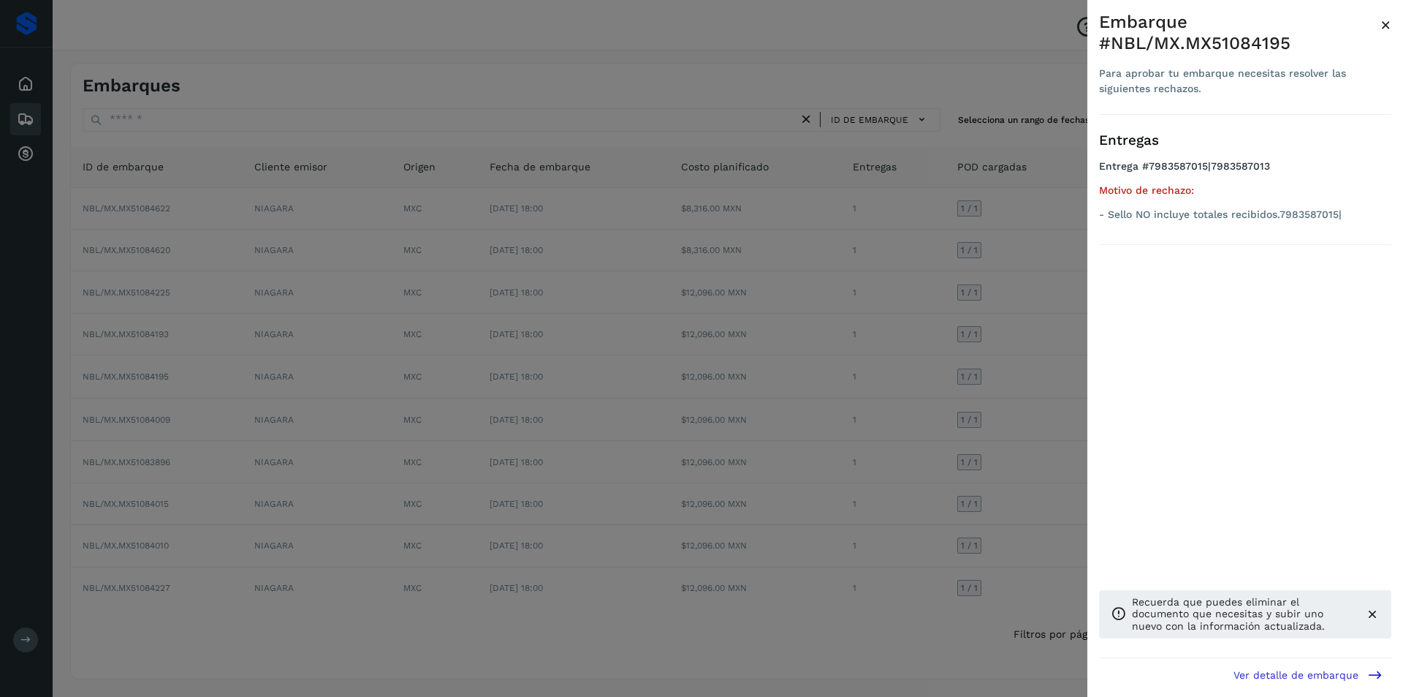
click at [887, 412] on div at bounding box center [701, 348] width 1403 height 697
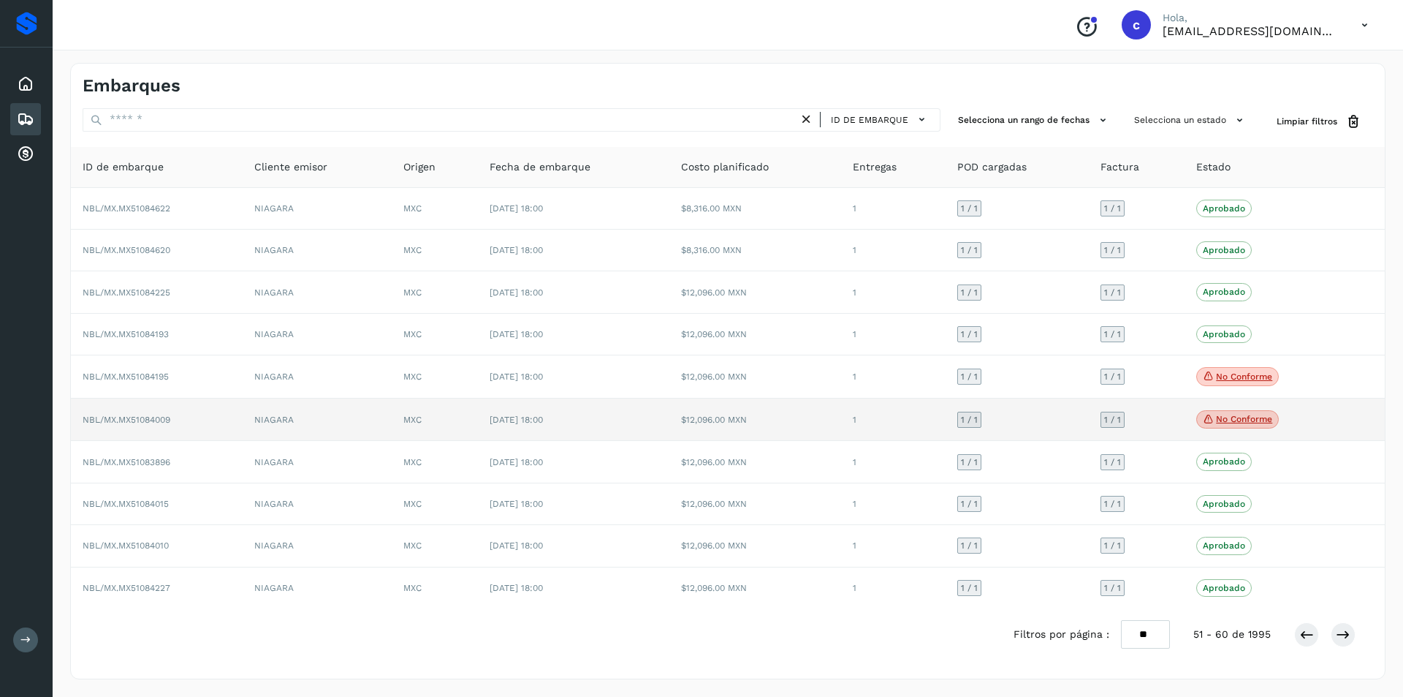
click at [1220, 417] on p "No conforme" at bounding box center [1244, 419] width 56 height 10
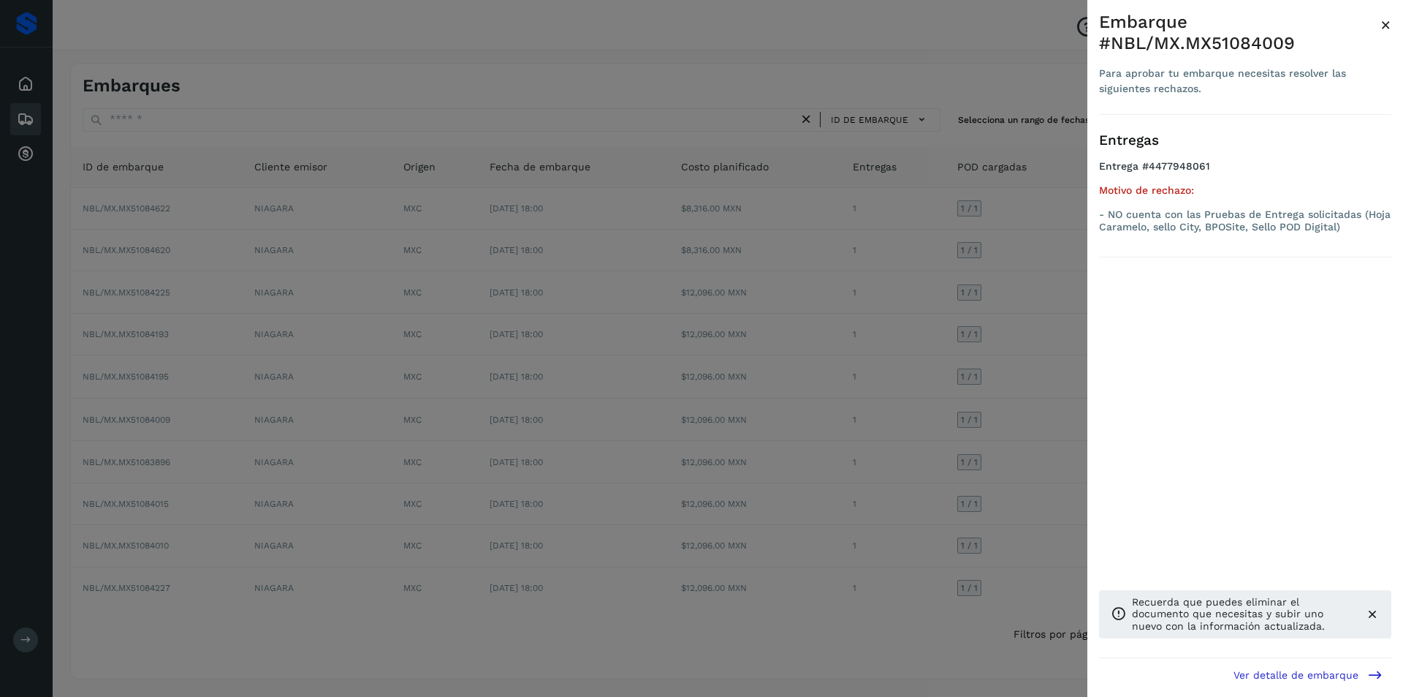
click at [980, 420] on div at bounding box center [701, 348] width 1403 height 697
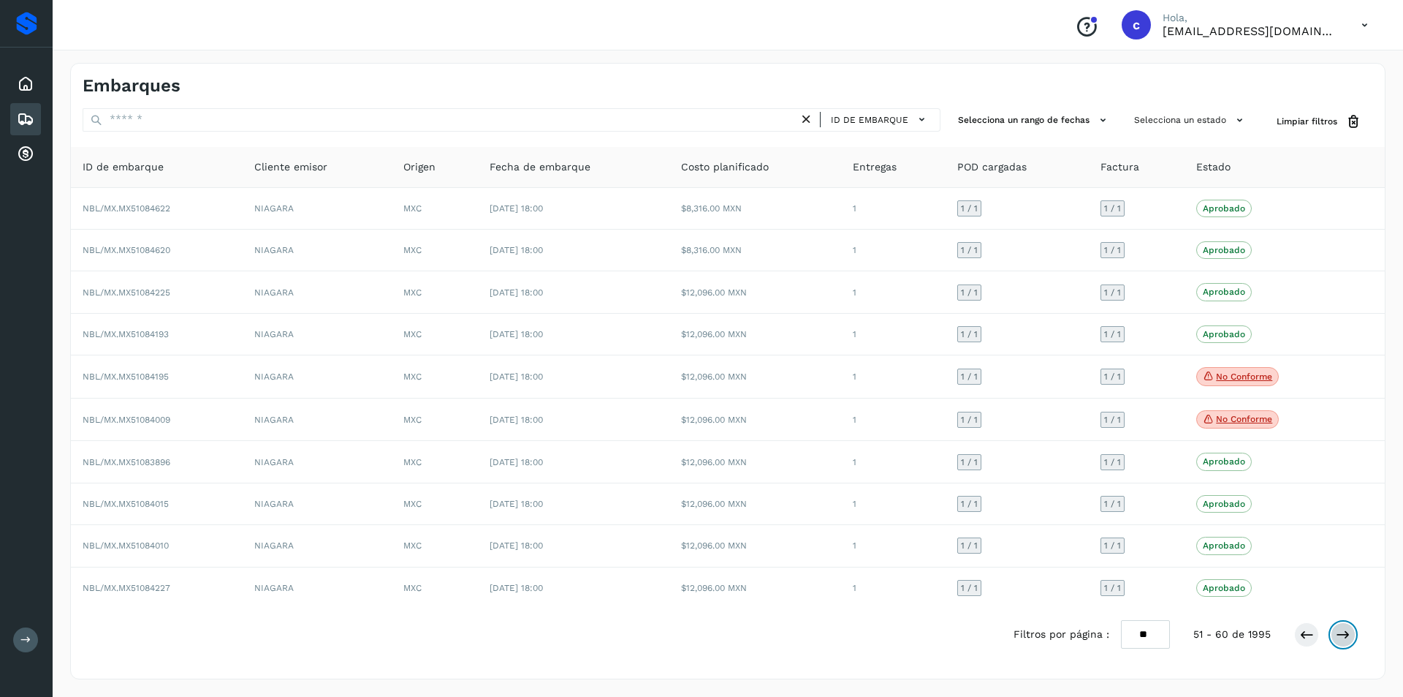
click at [1347, 634] on icon at bounding box center [1343, 634] width 15 height 15
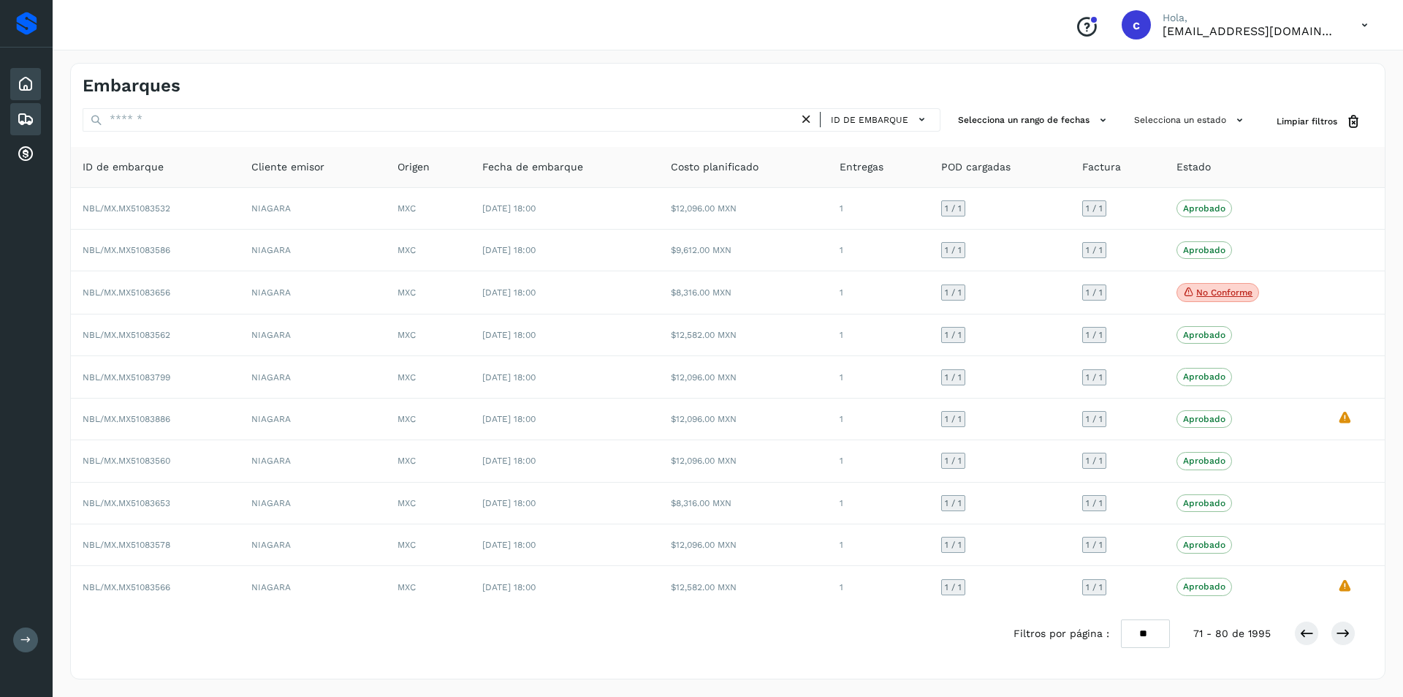
click at [34, 87] on icon at bounding box center [26, 84] width 18 height 18
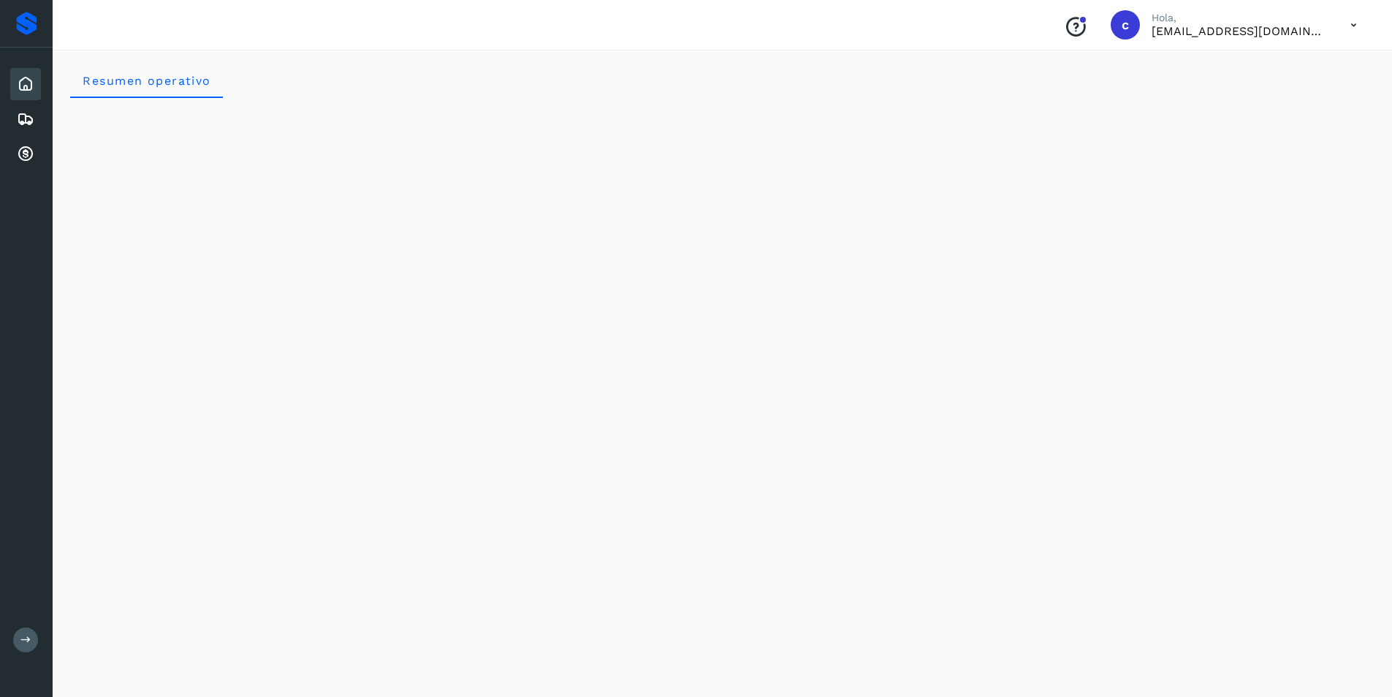
click at [1359, 20] on icon at bounding box center [1354, 25] width 30 height 30
click at [1302, 75] on div "Cerrar sesión" at bounding box center [1281, 66] width 174 height 28
